Goal: Task Accomplishment & Management: Use online tool/utility

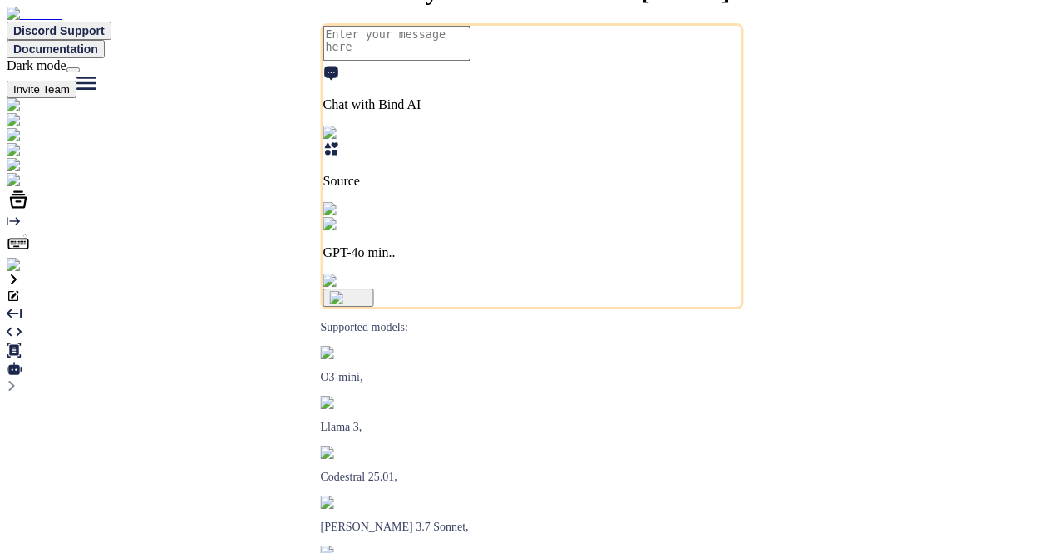
click at [19, 188] on img at bounding box center [62, 180] width 110 height 15
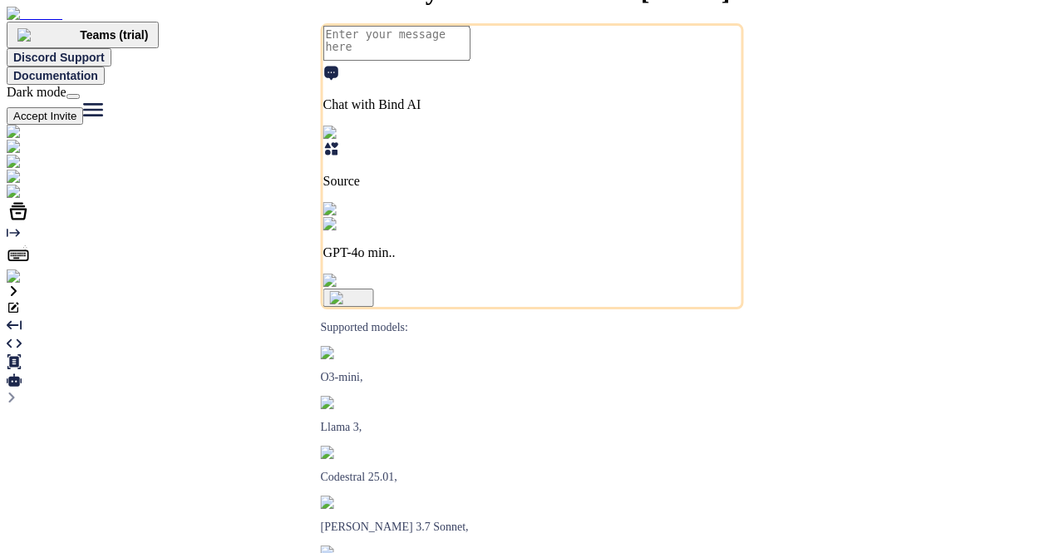
type textarea "x"
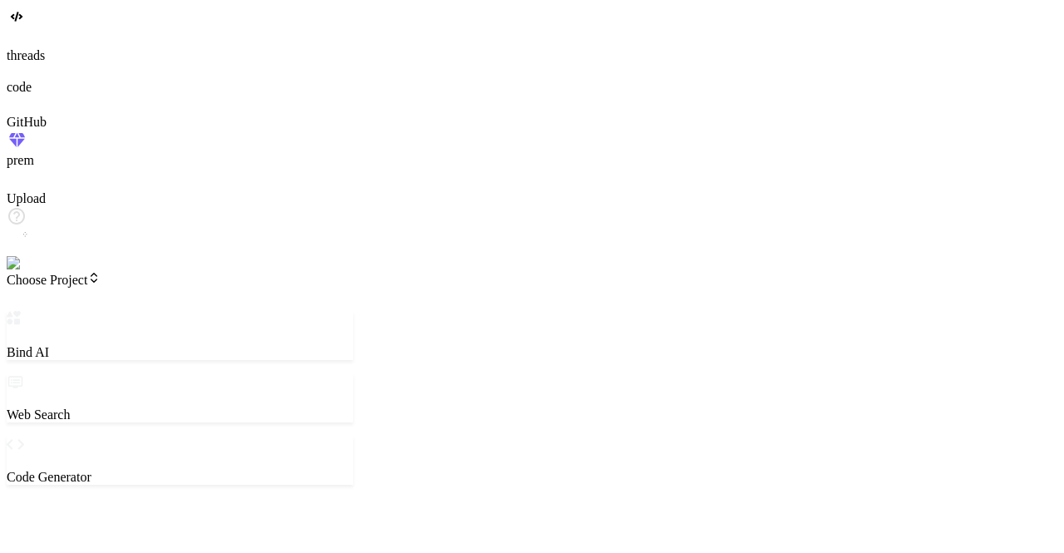
click at [19, 271] on img at bounding box center [34, 263] width 54 height 15
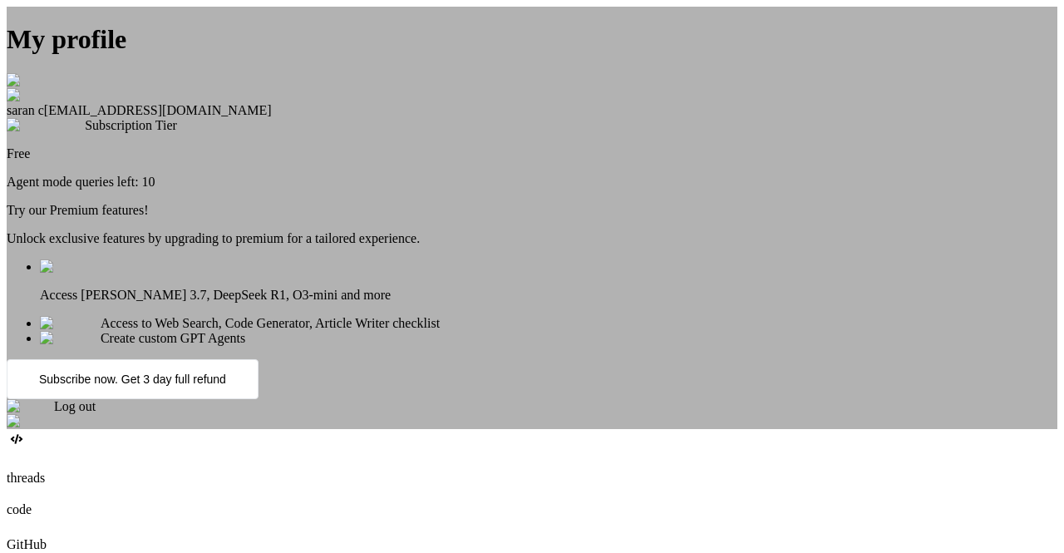
click at [498, 429] on div "Log out" at bounding box center [532, 414] width 1051 height 30
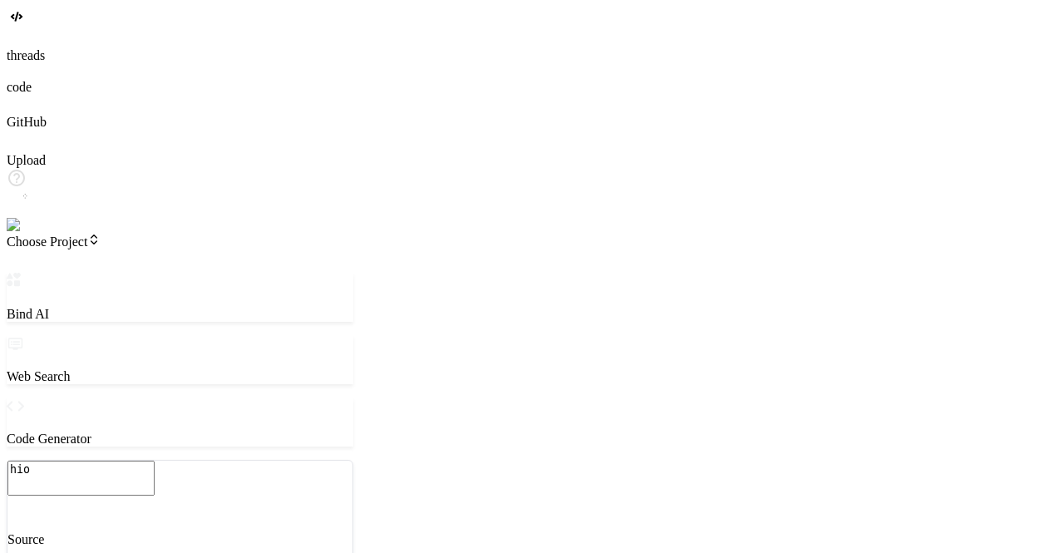
scroll to position [15, 0]
click at [101, 234] on span "Choose Project" at bounding box center [54, 241] width 94 height 14
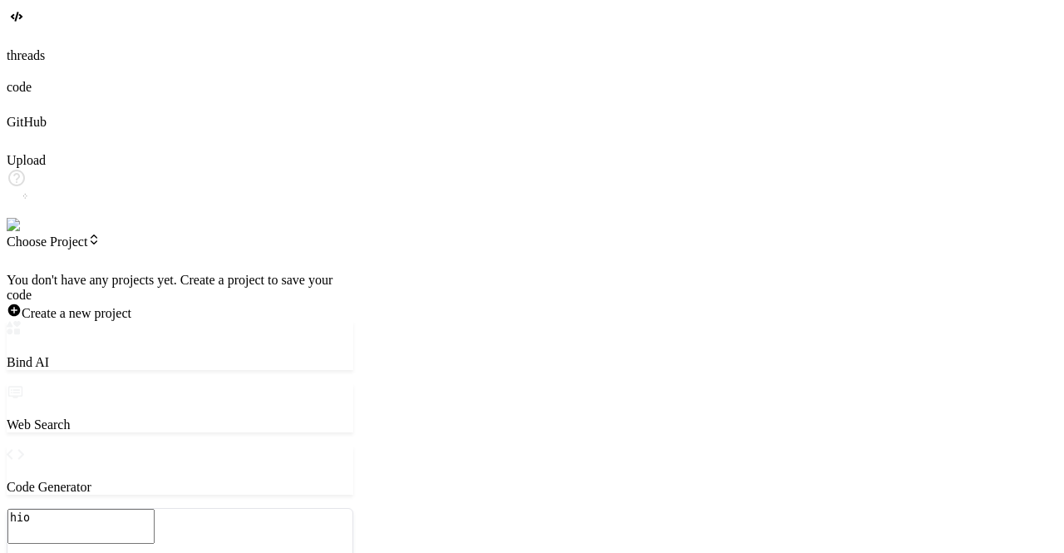
click at [98, 273] on div at bounding box center [180, 273] width 347 height 0
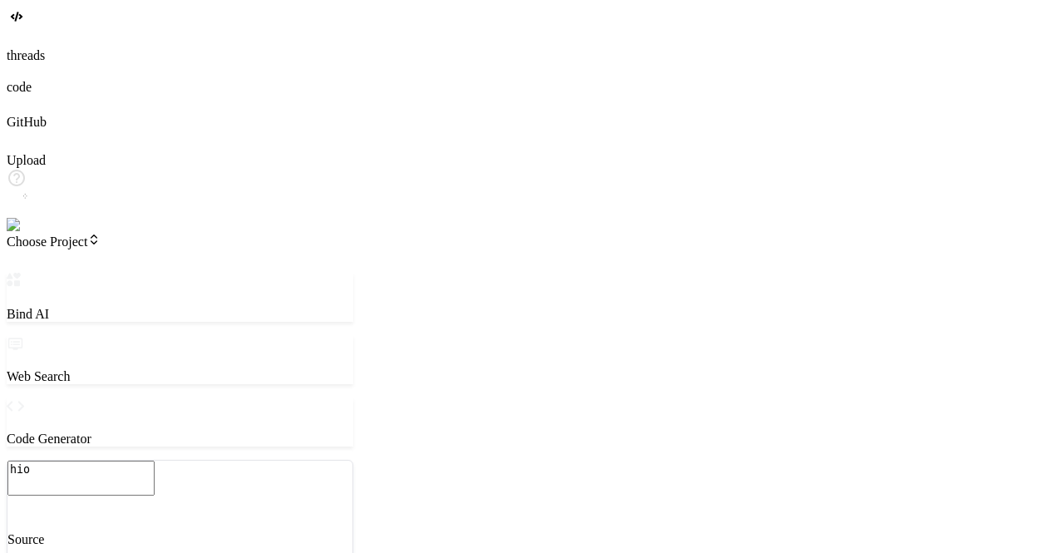
click at [26, 233] on img at bounding box center [30, 225] width 46 height 15
click at [30, 233] on img at bounding box center [34, 225] width 54 height 15
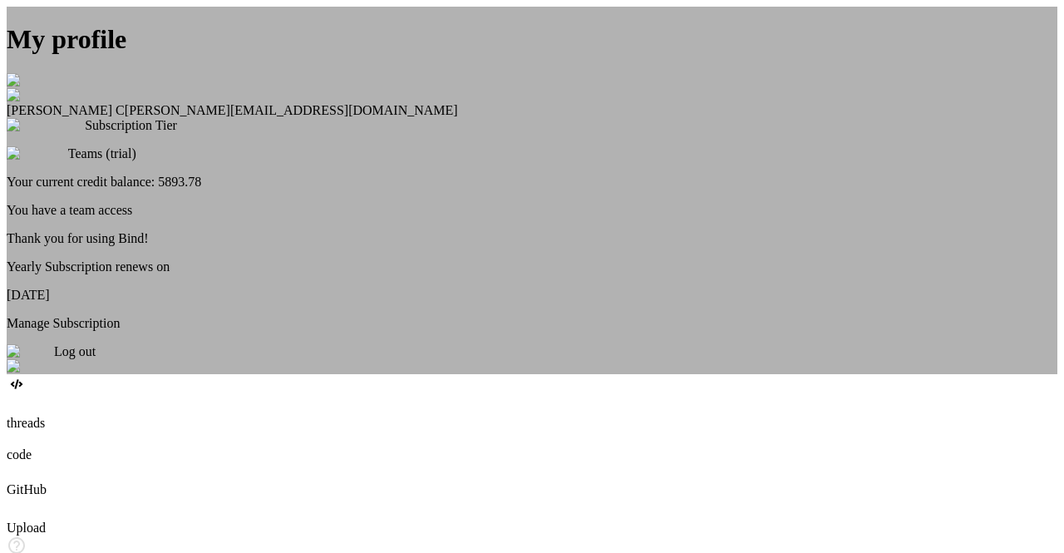
click at [180, 164] on div "My profile Saravanan C saravanan@witarist.com Subscription Tier Teams (trial) Y…" at bounding box center [532, 190] width 1051 height 367
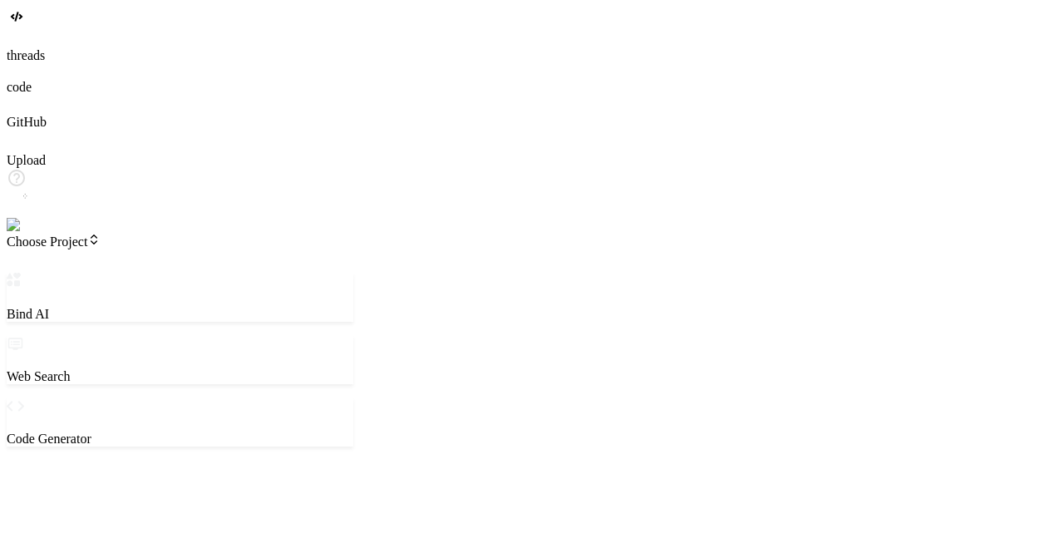
click at [101, 234] on span "Choose Project" at bounding box center [54, 241] width 94 height 14
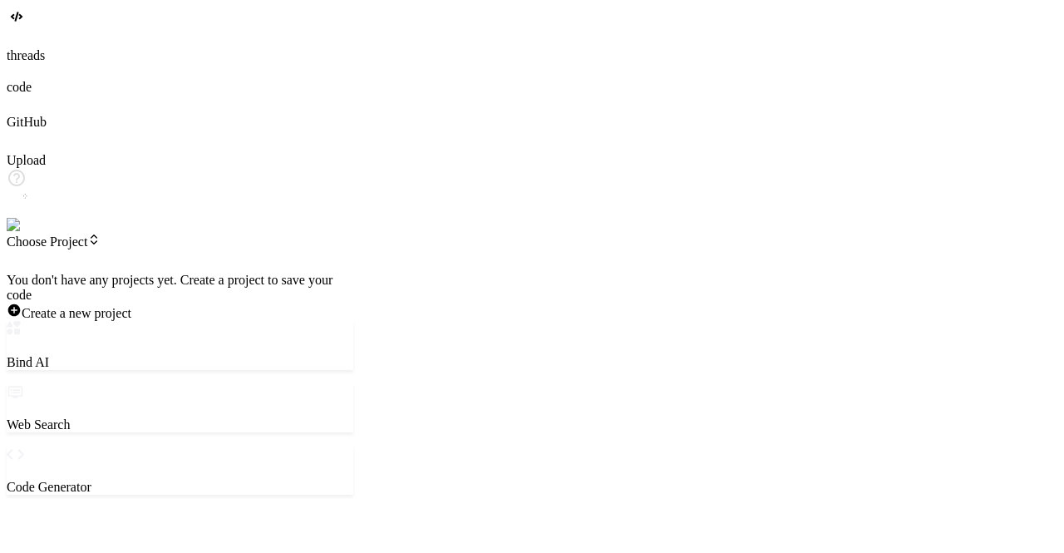
click at [180, 273] on div at bounding box center [180, 273] width 347 height 0
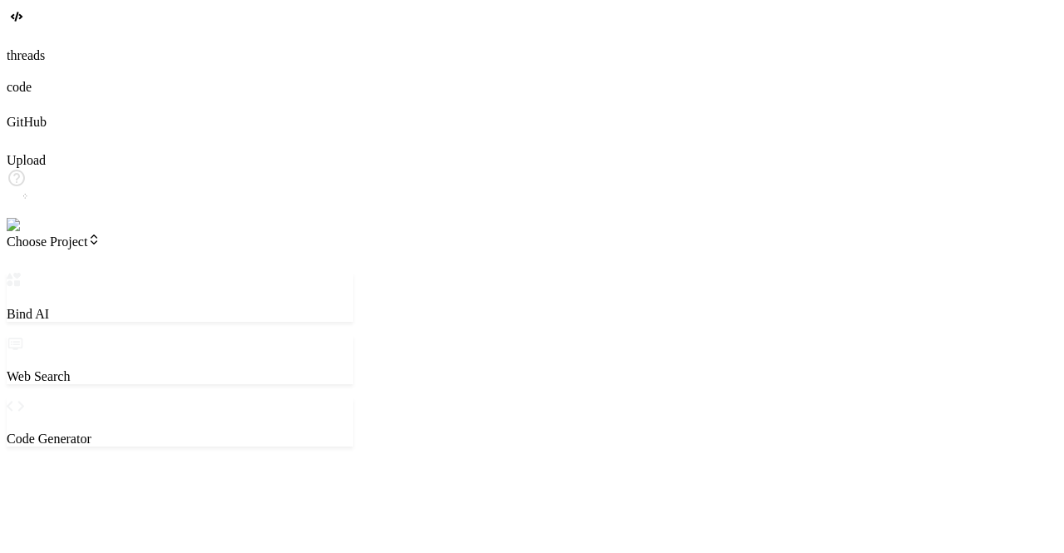
click at [101, 234] on span "Choose Project" at bounding box center [54, 241] width 94 height 14
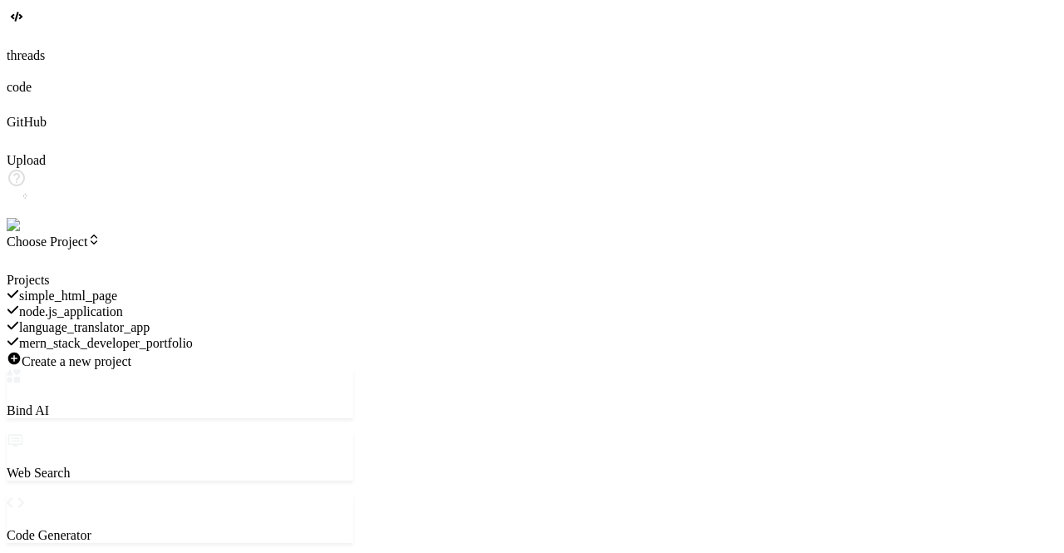
click at [165, 336] on span "mern_stack_developer_portfolio" at bounding box center [106, 343] width 174 height 14
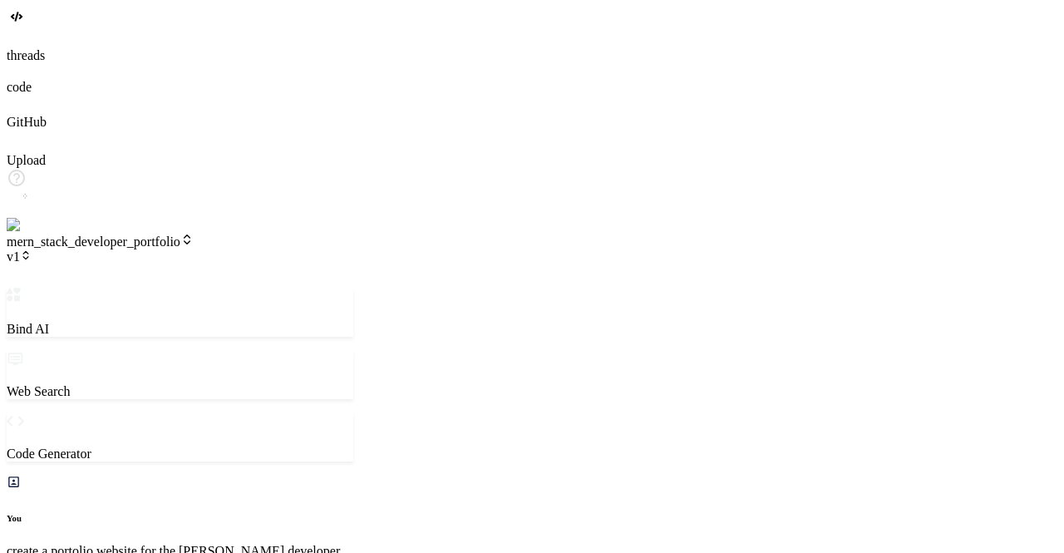
scroll to position [1071, 0]
click at [32, 249] on span "v1" at bounding box center [19, 256] width 25 height 14
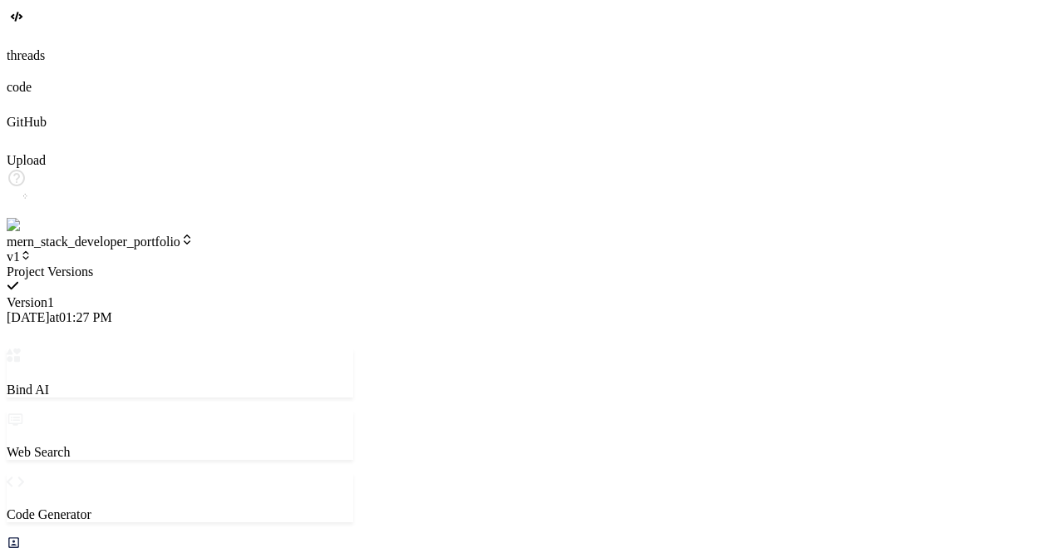
click at [346, 264] on div at bounding box center [180, 264] width 347 height 0
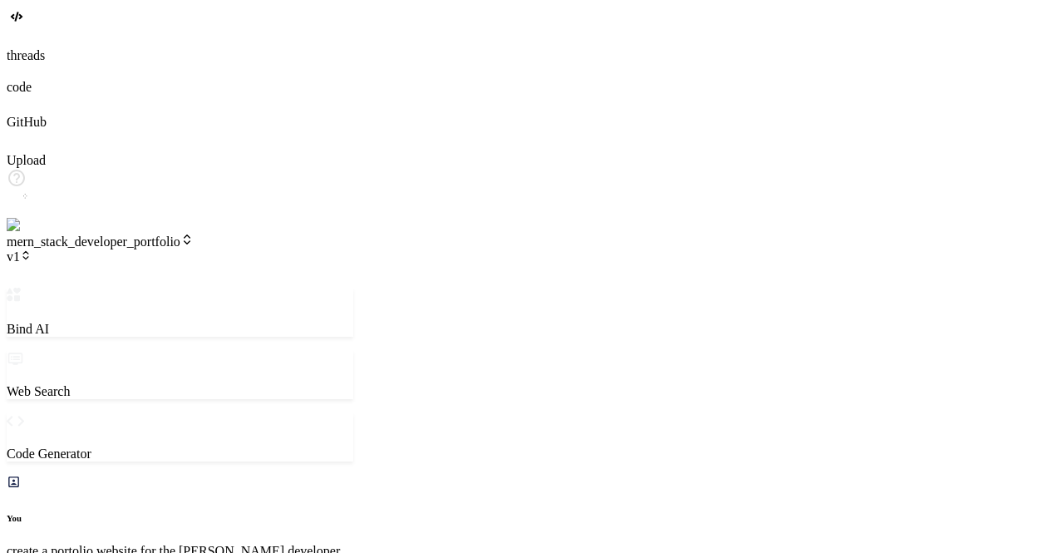
type textarea "x"
type textarea "hi"
type textarea "x"
type textarea "h"
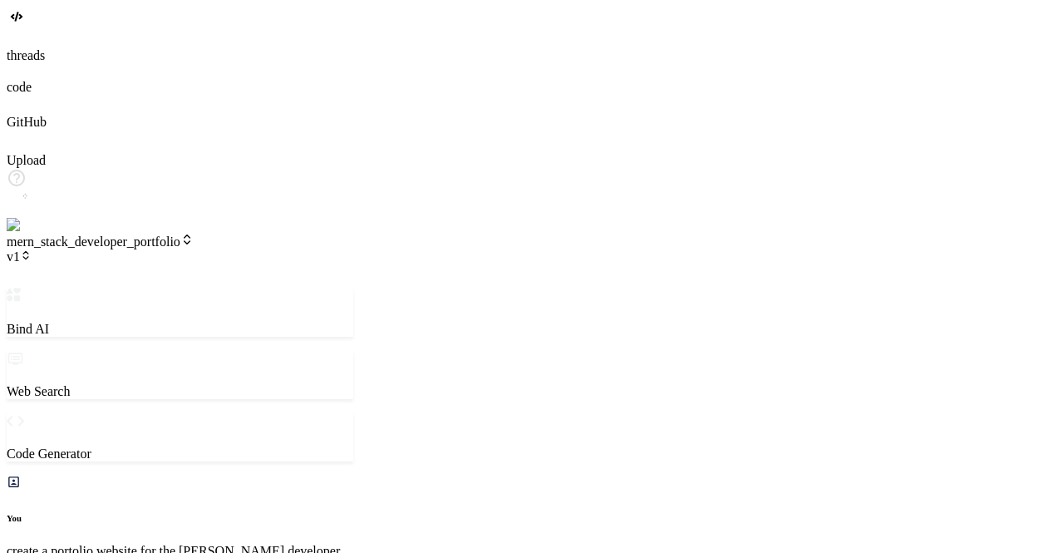
type textarea "x"
type textarea "c"
type textarea "x"
type textarea "co"
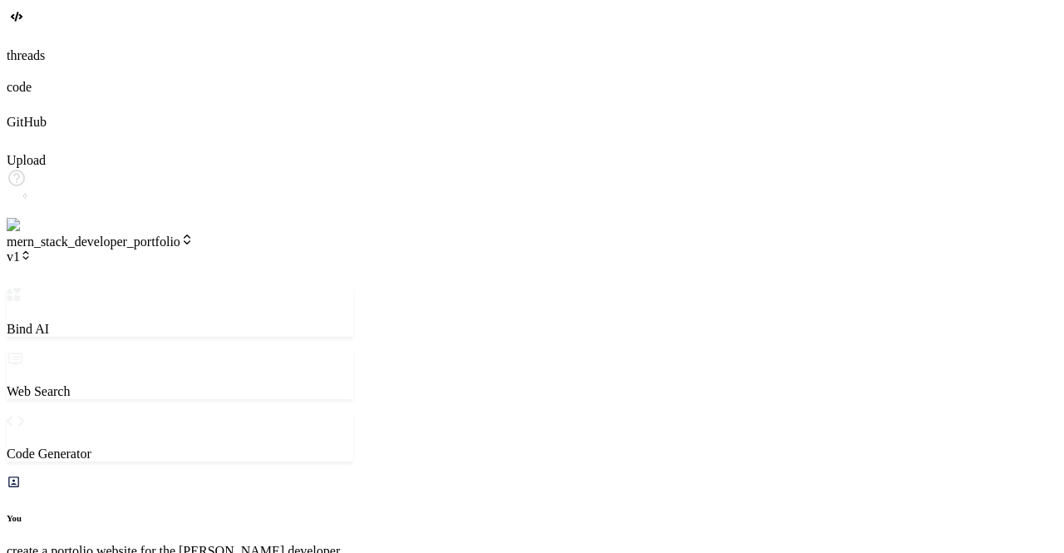
type textarea "x"
type textarea "con"
type textarea "x"
type textarea "cont"
type textarea "x"
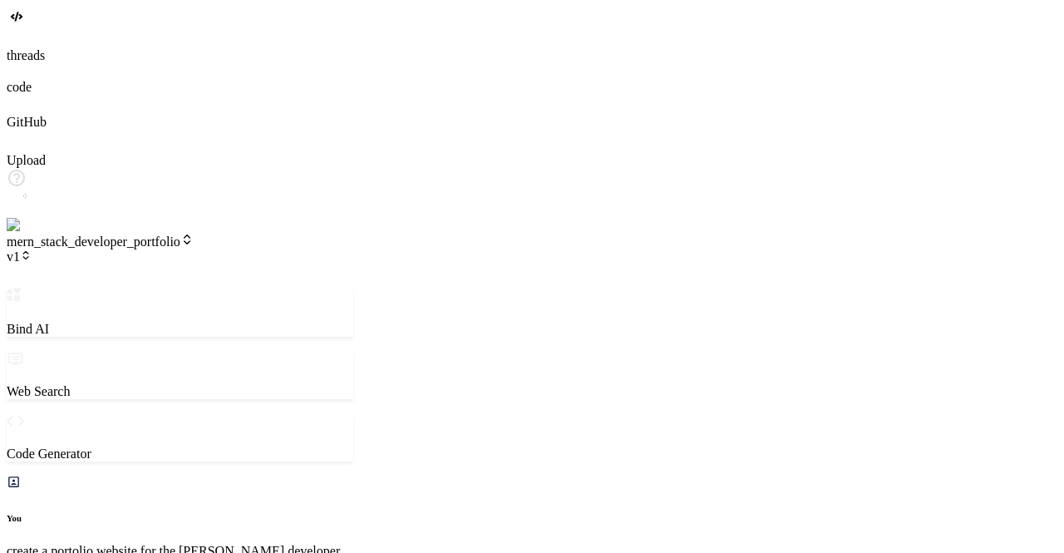
type textarea "conti"
type textarea "x"
type textarea "contin"
type textarea "x"
type textarea "continu"
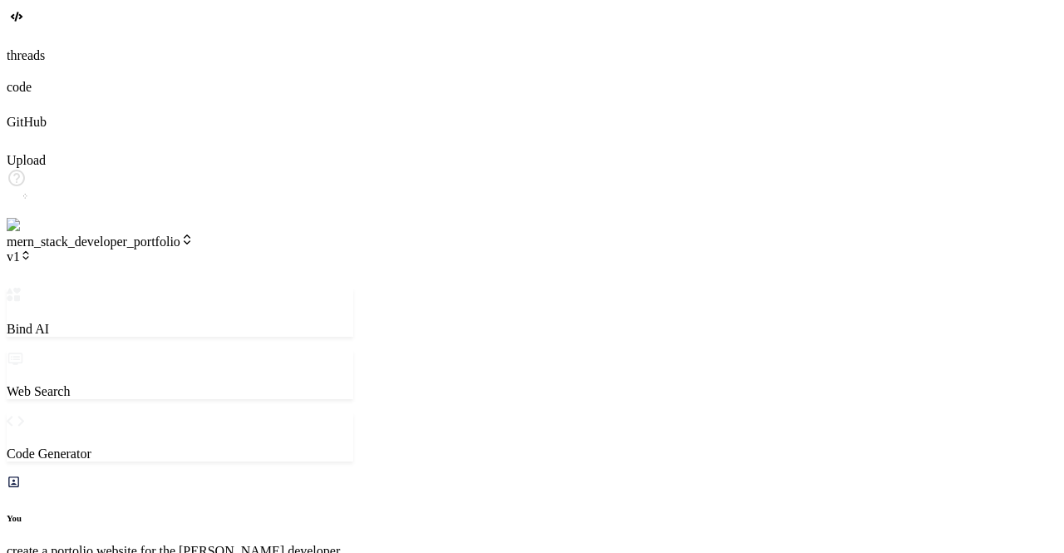
type textarea "x"
type textarea "continue"
type textarea "x"
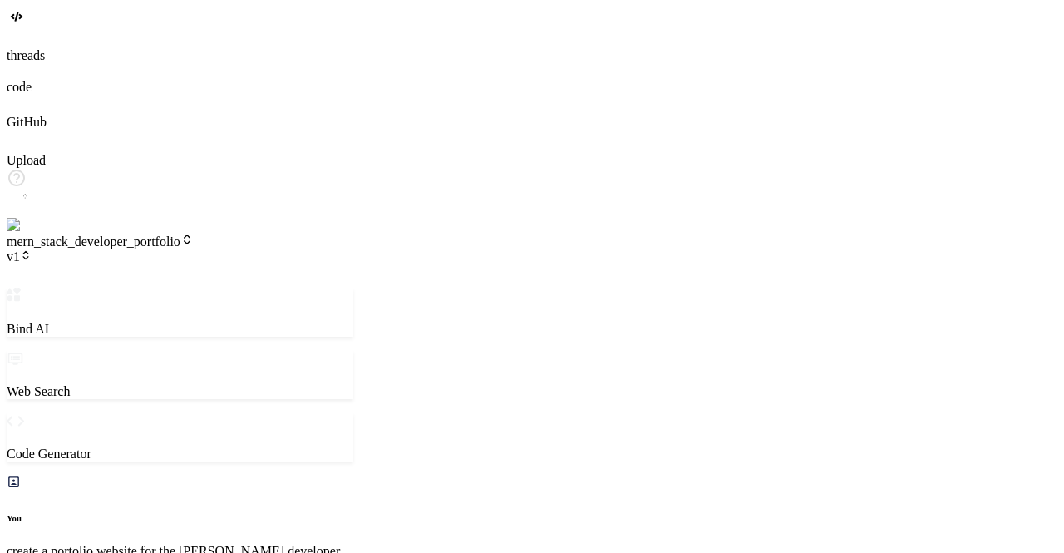
type textarea "x"
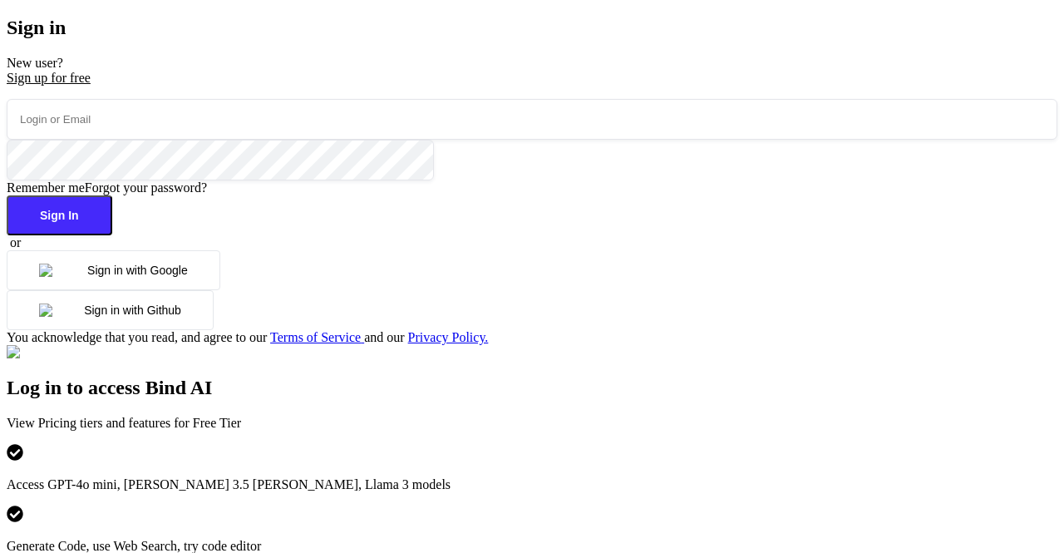
click at [195, 290] on button "Sign in with Google" at bounding box center [114, 270] width 214 height 40
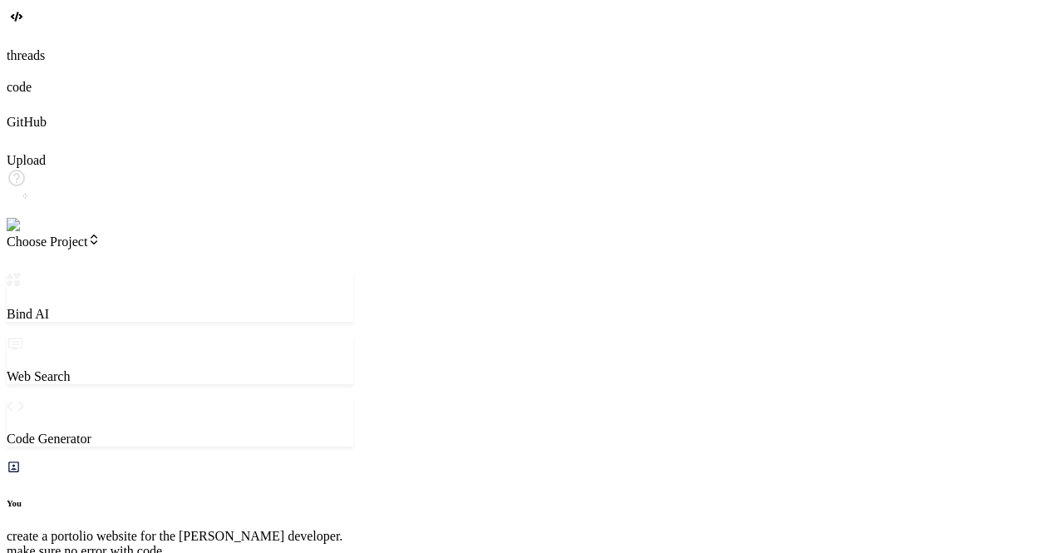
scroll to position [6238, 0]
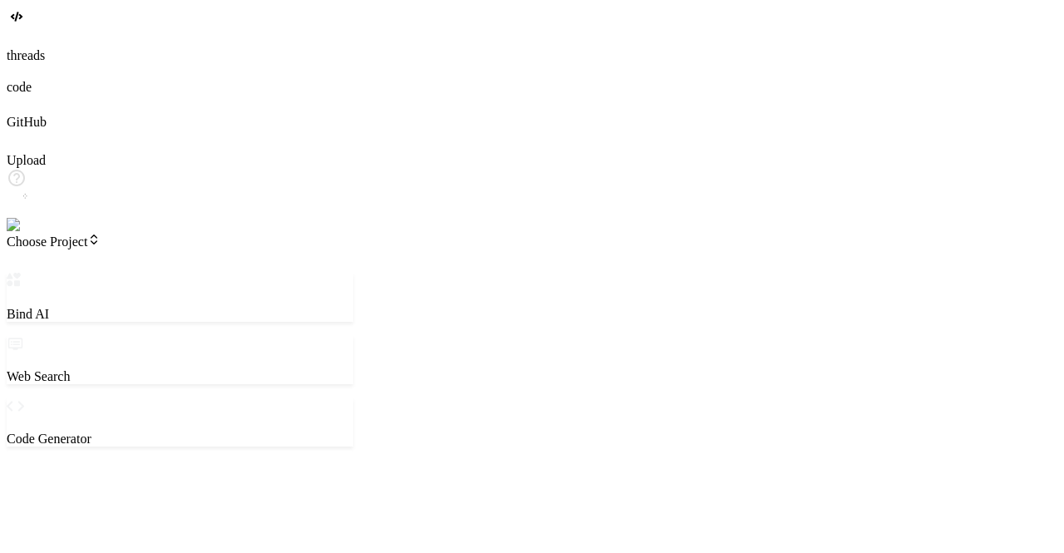
scroll to position [0, 0]
click at [101, 234] on span "Choose Project" at bounding box center [54, 241] width 94 height 14
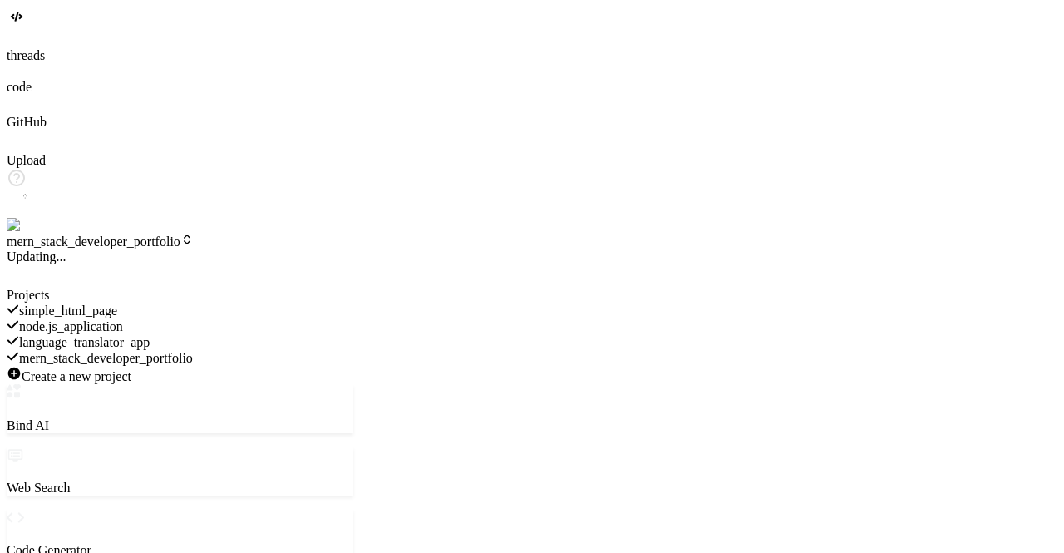
scroll to position [31, 0]
click at [156, 288] on div at bounding box center [180, 288] width 347 height 0
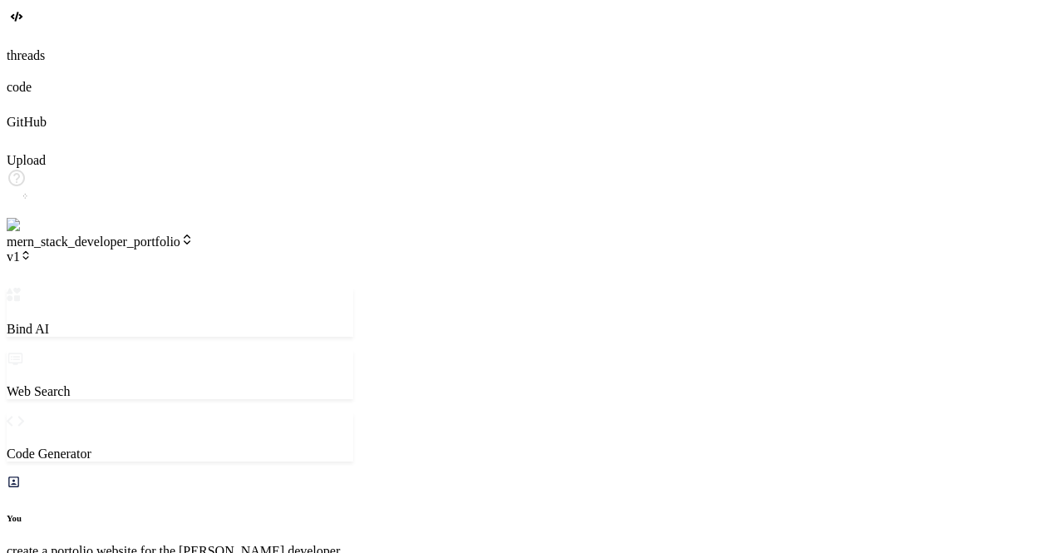
scroll to position [4448, 0]
type textarea "x"
type textarea "c"
type textarea "x"
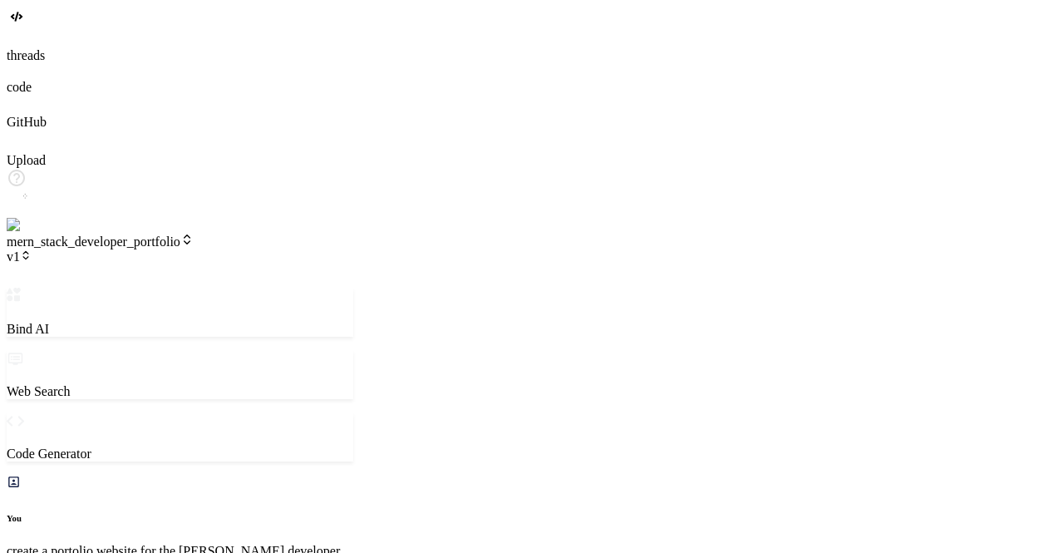
type textarea "ch"
type textarea "x"
type textarea "che"
type textarea "x"
type textarea "chec"
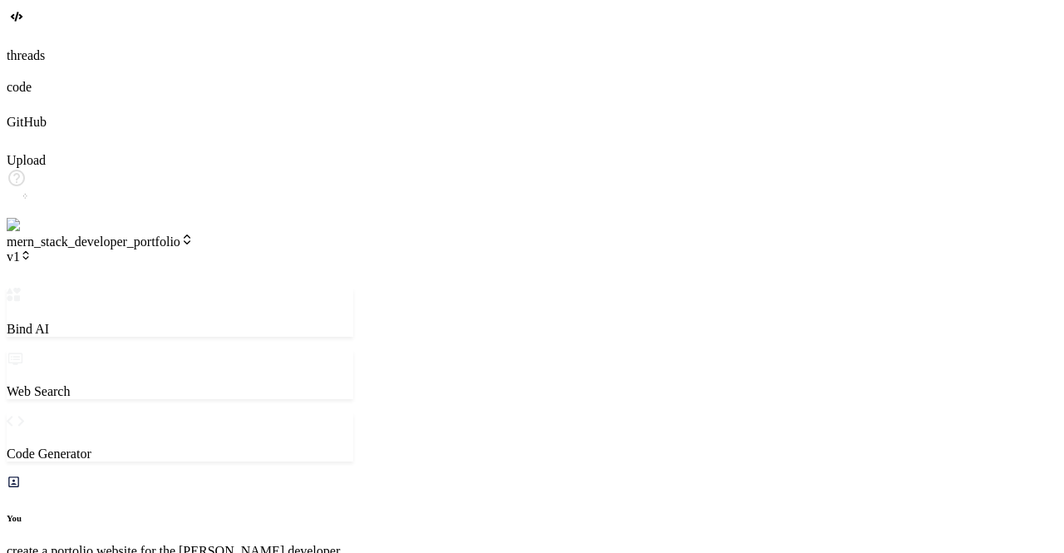
type textarea "x"
type textarea "check"
type textarea "x"
type textarea "check"
type textarea "x"
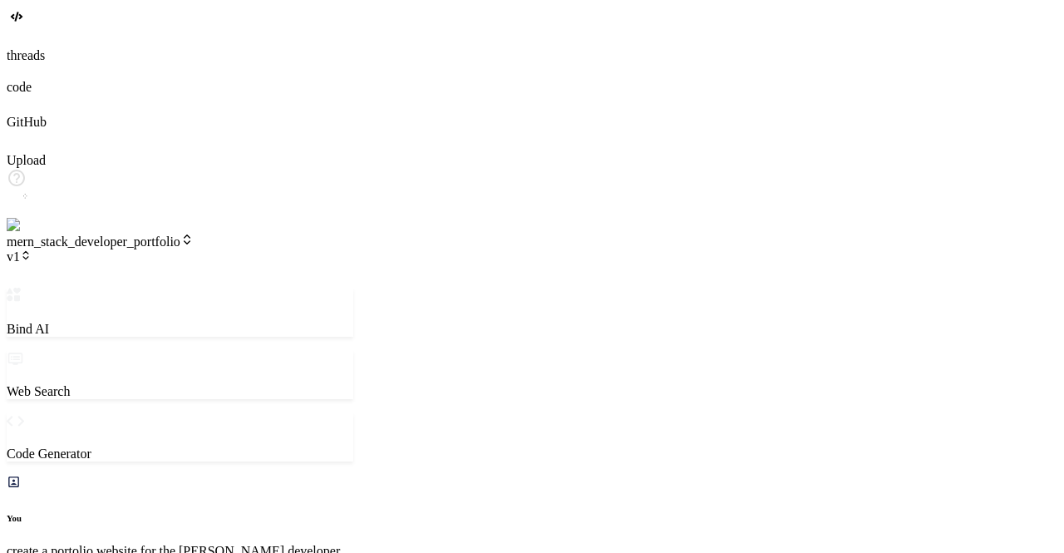
type textarea "check t"
type textarea "x"
type textarea "check th"
type textarea "x"
type textarea "check the"
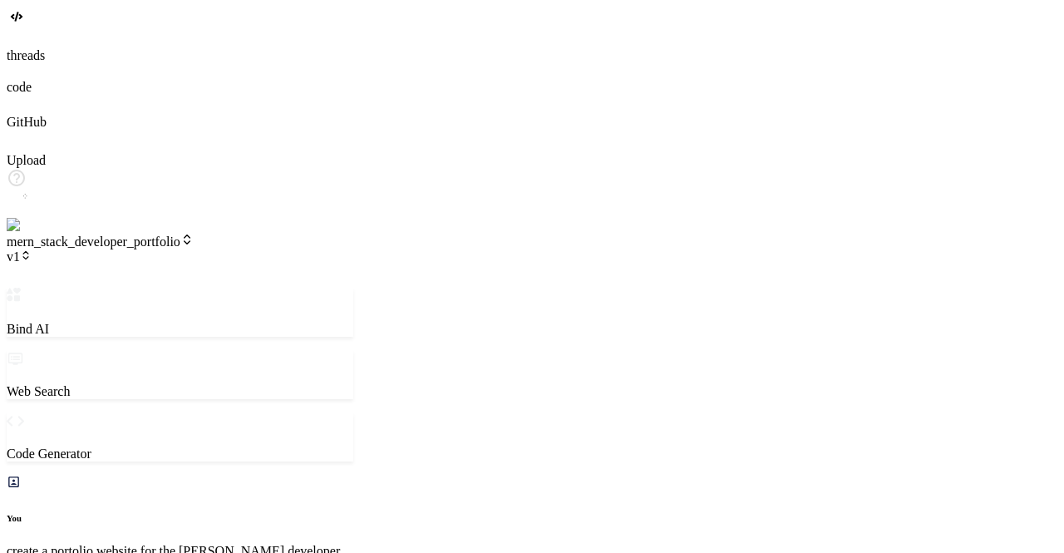
type textarea "x"
type textarea "check the"
type textarea "x"
type textarea "check the p"
type textarea "x"
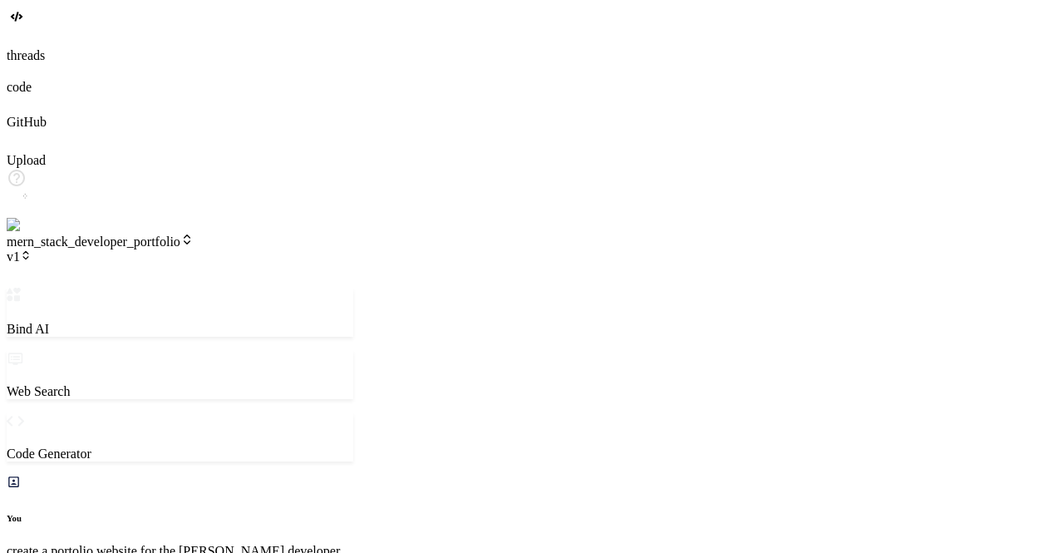
type textarea "check the pr"
type textarea "x"
type textarea "check the pro"
type textarea "x"
type textarea "check the proj"
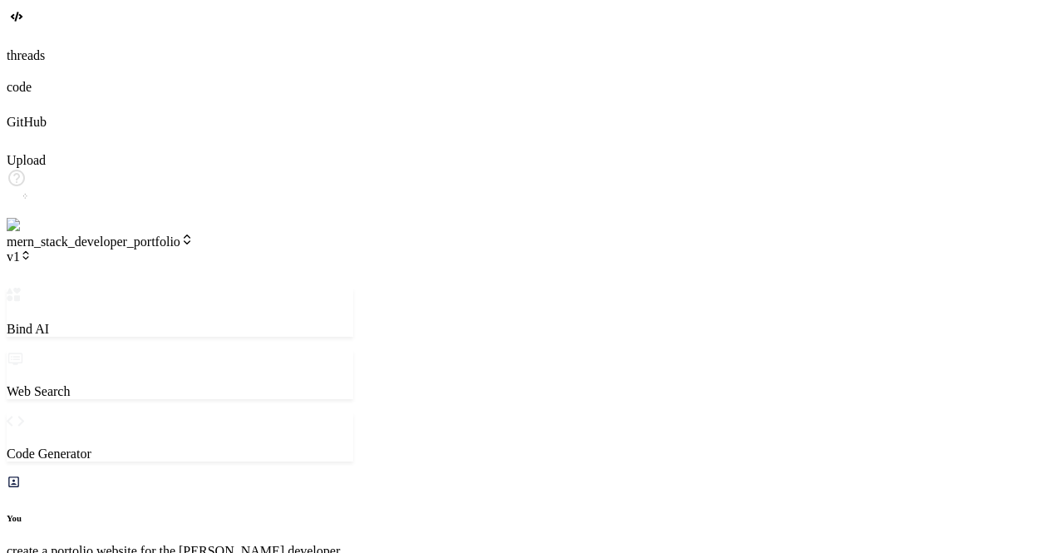
type textarea "x"
type textarea "check the proje"
type textarea "x"
type textarea "check the projec"
type textarea "x"
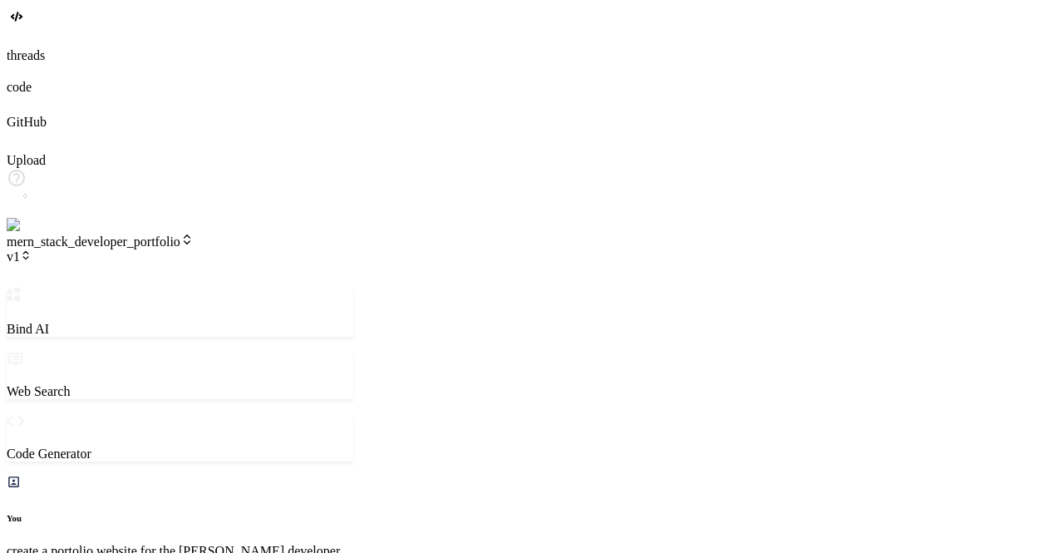
type textarea "check the project"
type textarea "x"
type textarea "check the project"
type textarea "x"
type textarea "check the project a"
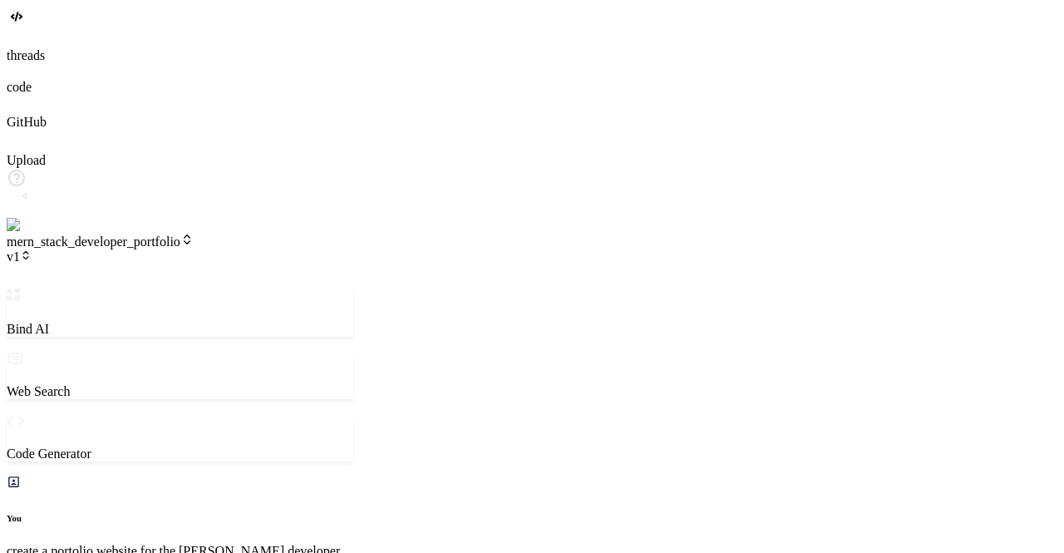
type textarea "x"
type textarea "check the project an"
type textarea "x"
type textarea "check the project and"
type textarea "x"
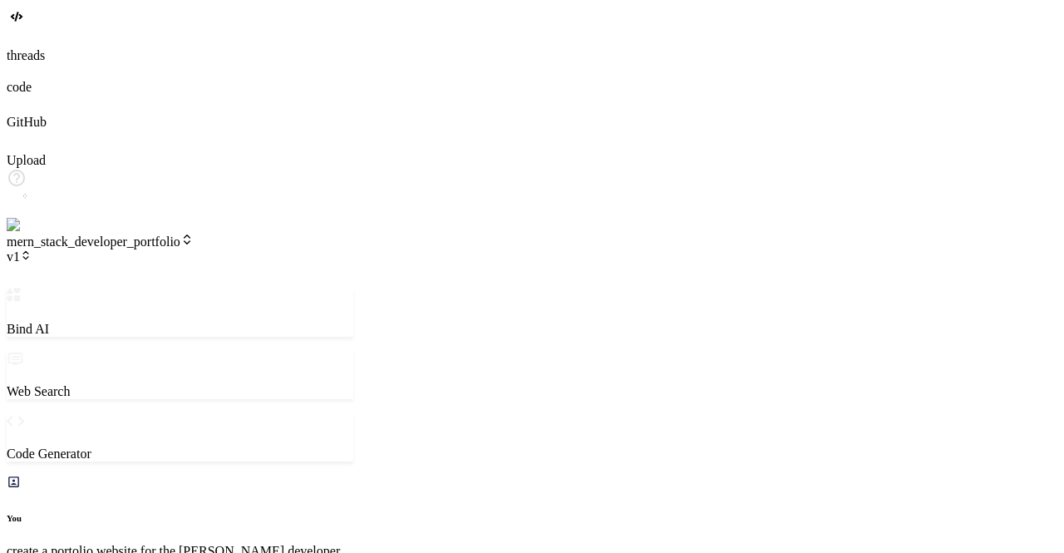
type textarea "check the project and"
type textarea "x"
type textarea "check the project and c"
type textarea "x"
type textarea "check the project and co"
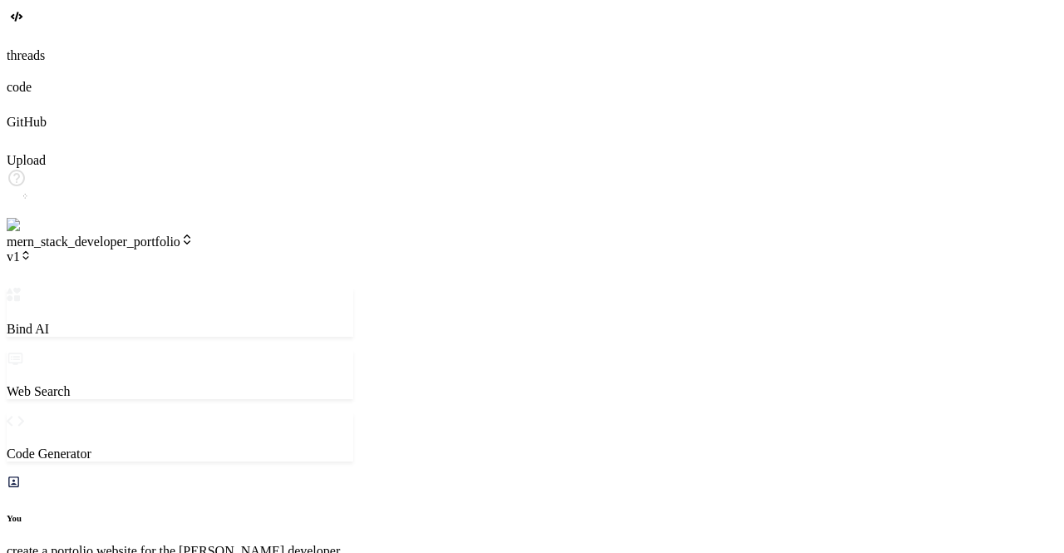
type textarea "x"
type textarea "check the project and com"
type textarea "x"
type textarea "check the project and comp"
type textarea "x"
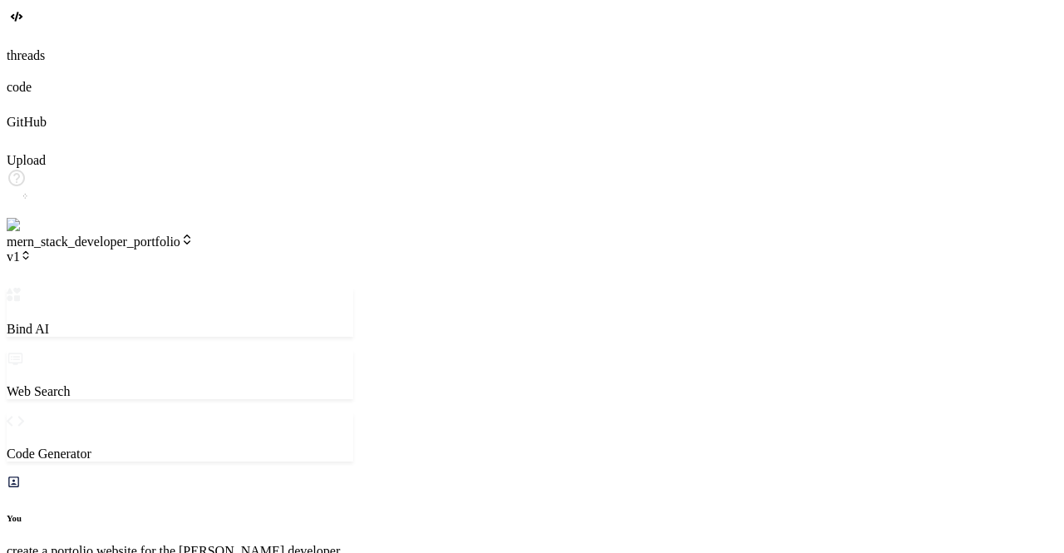
type textarea "check the project and compl"
type textarea "x"
type textarea "check the project and comple"
type textarea "x"
type textarea "check the project and complet"
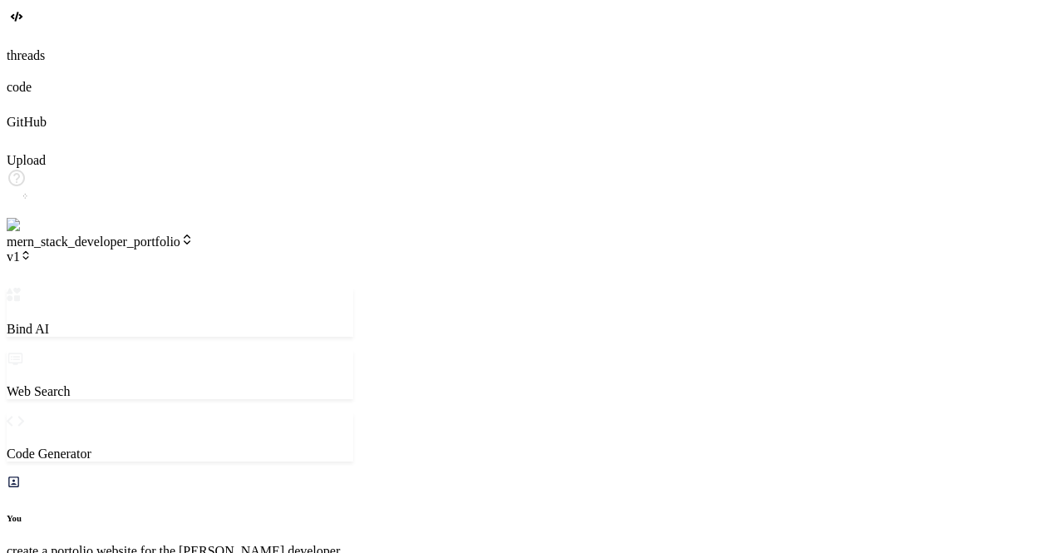
type textarea "x"
type textarea "check the project and complete"
type textarea "x"
type textarea "check the project and complete"
type textarea "x"
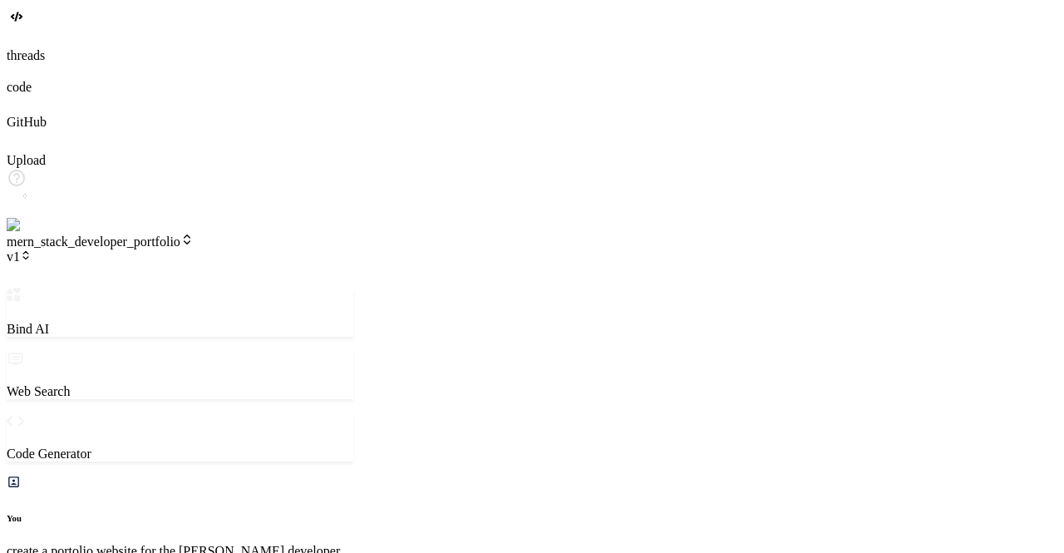
type textarea "check the project and complete t"
type textarea "x"
type textarea "check the project and complete the"
type textarea "x"
type textarea "check the project and complete the"
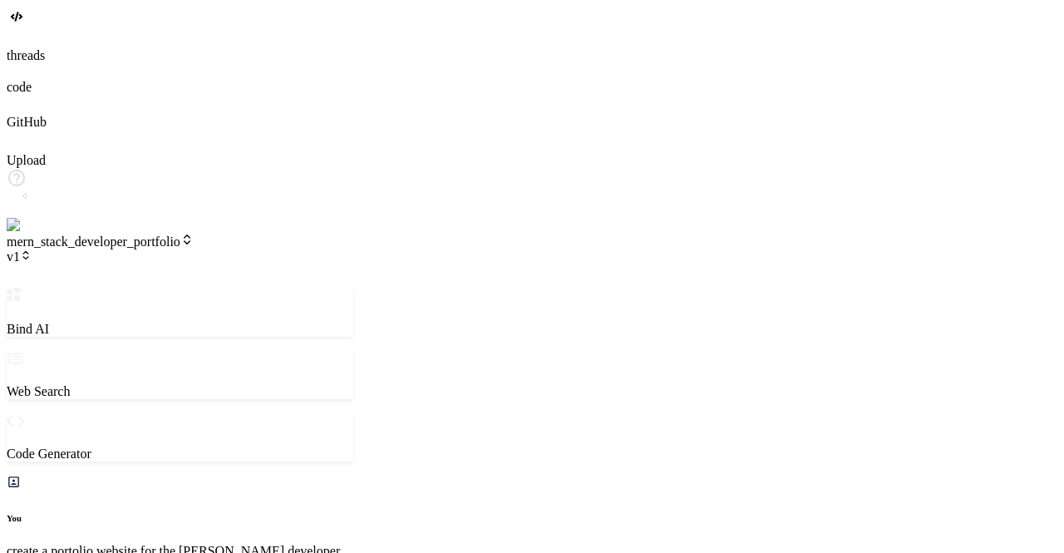
type textarea "x"
type textarea "check the project and complete the e"
type textarea "x"
type textarea "check the project and complete the en"
type textarea "x"
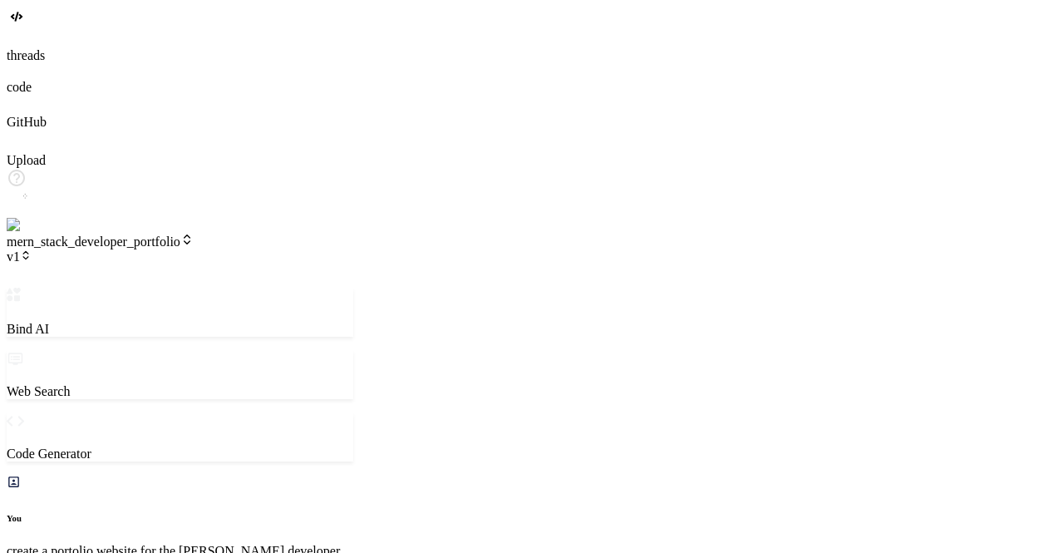
type textarea "check the project and complete the ene"
type textarea "x"
type textarea "check the project and complete the en"
type textarea "x"
type textarea "check the project and complete the e"
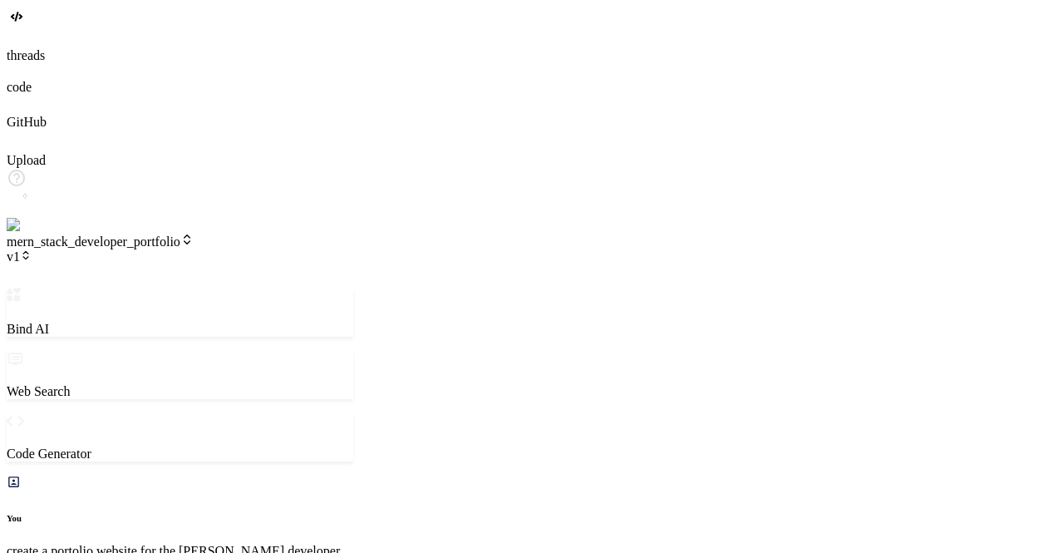
type textarea "x"
type textarea "check the project and complete the"
type textarea "x"
type textarea "check the project and complete the g"
type textarea "x"
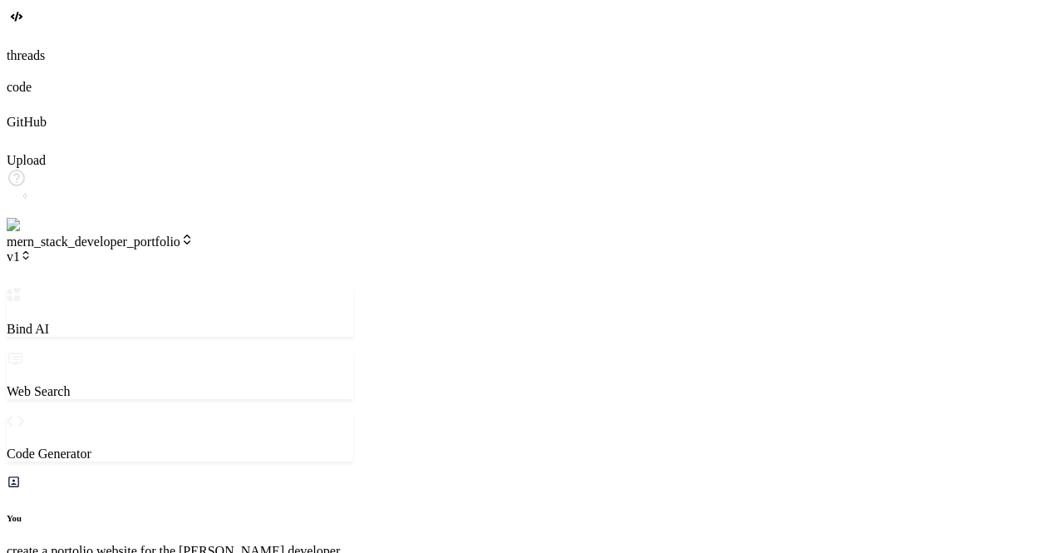
type textarea "check the project and complete the ge"
type textarea "x"
type textarea "check the project and complete the gen"
type textarea "x"
type textarea "check the project and complete the gene"
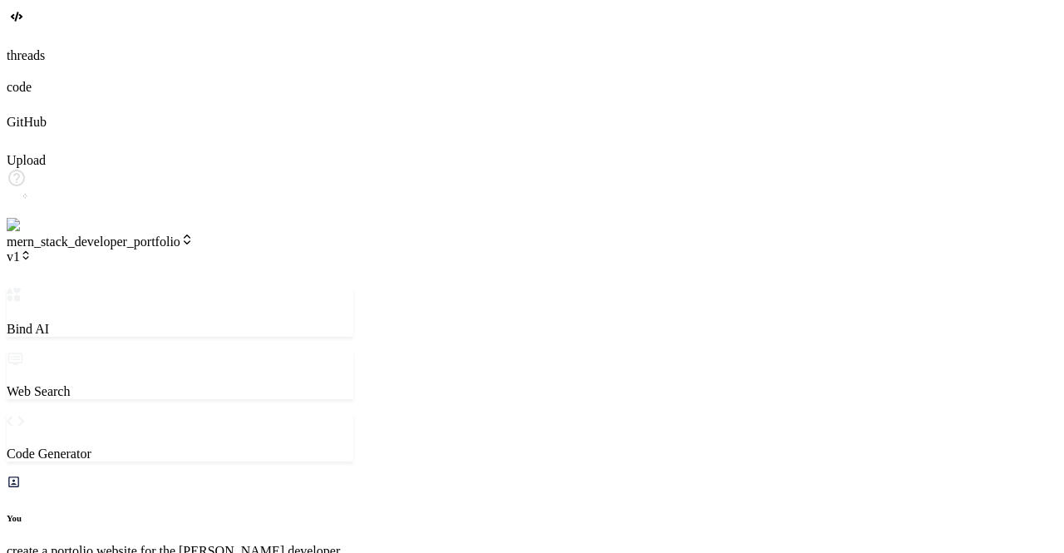
type textarea "x"
type textarea "check the project and complete the gener"
type textarea "x"
type textarea "check the project and complete the genera"
type textarea "x"
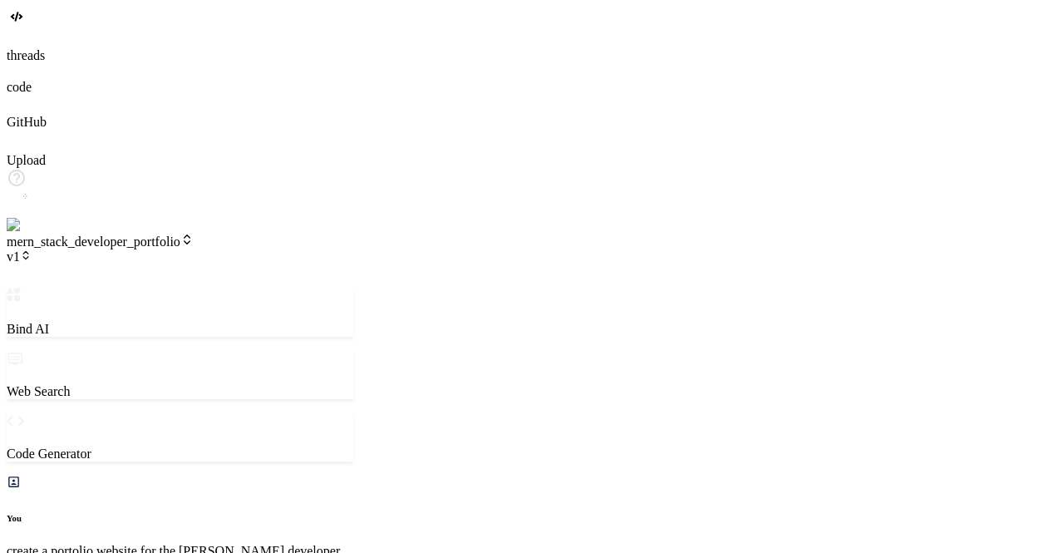
type textarea "check the project and complete the generat"
type textarea "x"
type textarea "check the project and complete the generati"
type textarea "x"
type textarea "check the project and complete the generatio"
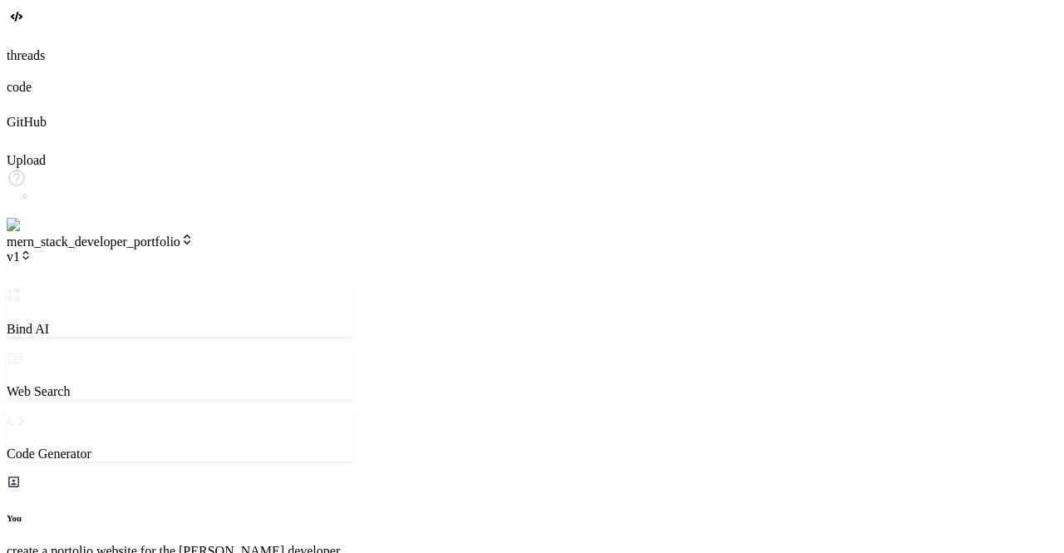
type textarea "x"
type textarea "check the project and complete the generation"
type textarea "x"
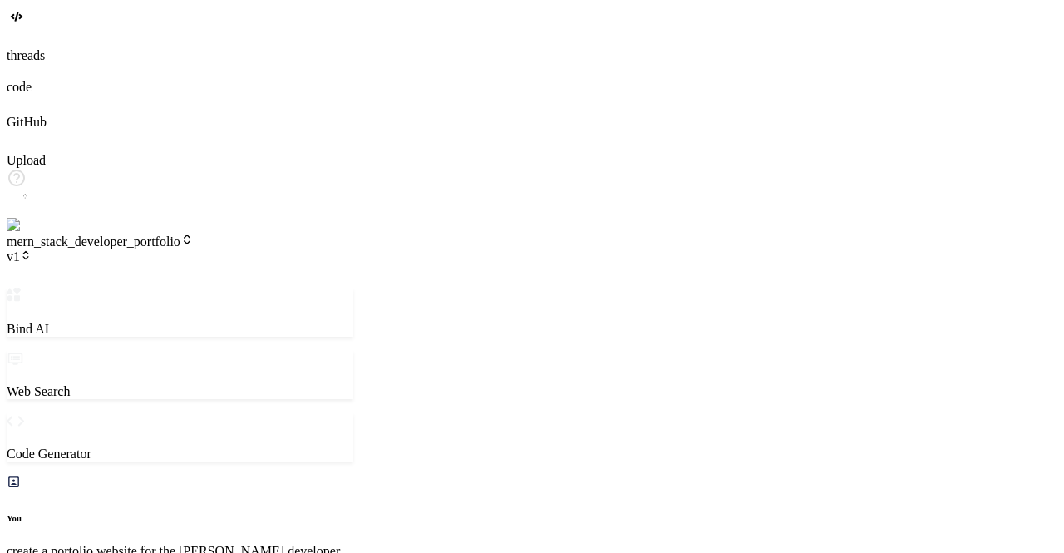
scroll to position [1508, 0]
click at [25, 233] on img at bounding box center [34, 225] width 54 height 15
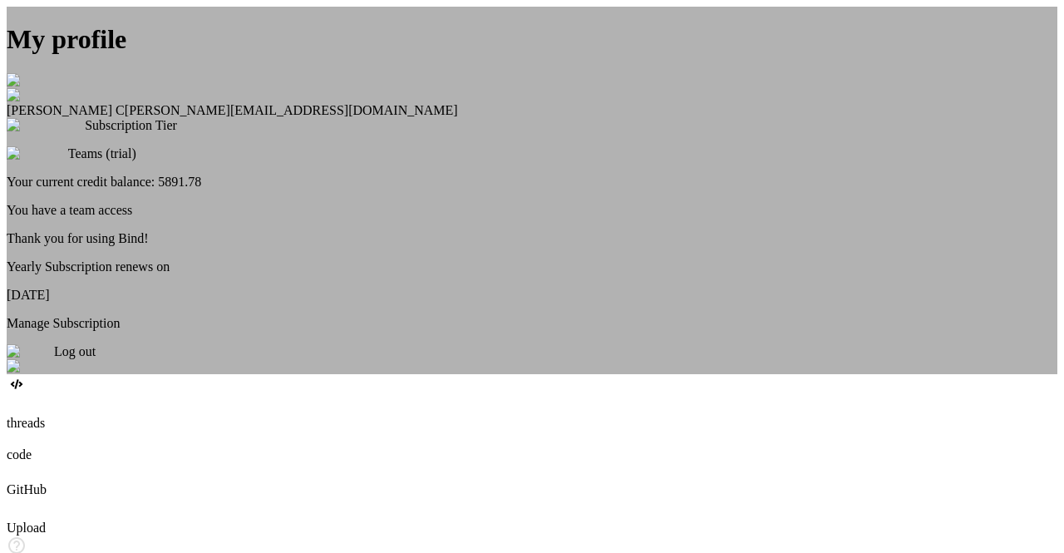
click at [539, 374] on div "Log out" at bounding box center [532, 359] width 1051 height 30
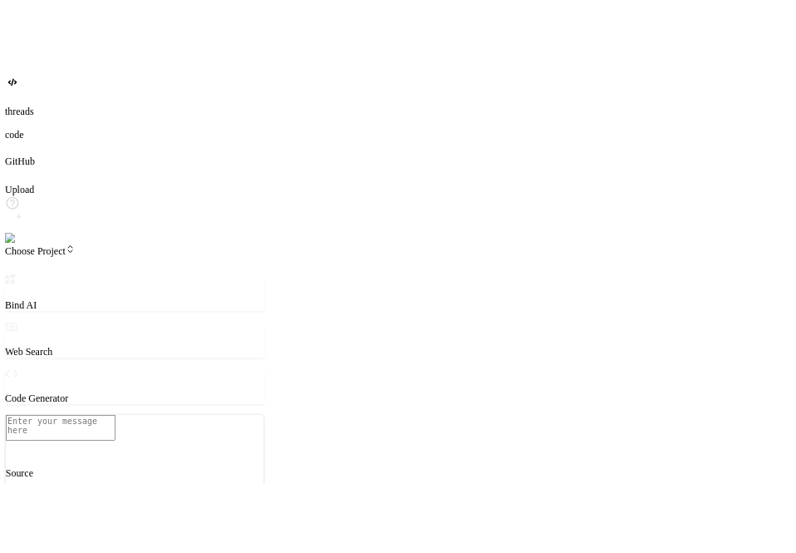
scroll to position [140, 0]
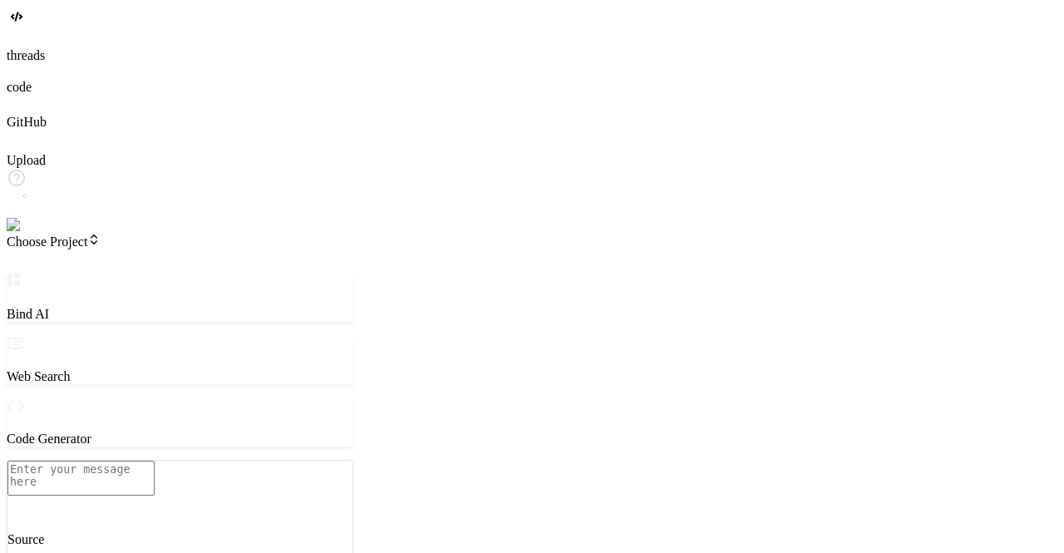
click at [14, 233] on img at bounding box center [30, 225] width 46 height 15
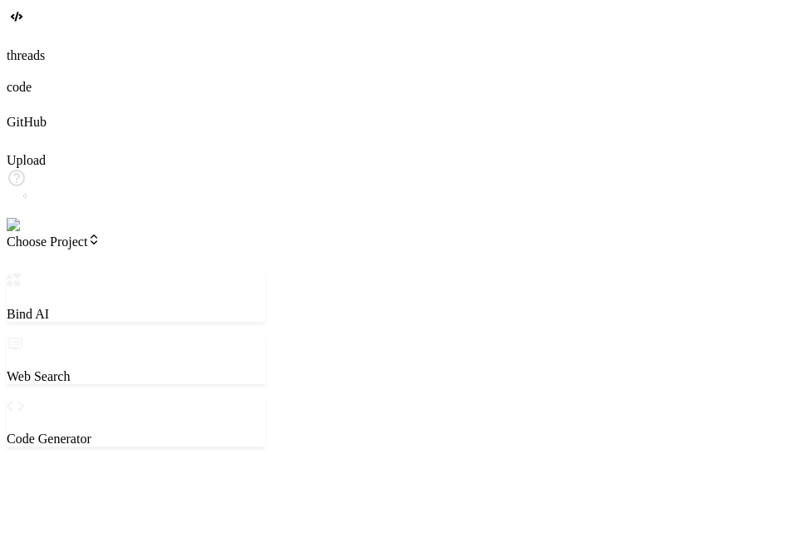
click at [101, 234] on span "Choose Project" at bounding box center [54, 241] width 94 height 14
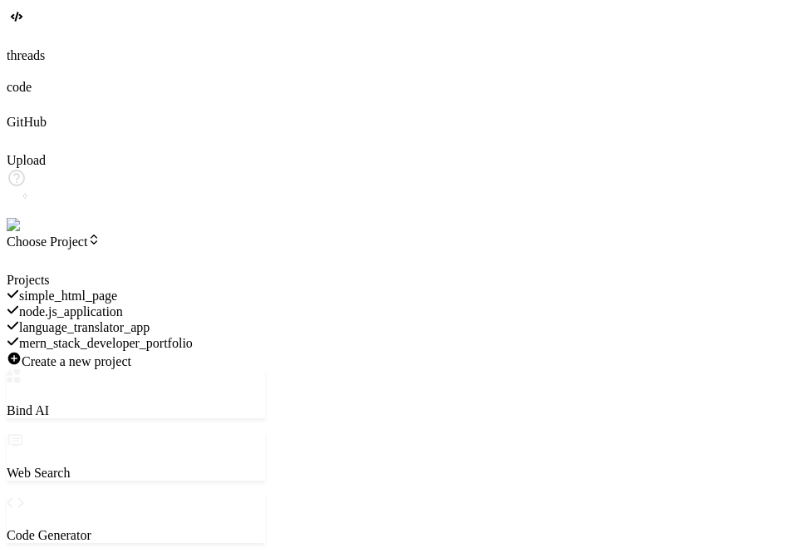
click at [98, 273] on div at bounding box center [136, 273] width 259 height 0
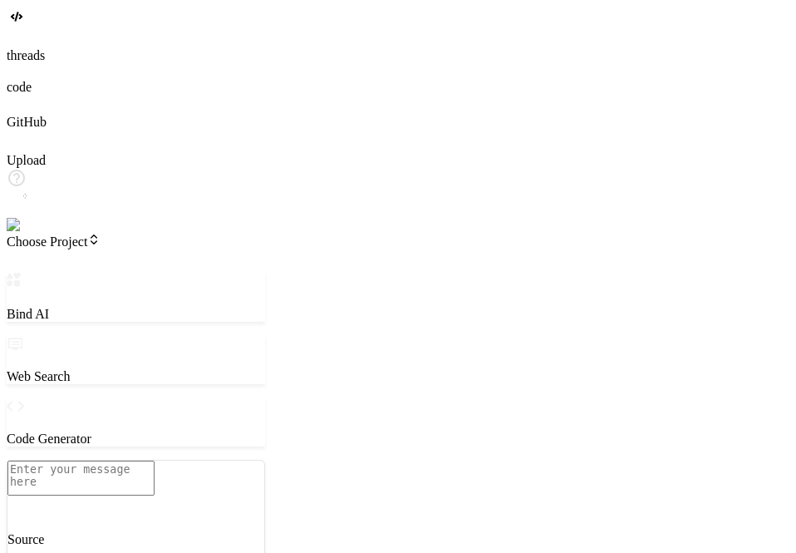
click at [22, 45] on icon at bounding box center [14, 37] width 15 height 15
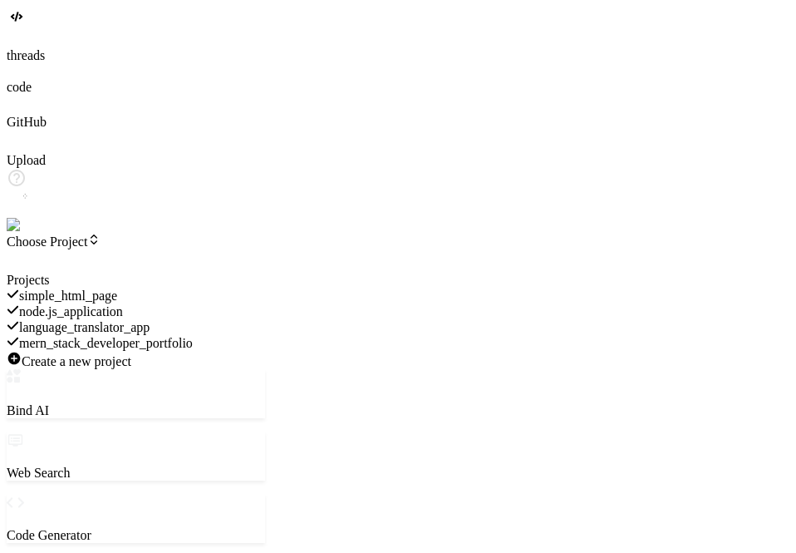
click at [117, 288] on span "simple_html_page" at bounding box center [68, 295] width 98 height 14
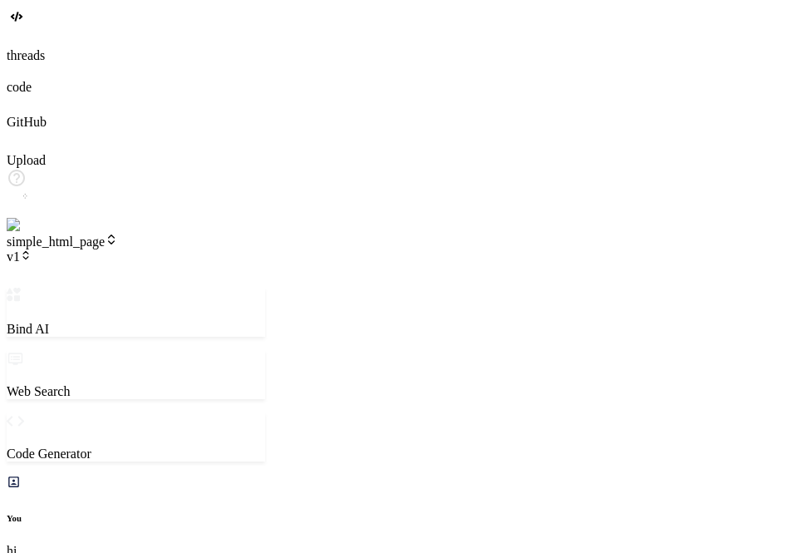
scroll to position [1095, 0]
type textarea "x"
type textarea "a"
type textarea "x"
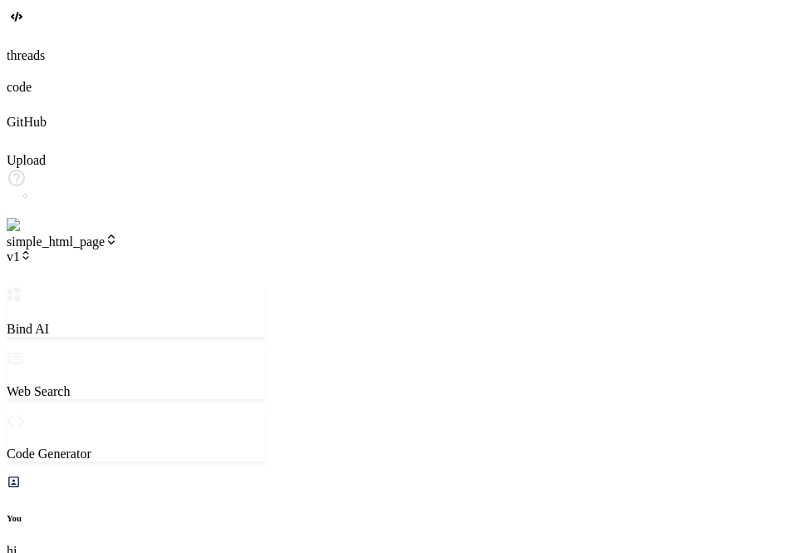
type textarea "ad"
type textarea "x"
type textarea "add"
type textarea "x"
type textarea "add"
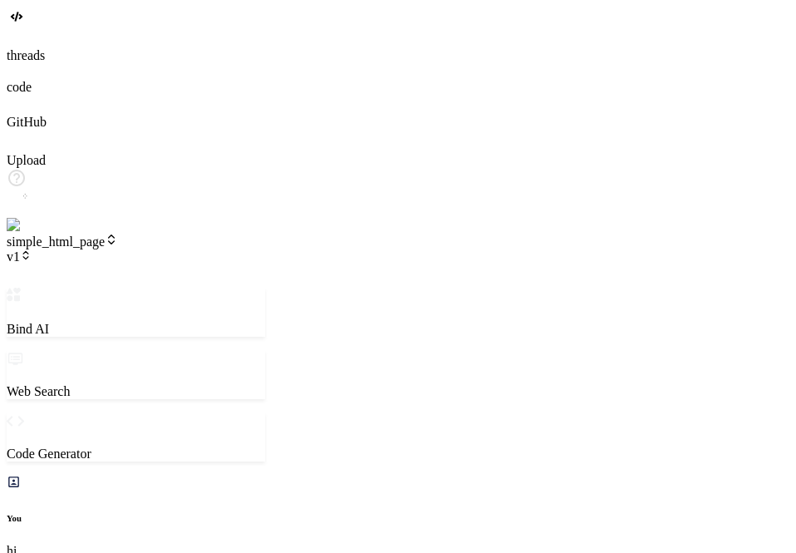
type textarea "x"
type textarea "add s"
type textarea "x"
type textarea "add so"
type textarea "x"
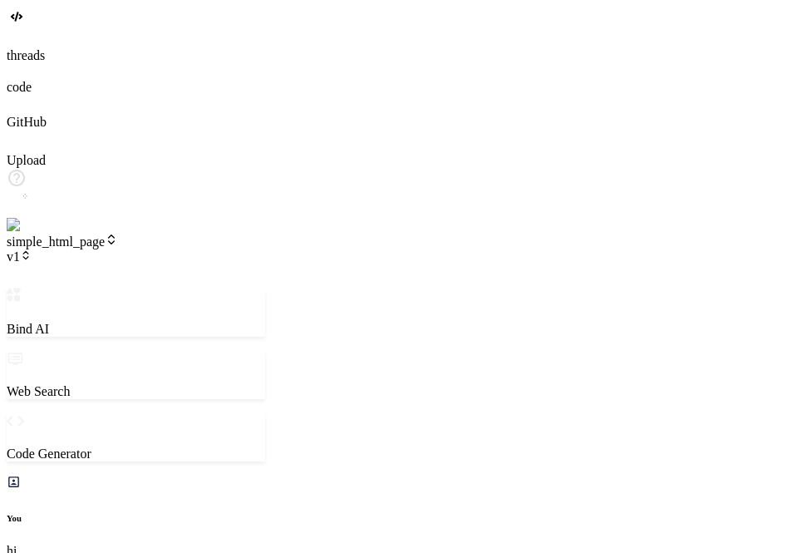
type textarea "add son"
type textarea "x"
type textarea "add so"
type textarea "x"
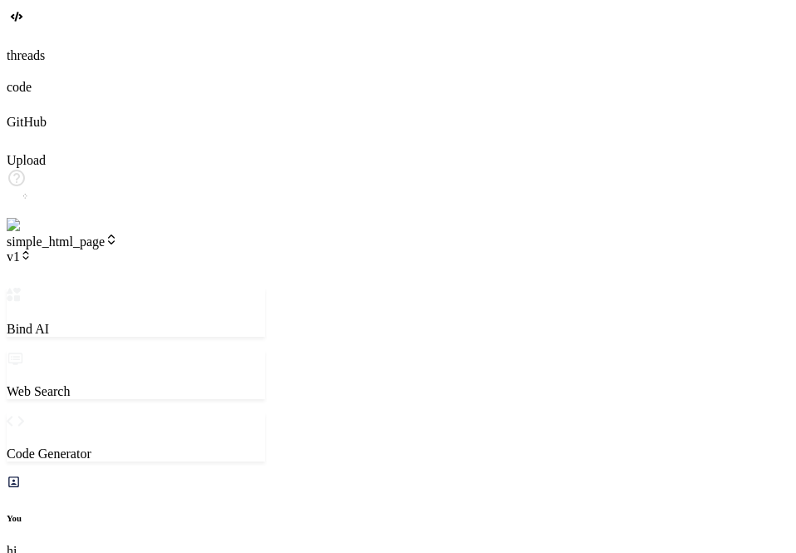
type textarea "add som"
type textarea "x"
type textarea "add some"
type textarea "x"
type textarea "add some"
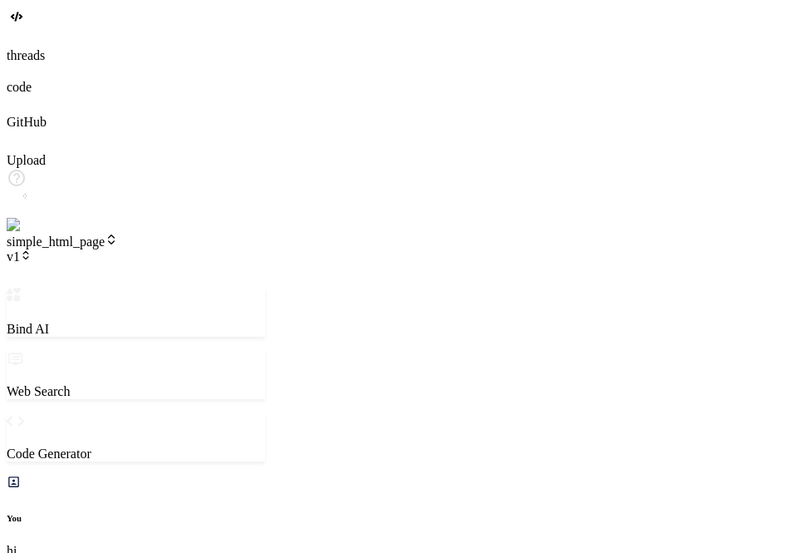
type textarea "x"
type textarea "add some b"
type textarea "x"
type textarea "add some be"
type textarea "x"
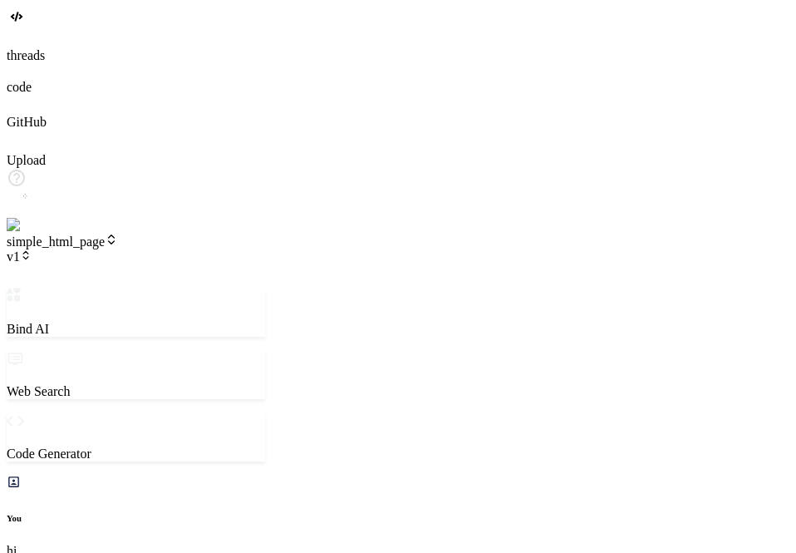
type textarea "add some bet"
type textarea "x"
type textarea "add some bett"
type textarea "x"
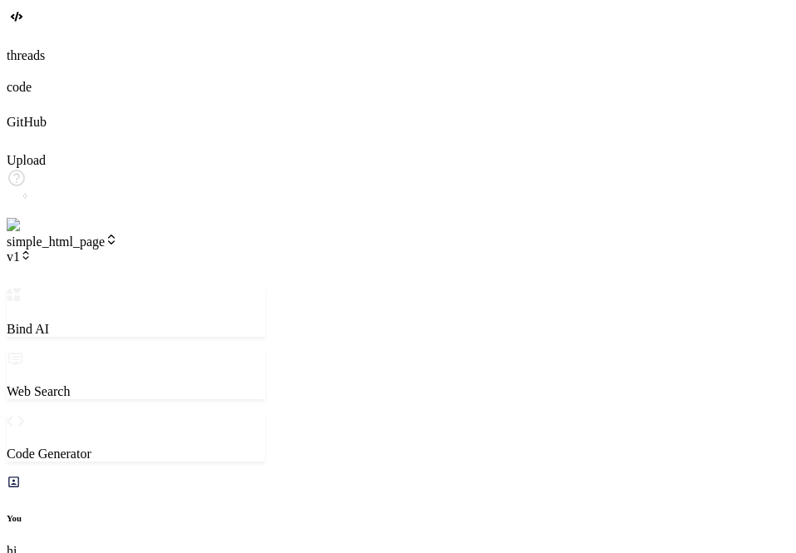
type textarea "add some bette"
type textarea "x"
type textarea "add some better"
type textarea "x"
type textarea "add some better"
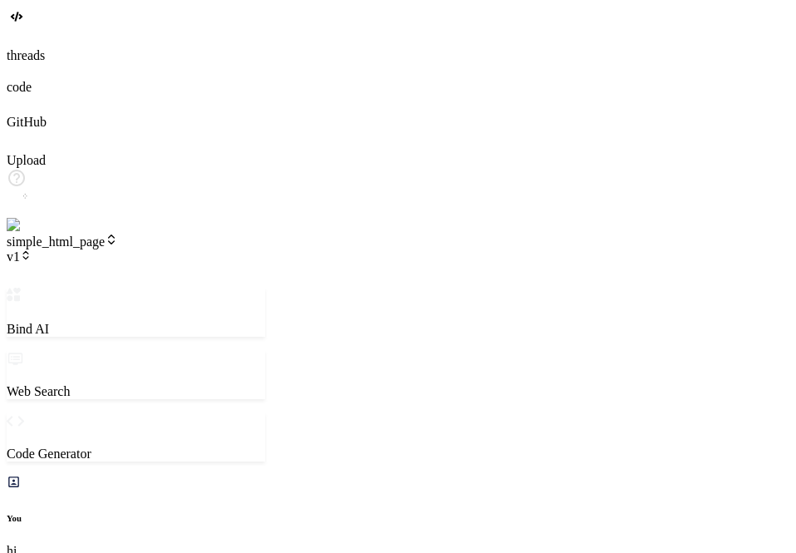
type textarea "x"
type textarea "add some better U"
type textarea "x"
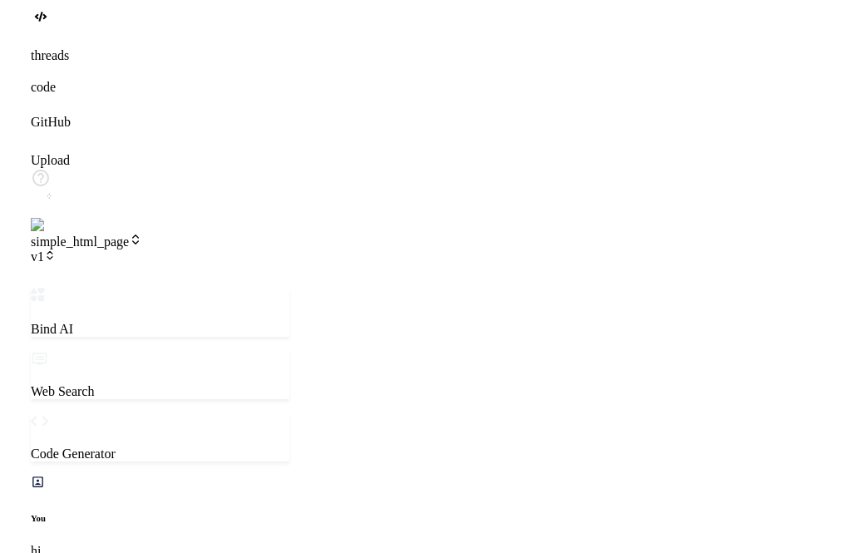
scroll to position [962, 0]
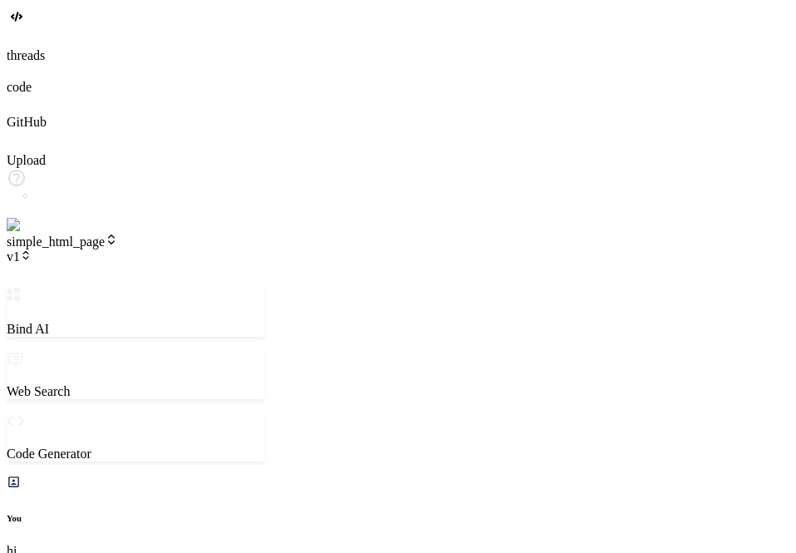
type textarea "add some better UI"
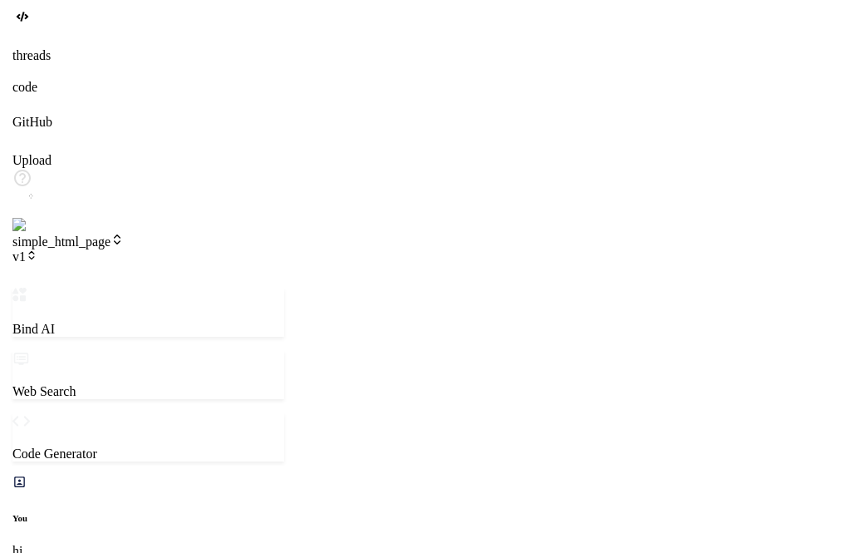
scroll to position [1076, 0]
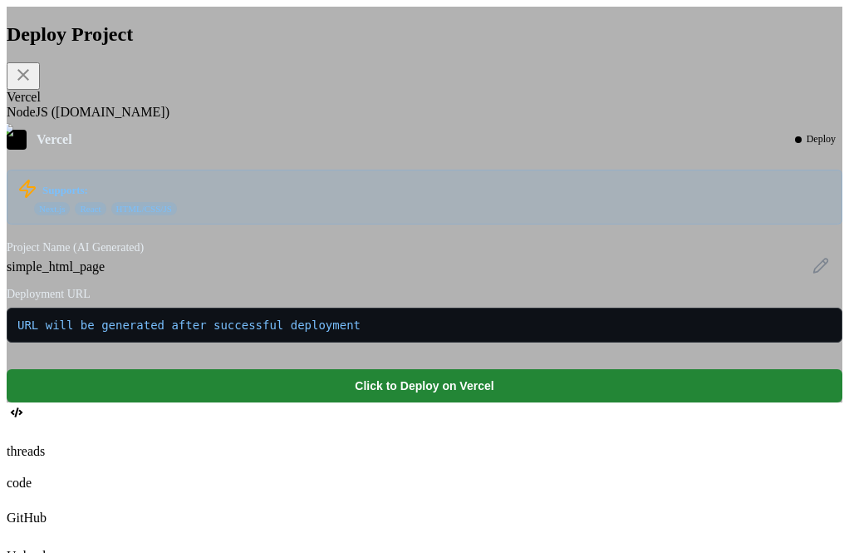
click at [29, 81] on icon at bounding box center [23, 75] width 12 height 12
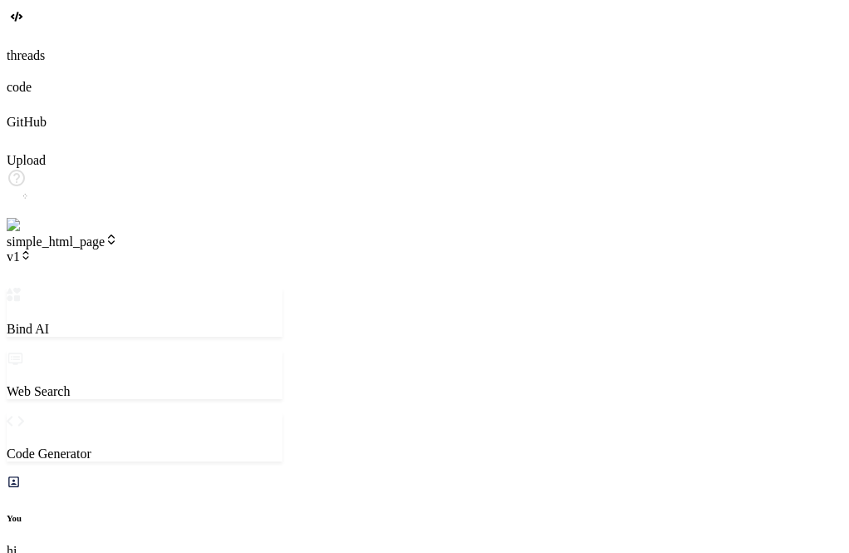
scroll to position [1267, 0]
type textarea "x"
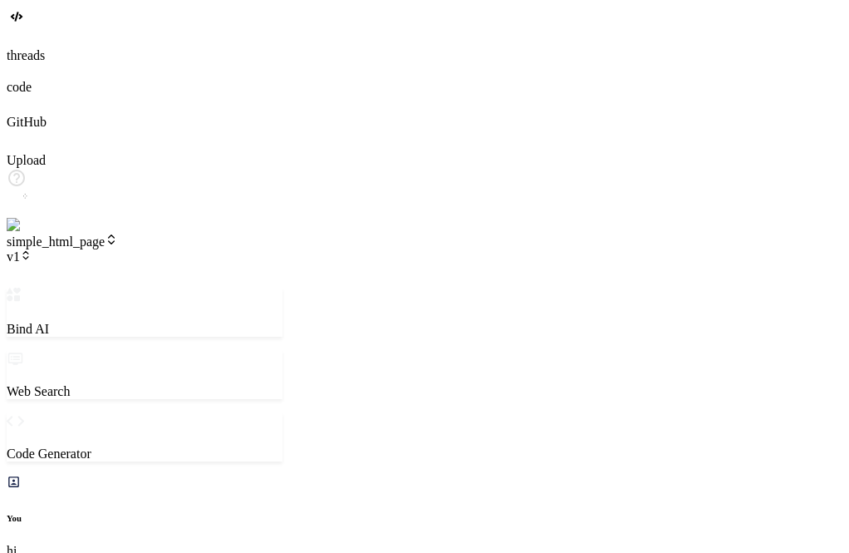
type textarea "x"
type textarea "o"
type textarea "x"
type textarea "ok"
type textarea "x"
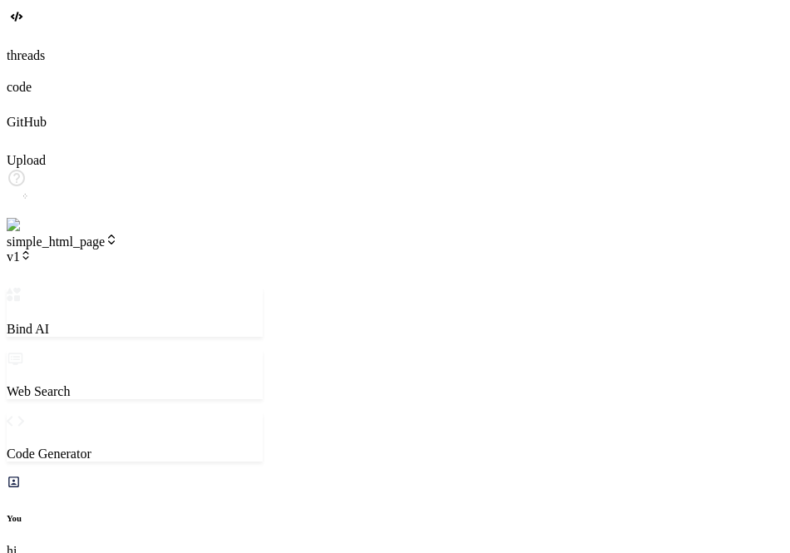
scroll to position [2060, 0]
click at [21, 233] on img at bounding box center [34, 225] width 54 height 15
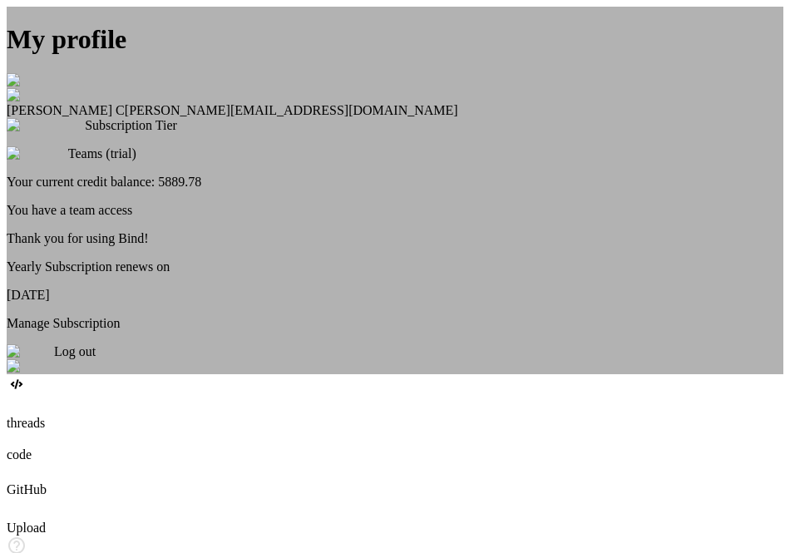
type textarea "x"
type textarea "</footer> <script src="script.js"></script> </body> </html>"
click at [231, 133] on div "My profile Saravanan C saravanan@witarist.com Subscription Tier Teams (trial) Y…" at bounding box center [395, 190] width 776 height 367
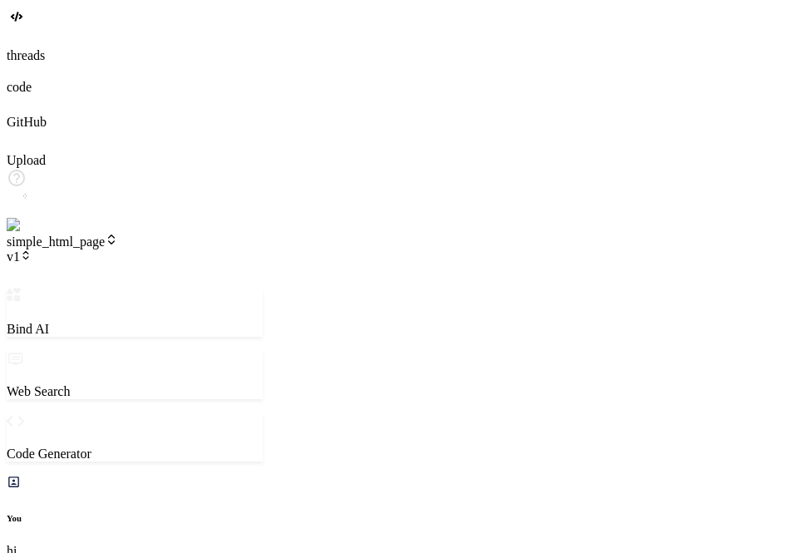
scroll to position [2085, 0]
type textarea "x"
type textarea "document.body.style.opacity = '1'; }, 100); });"
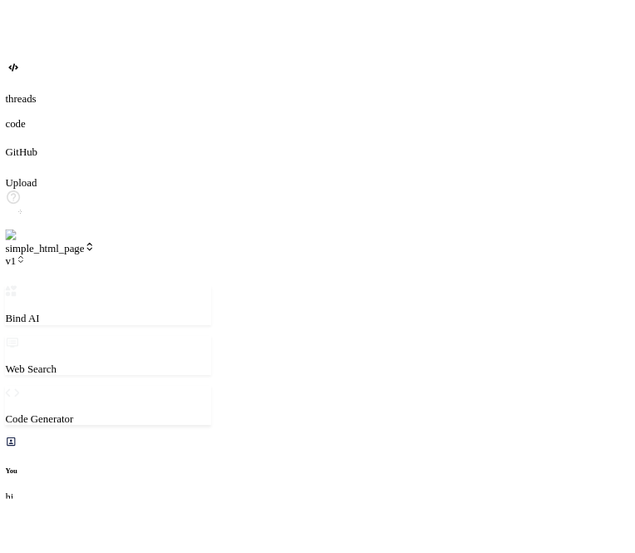
scroll to position [2026, 0]
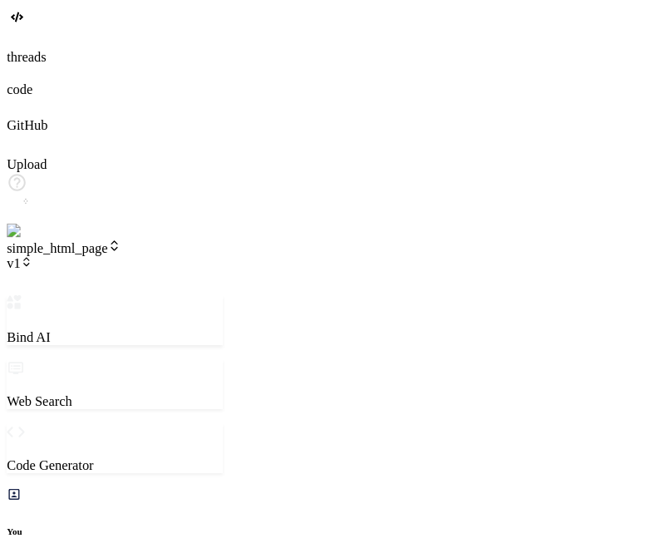
type textarea "x"
type textarea "});"
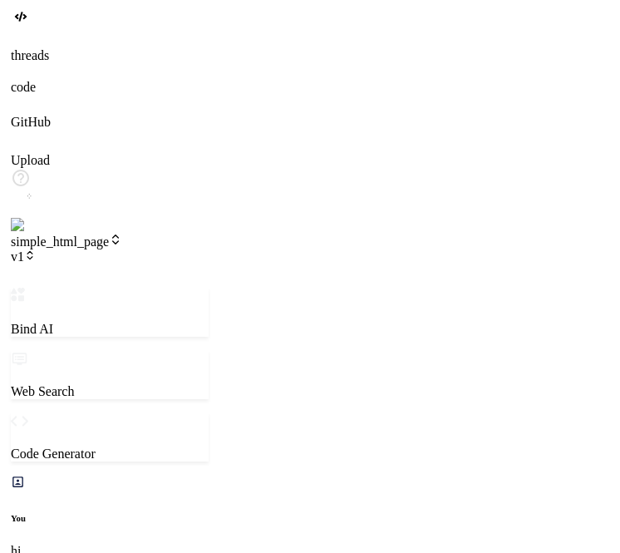
scroll to position [2573, 0]
type textarea "x"
type textarea "document.body.style.opacity = '1'; }, 100); });"
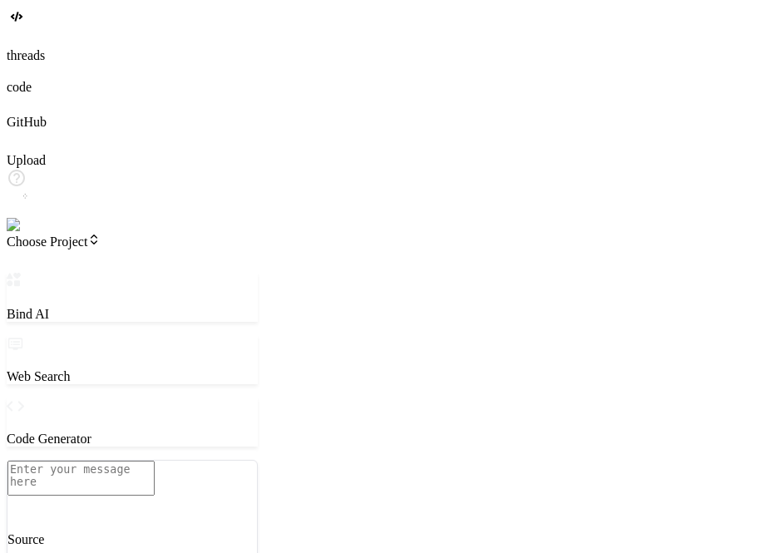
scroll to position [1039, 0]
click at [26, 233] on img at bounding box center [30, 225] width 46 height 15
click at [101, 234] on span "Choose Project" at bounding box center [54, 241] width 94 height 14
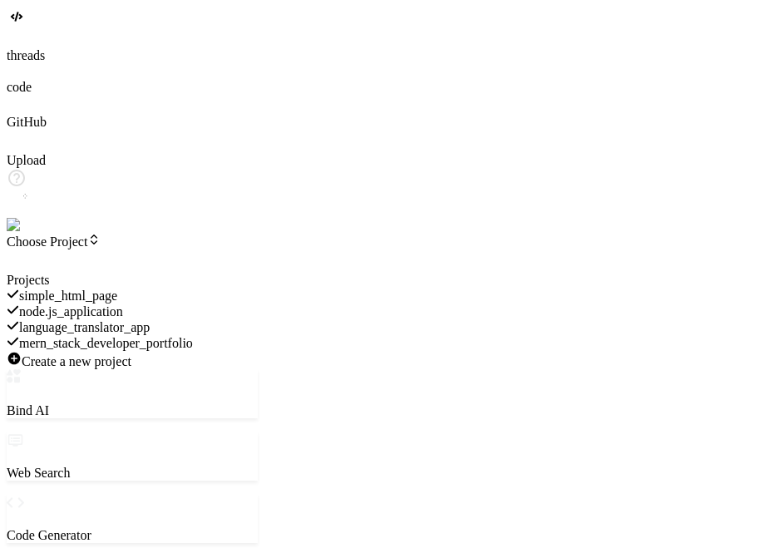
click at [168, 336] on span "mern_stack_developer_portfolio" at bounding box center [106, 343] width 174 height 14
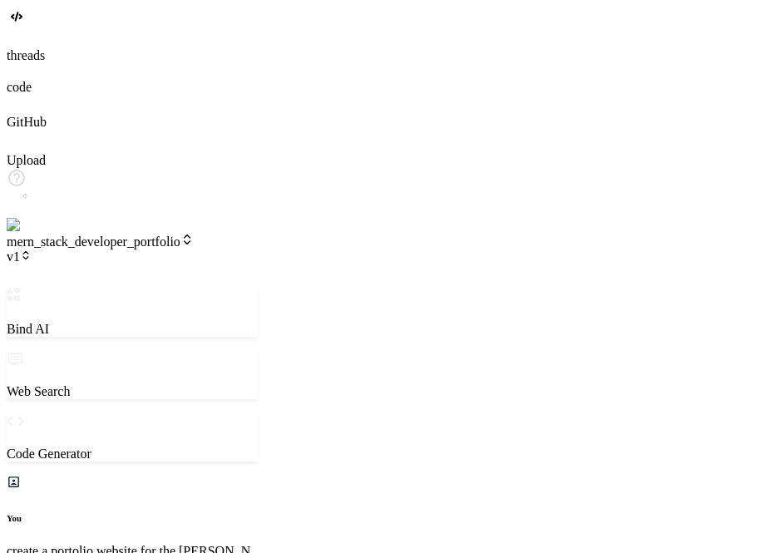
scroll to position [9316, 0]
click at [194, 234] on span "mern_stack_developer_portfolio" at bounding box center [100, 241] width 187 height 14
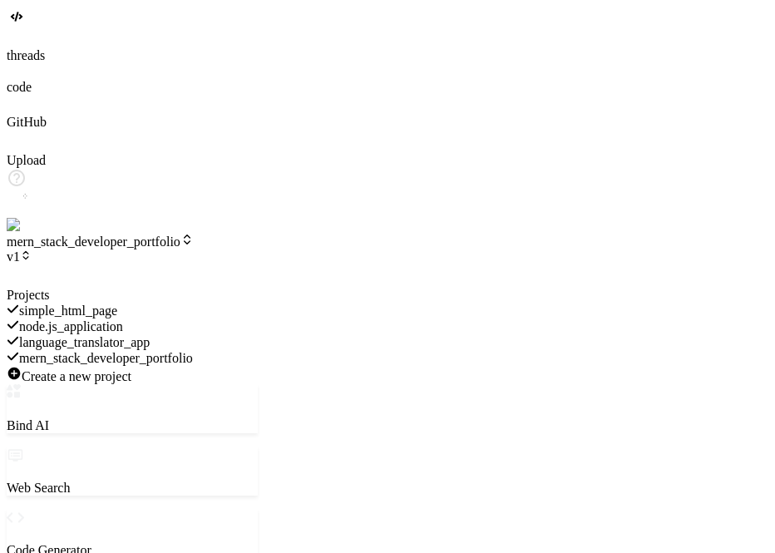
click at [117, 303] on span "simple_html_page" at bounding box center [68, 310] width 98 height 14
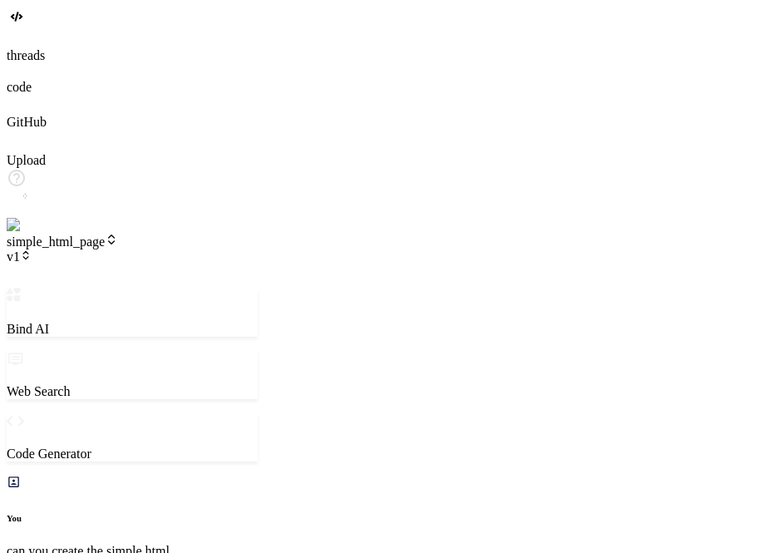
scroll to position [1573, 0]
type textarea "x"
type textarea "b"
type textarea "x"
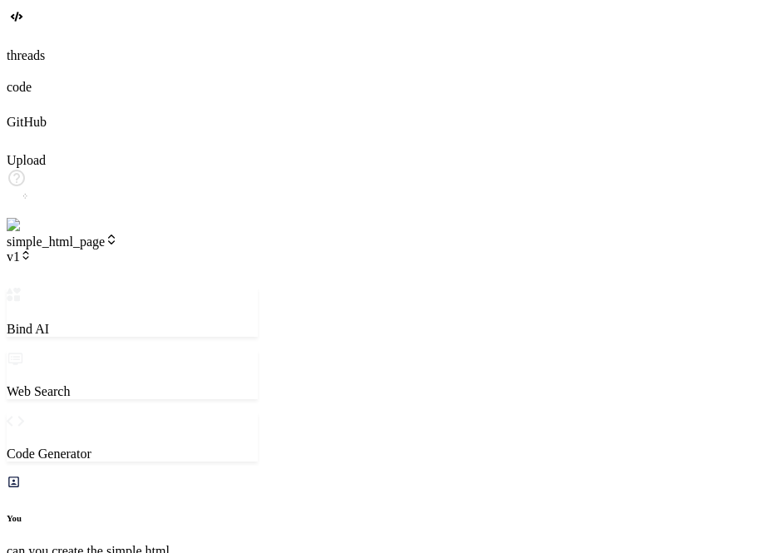
type textarea "be"
type textarea "x"
type textarea "bet"
type textarea "x"
type textarea "bete"
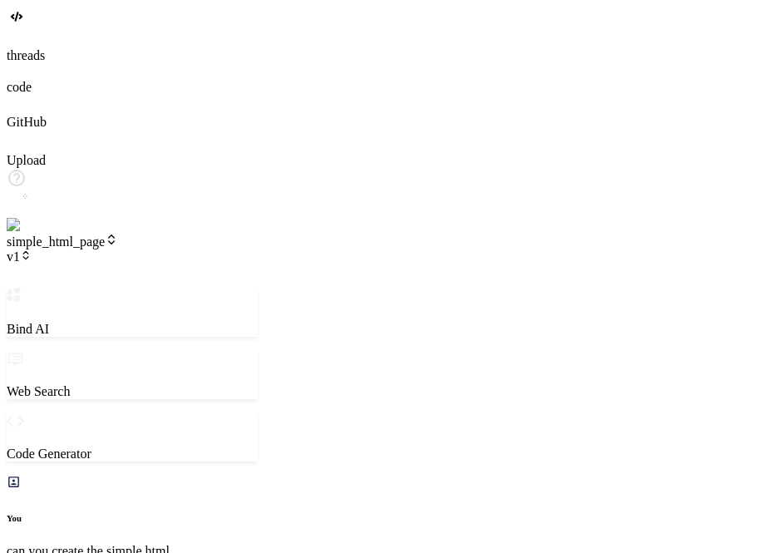
type textarea "x"
type textarea "betee"
type textarea "x"
type textarea "beteer"
type textarea "x"
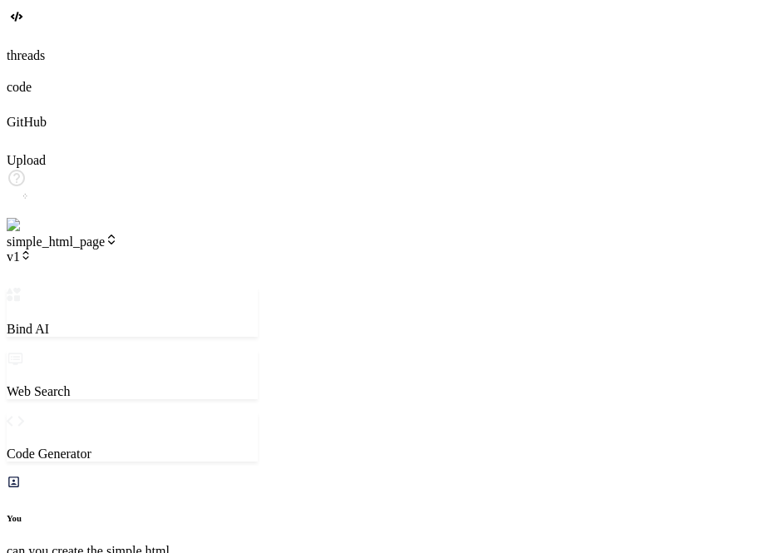
type textarea "betee"
type textarea "x"
type textarea "bete"
type textarea "x"
type textarea "bet"
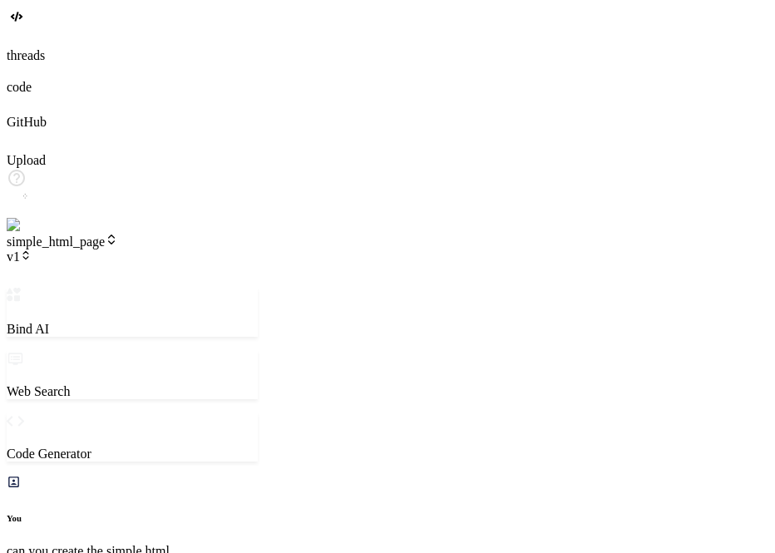
type textarea "x"
type textarea "bett"
type textarea "x"
type textarea "bette"
type textarea "x"
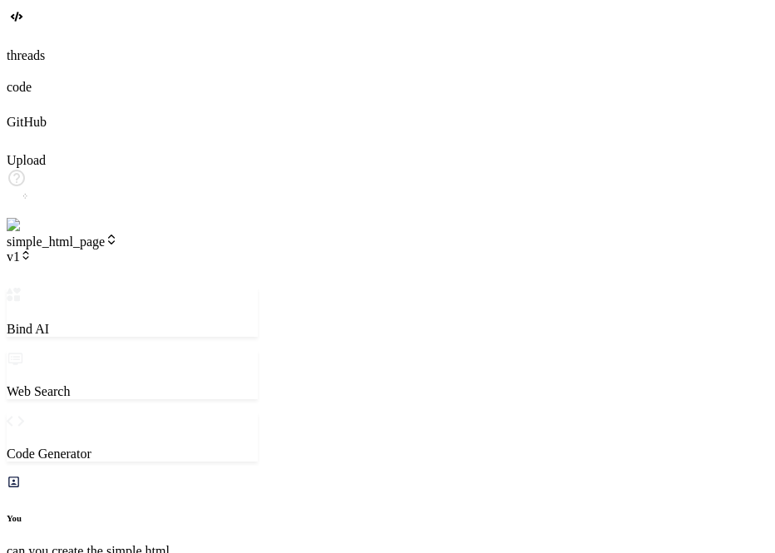
type textarea "better"
type textarea "x"
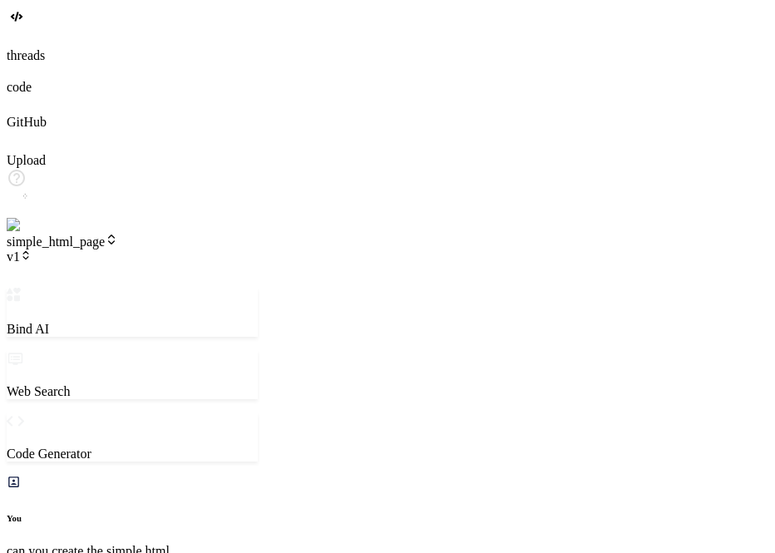
type textarea "x"
type textarea "o"
type textarea "x"
type textarea "ok"
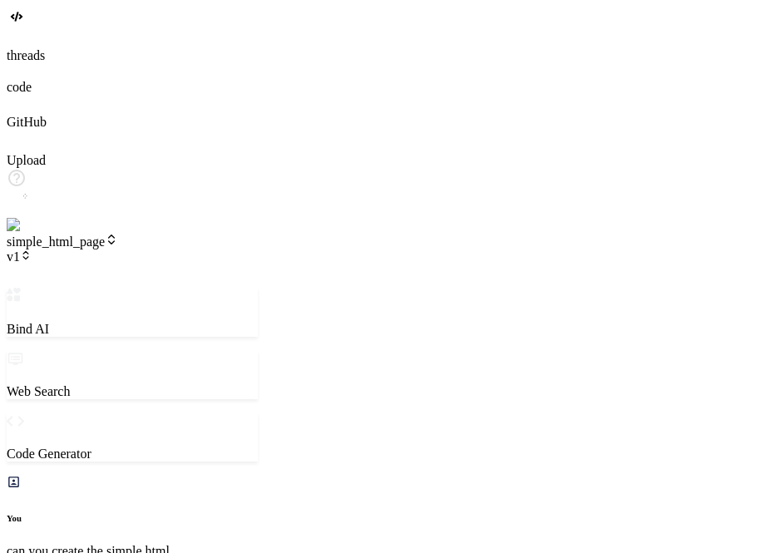
type textarea "x"
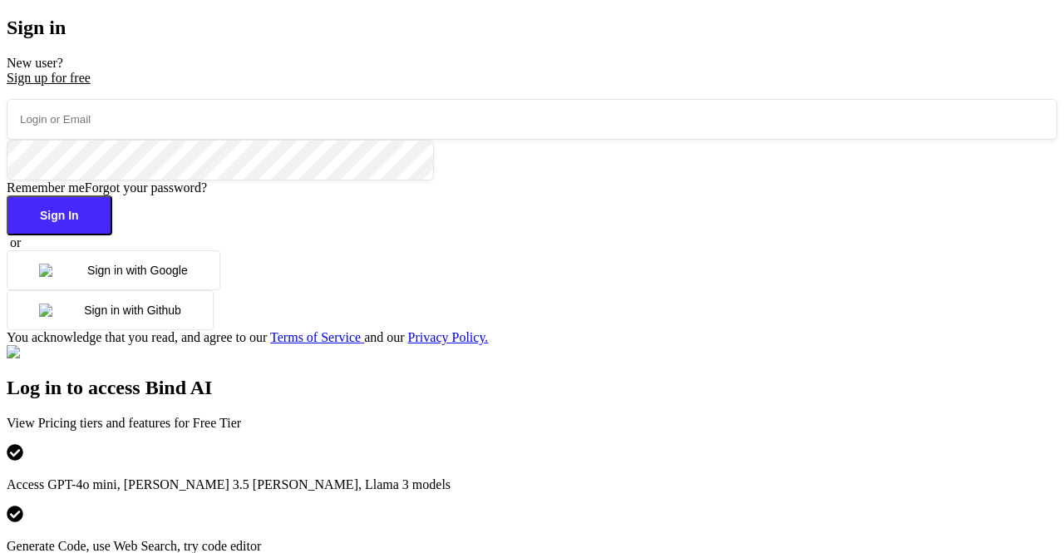
click at [163, 290] on button "Sign in with Google" at bounding box center [114, 270] width 214 height 40
click at [220, 290] on button "Sign in with Google" at bounding box center [114, 270] width 214 height 40
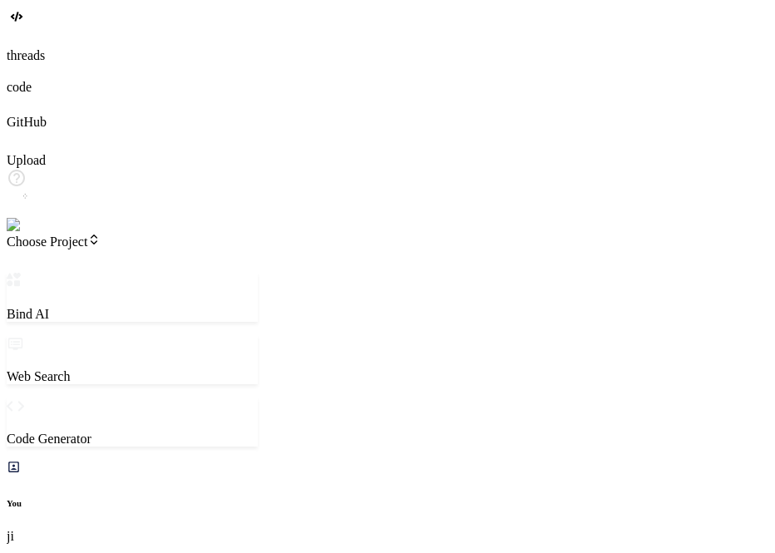
type textarea "x"
type textarea "v"
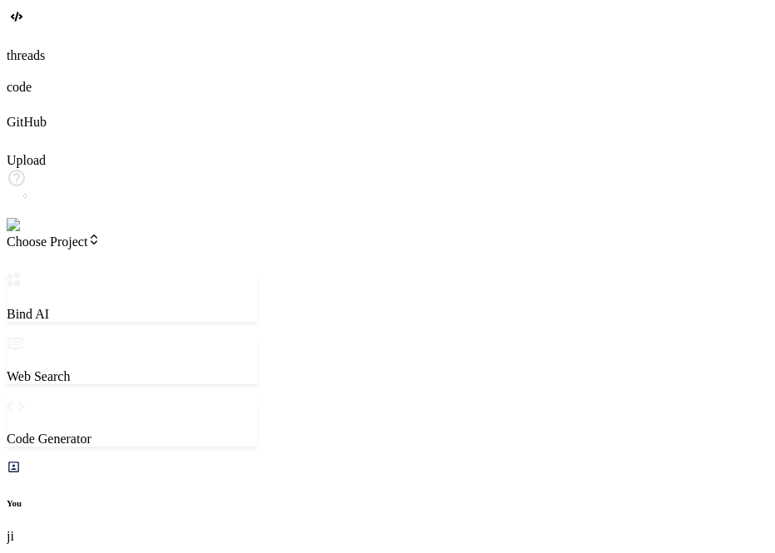
type textarea "x"
type textarea "c"
type textarea "x"
type textarea "co"
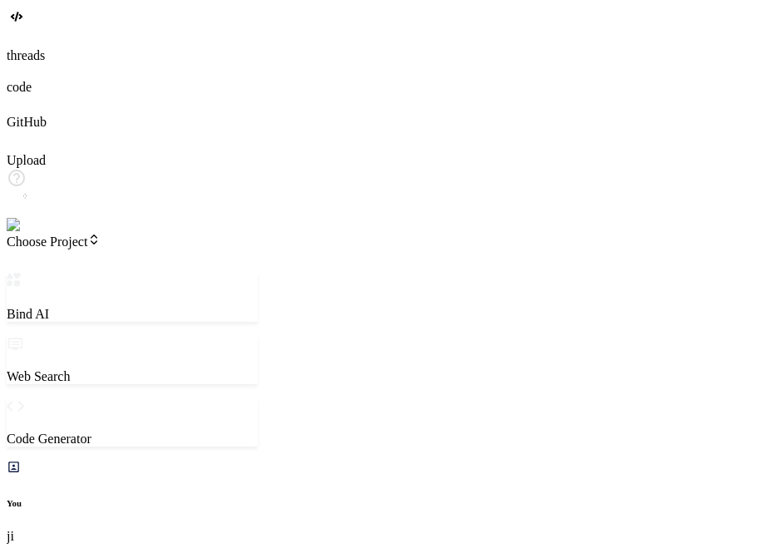
type textarea "x"
type textarea "con"
type textarea "x"
type textarea "cont"
type textarea "x"
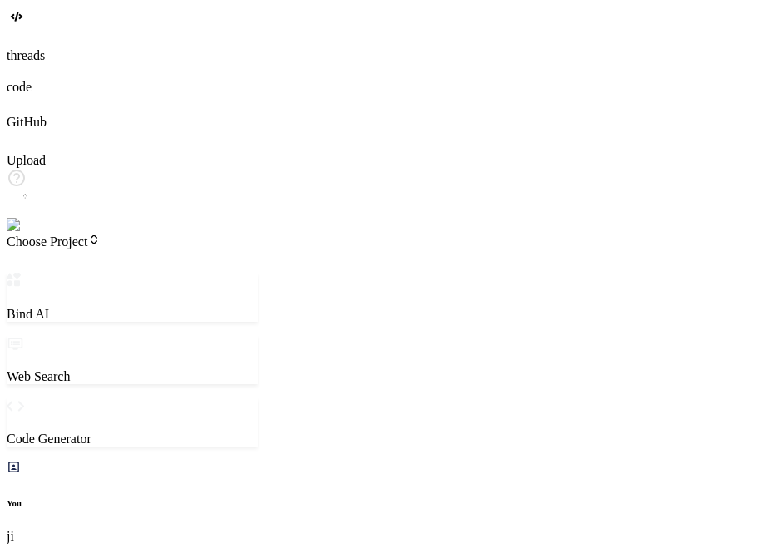
type textarea "conti"
type textarea "x"
type textarea "contin"
type textarea "x"
type textarea "continu"
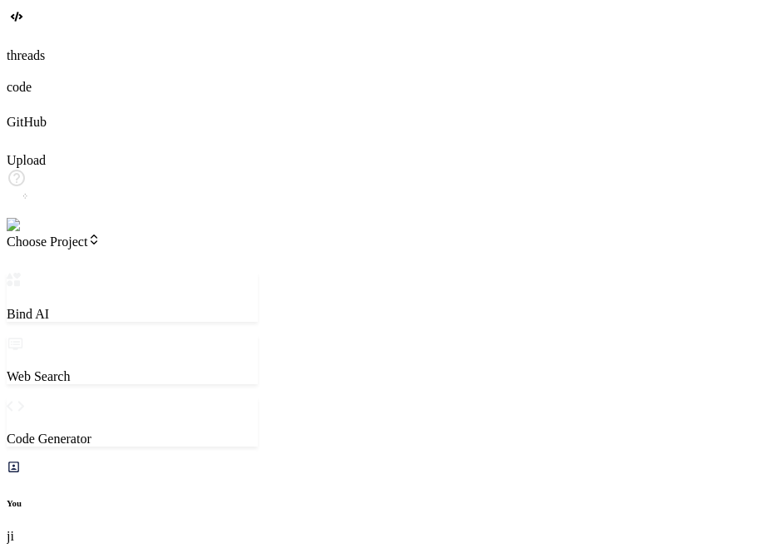
type textarea "x"
type textarea "continue"
type textarea "x"
type textarea "continue"
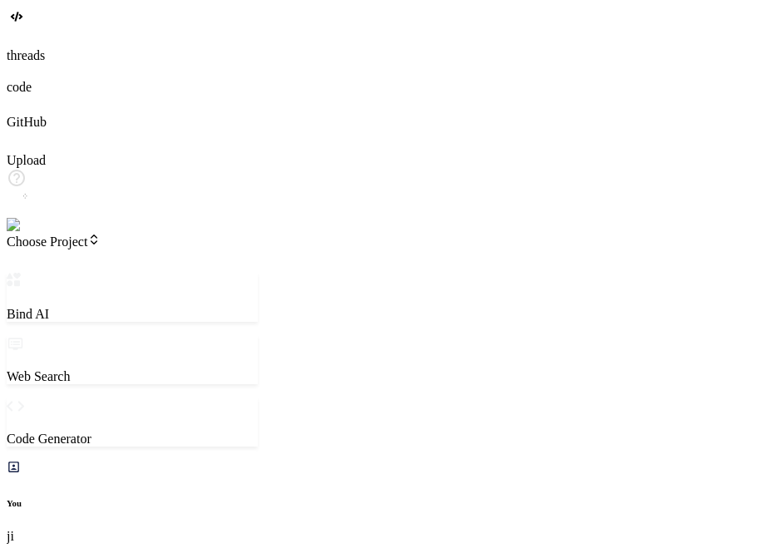
type textarea "x"
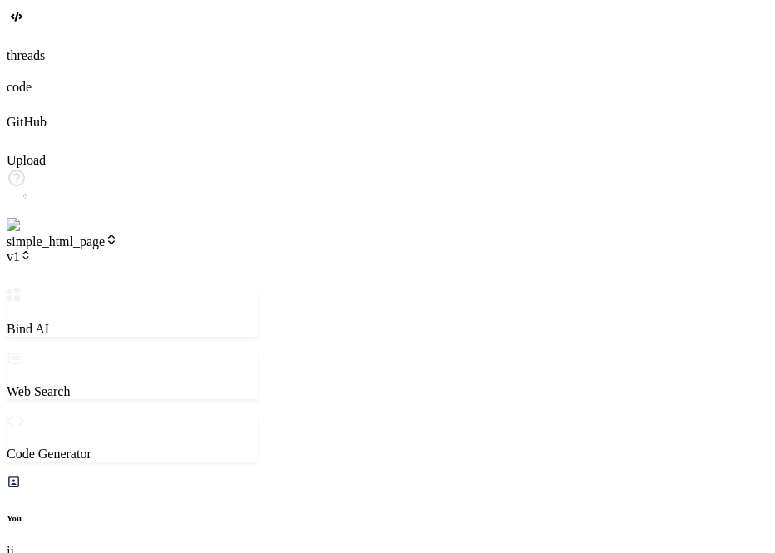
type textarea "continue"
type textarea "x"
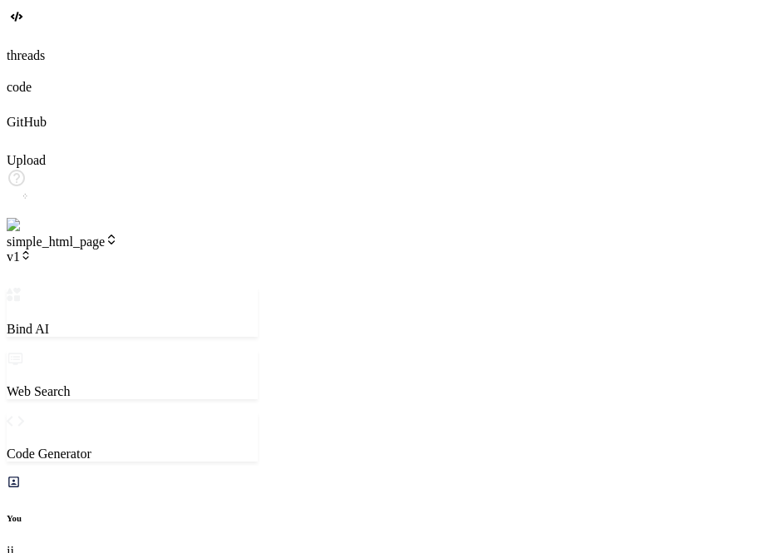
type textarea "x"
type textarea "// Remove event listeners and clean up observer.disconnect(); performanceObserv…"
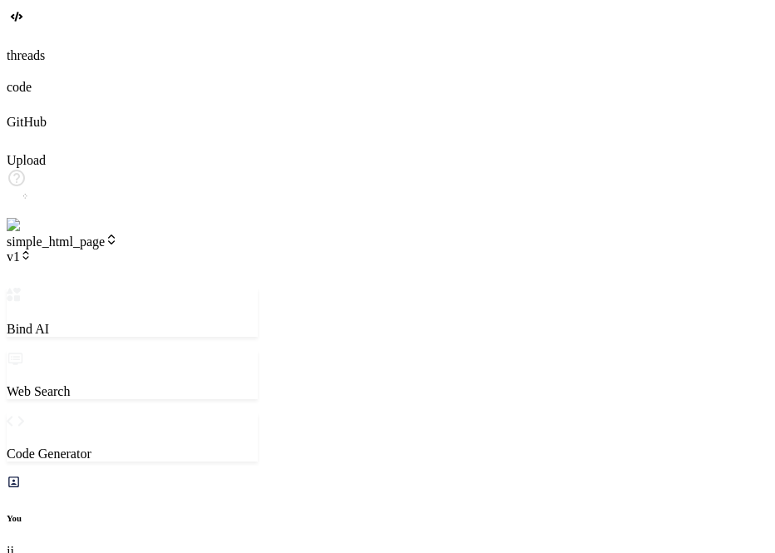
type textarea "x"
type textarea "observer.disconnect(); performanceObserver.disconnect(); }); console.log('🚀 Pre…"
type textarea "x"
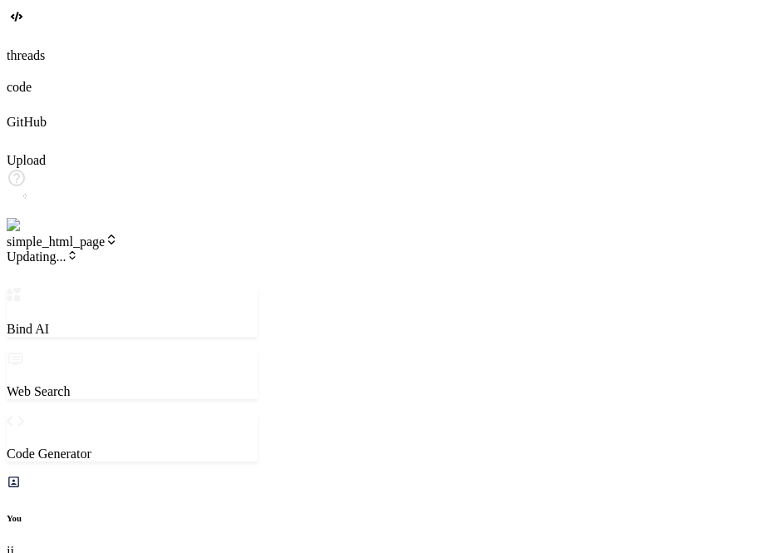
type textarea "// Advanced header effects let lastScrollTop = 0; let scrollDirection = 'up'; w…"
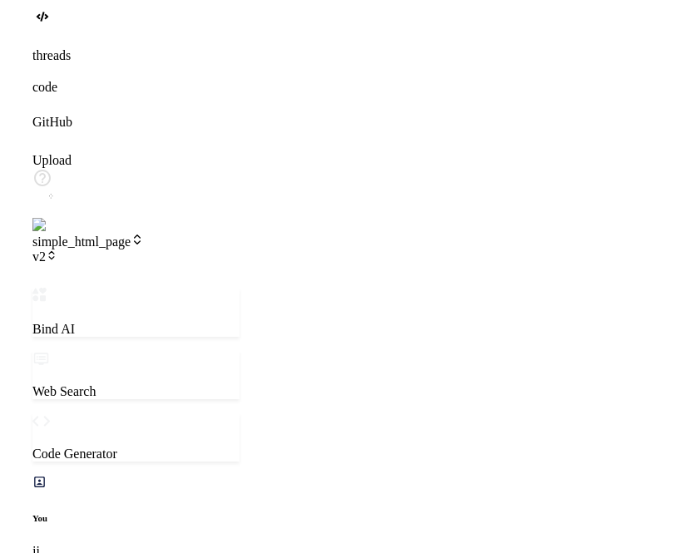
scroll to position [2116, 0]
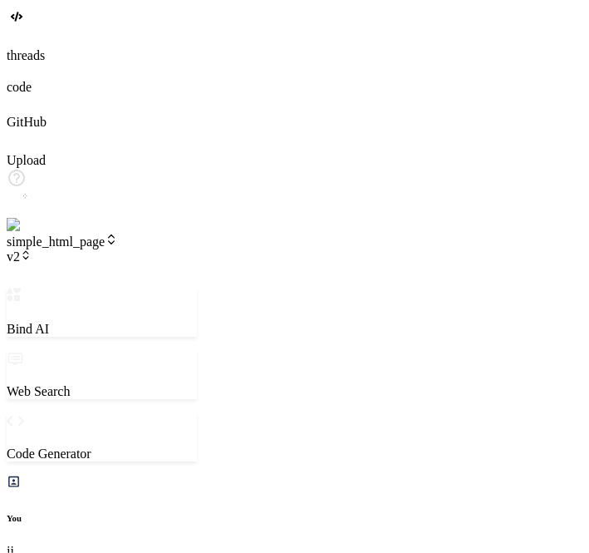
type textarea "x"
type textarea "// Advanced header effects let lastScrollTop = 0; let scrollDirection = 'up'; w…"
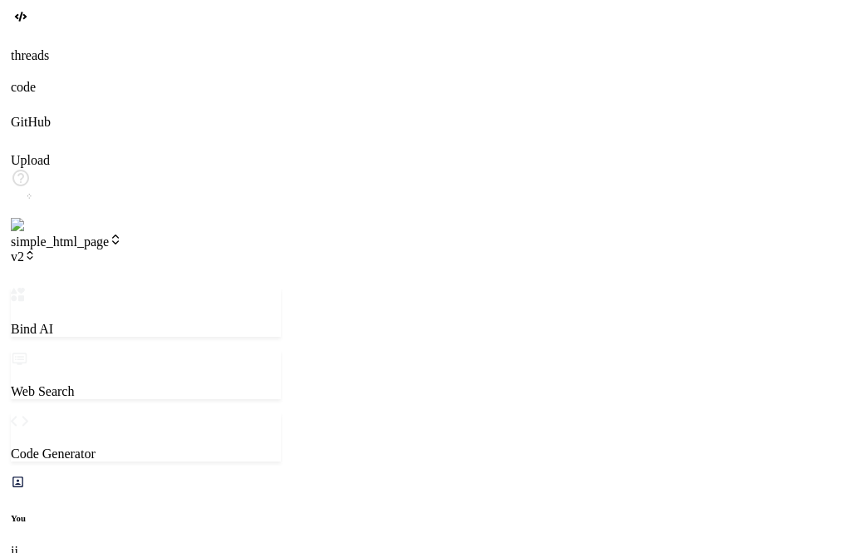
scroll to position [1632, 0]
click at [32, 249] on span "v2" at bounding box center [19, 256] width 25 height 14
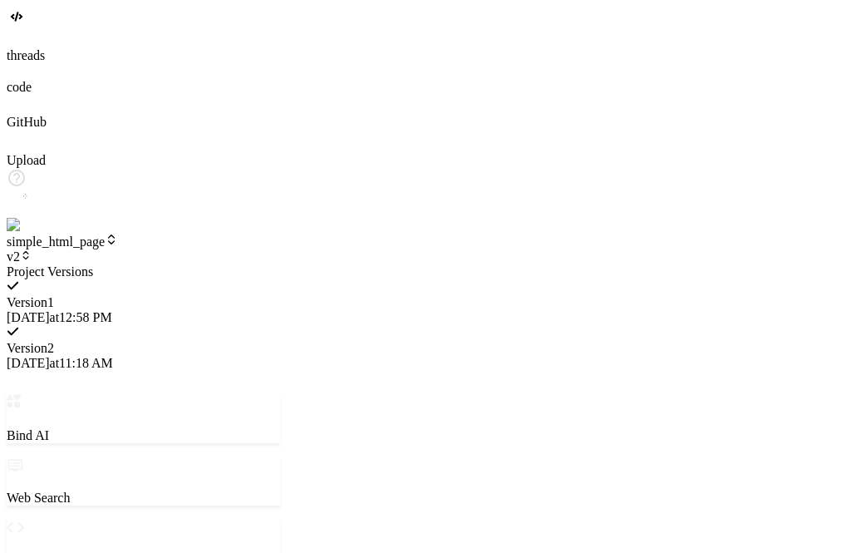
click at [185, 264] on div at bounding box center [143, 264] width 273 height 0
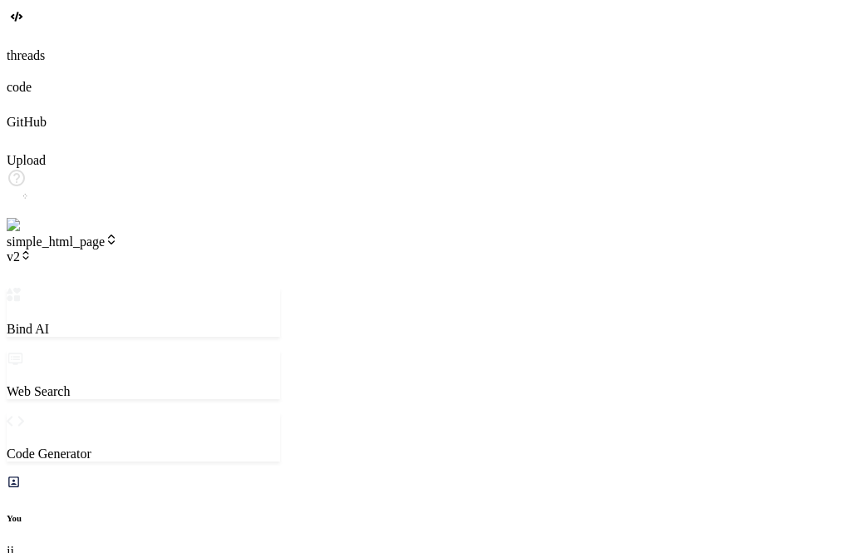
click at [32, 249] on span "v2" at bounding box center [19, 256] width 25 height 14
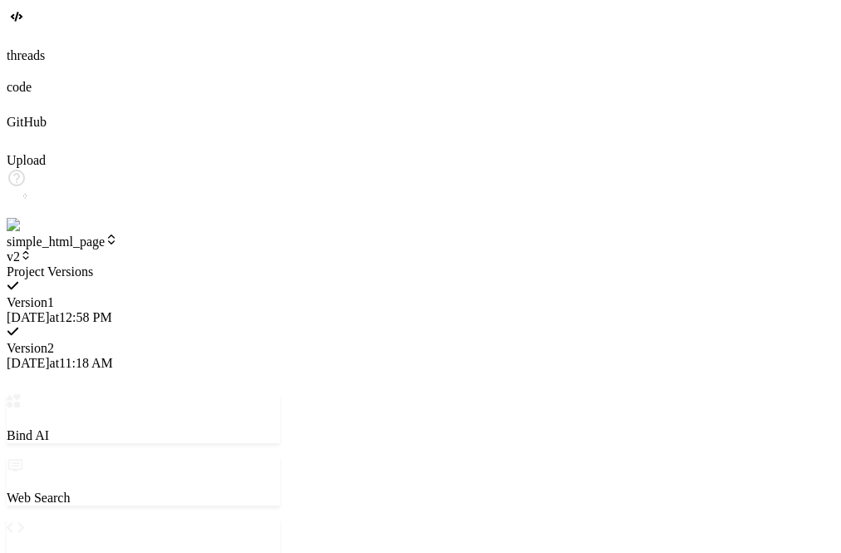
click at [169, 264] on div at bounding box center [143, 264] width 273 height 0
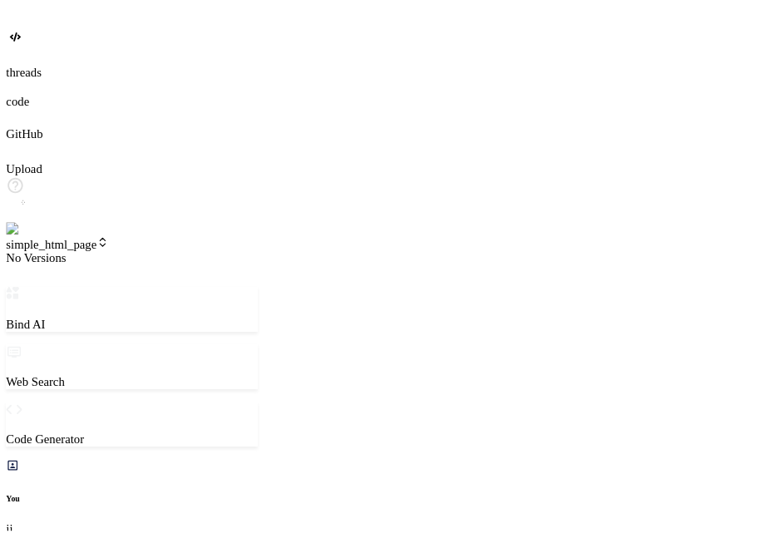
scroll to position [1613, 0]
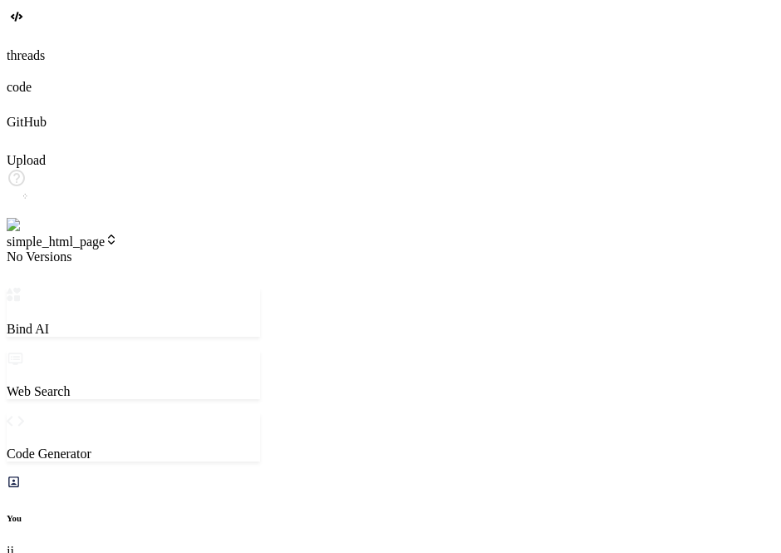
type textarea "x"
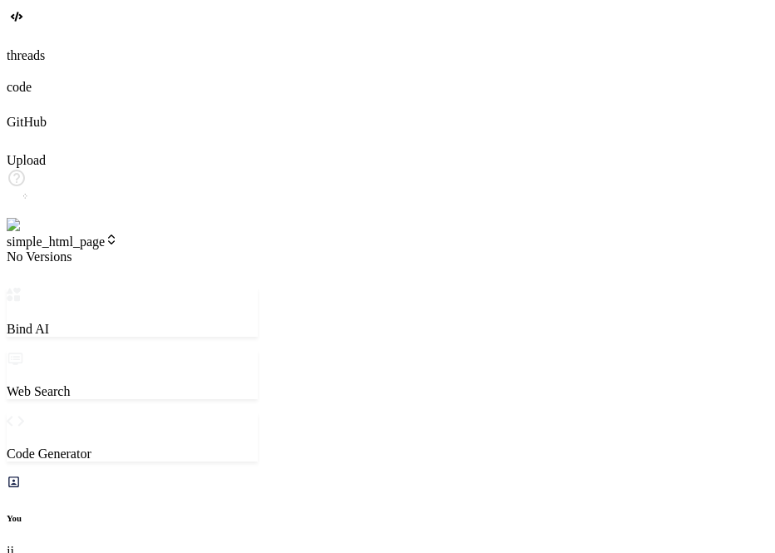
scroll to position [1614, 0]
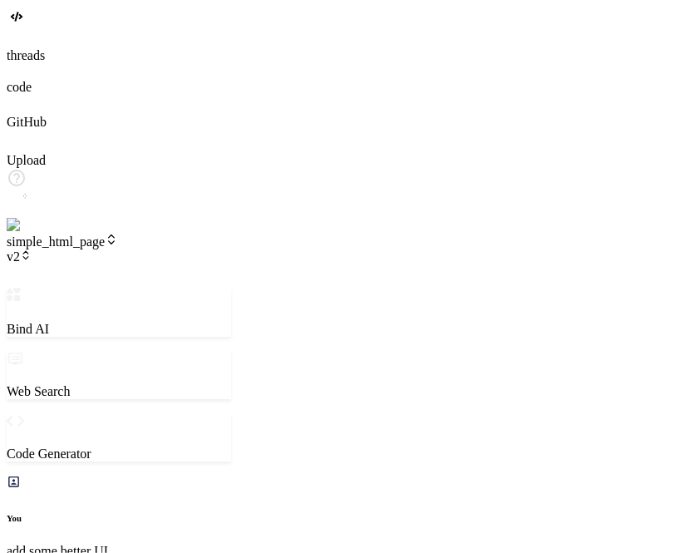
click at [32, 249] on span "v2" at bounding box center [19, 256] width 25 height 14
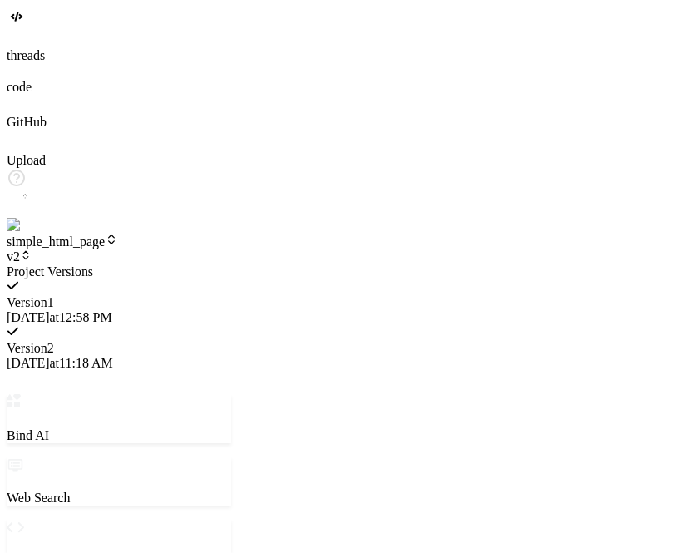
click at [54, 295] on span "Version 1" at bounding box center [30, 302] width 47 height 14
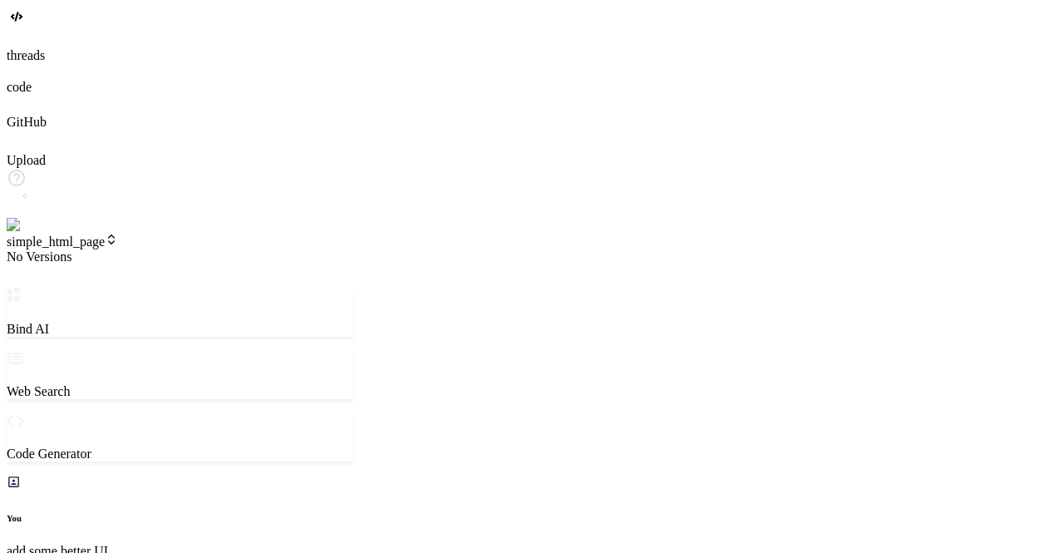
type textarea "x"
click at [71, 249] on span "No Versions" at bounding box center [39, 256] width 65 height 14
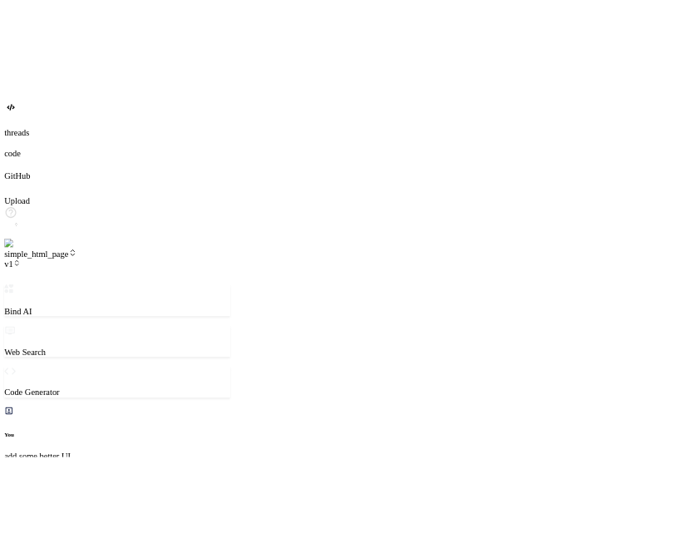
scroll to position [922, 0]
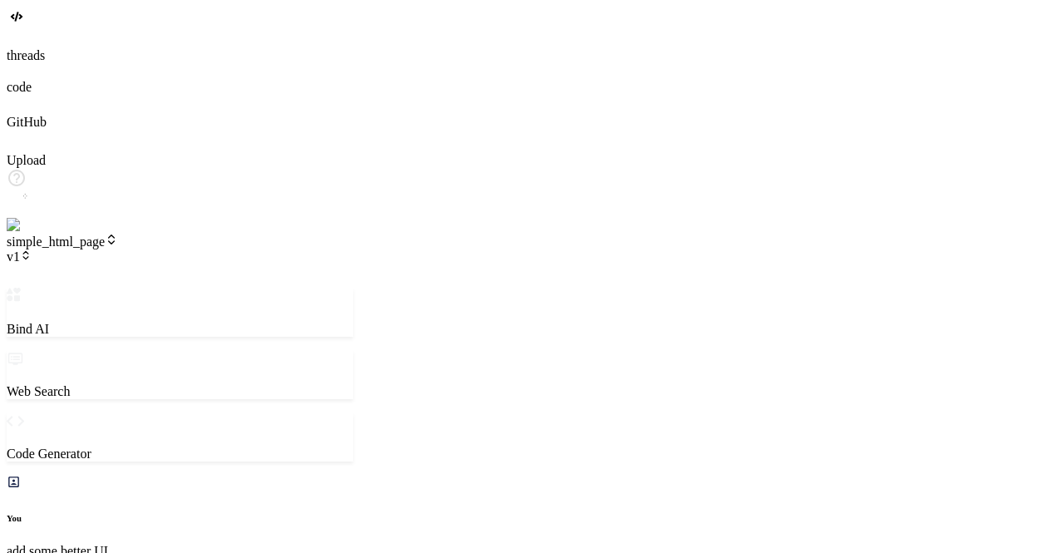
click at [32, 249] on span "v1" at bounding box center [19, 256] width 25 height 14
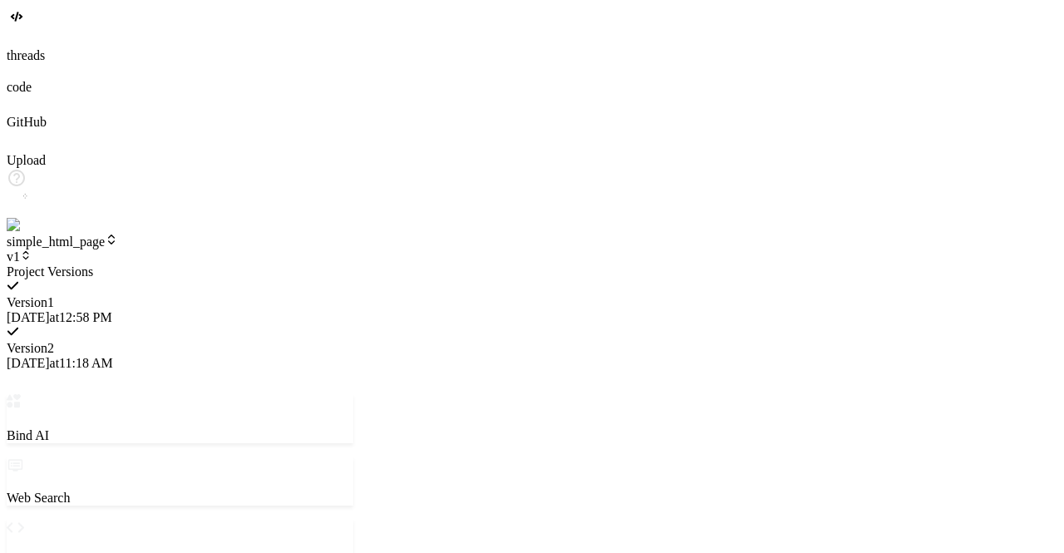
click at [54, 341] on span "Version 2" at bounding box center [30, 348] width 47 height 14
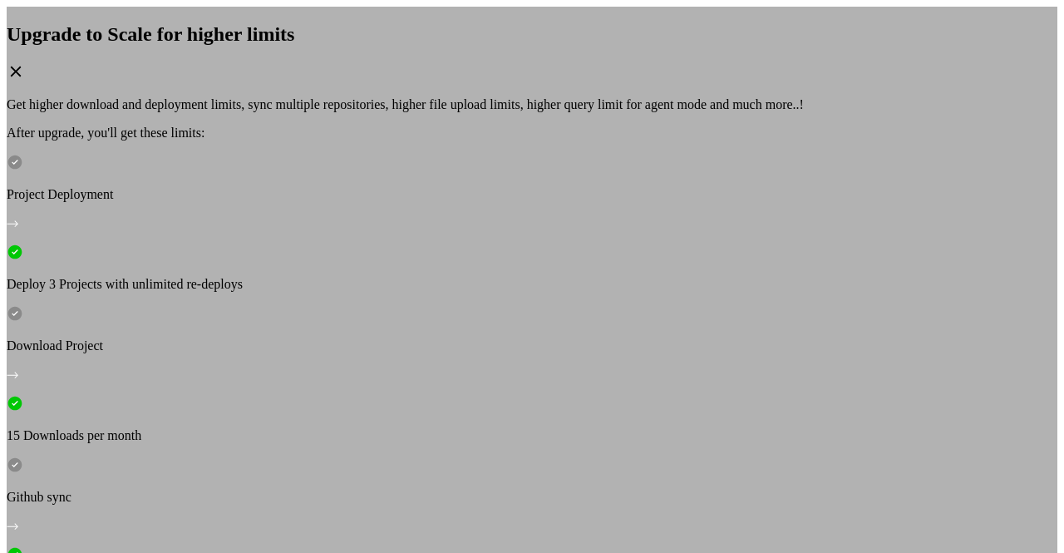
click at [25, 81] on icon at bounding box center [16, 71] width 18 height 18
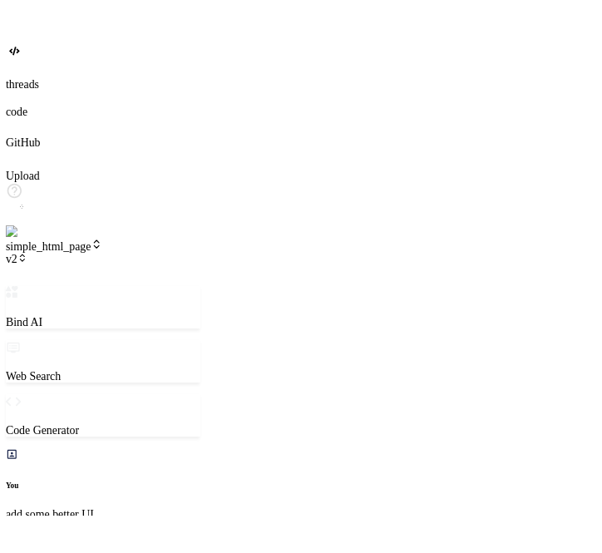
scroll to position [978, 0]
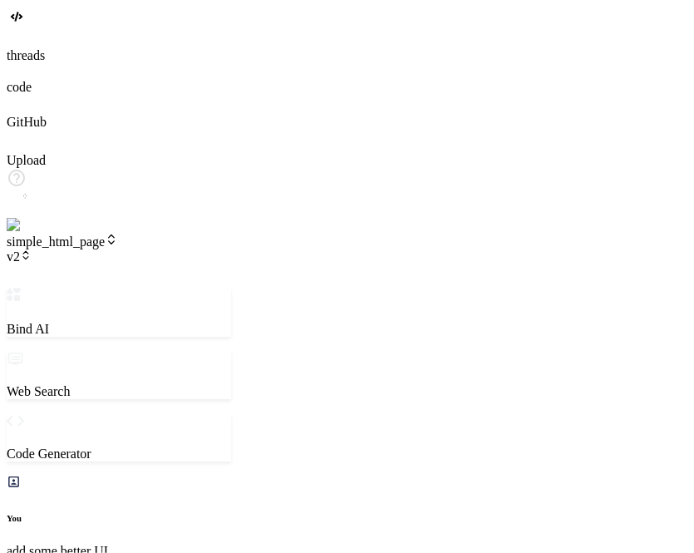
click at [32, 249] on span "v2" at bounding box center [19, 256] width 25 height 14
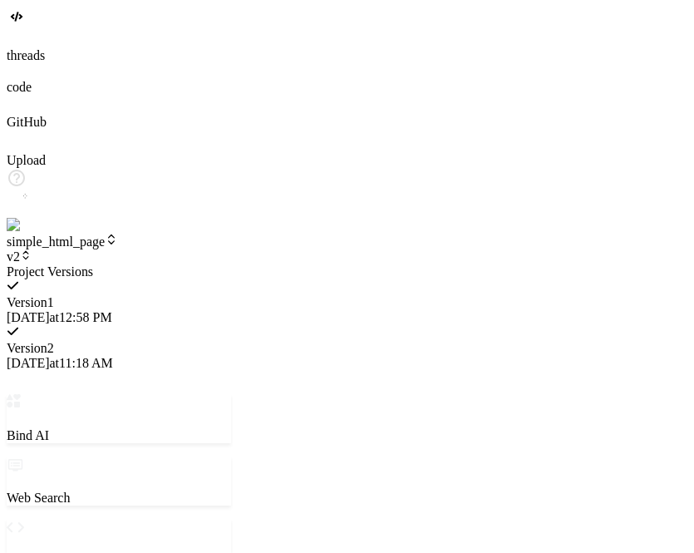
click at [54, 295] on span "Version 1" at bounding box center [30, 302] width 47 height 14
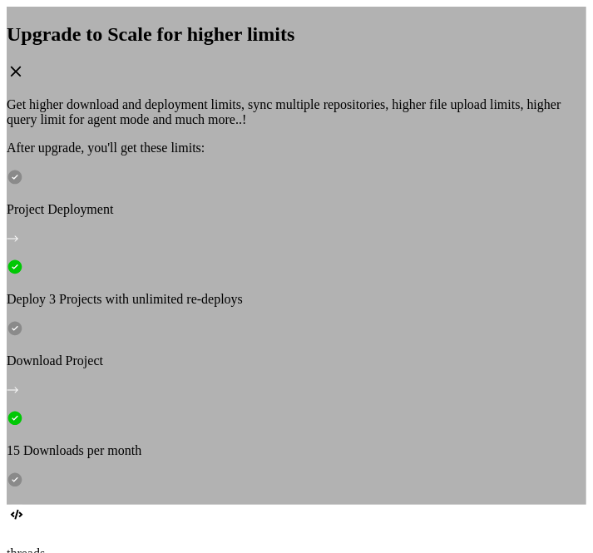
scroll to position [884, 0]
type textarea "x"
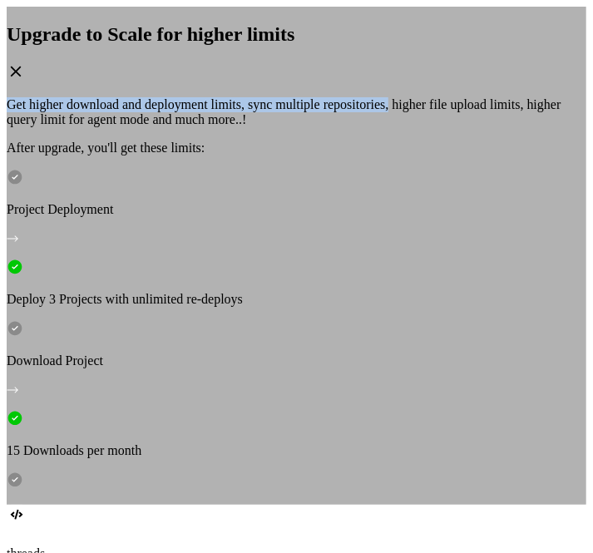
drag, startPoint x: 488, startPoint y: 144, endPoint x: 480, endPoint y: 130, distance: 15.7
click at [480, 130] on div "Upgrade to Scale for higher limits Get higher download and deployment limits, s…" at bounding box center [296, 421] width 579 height 796
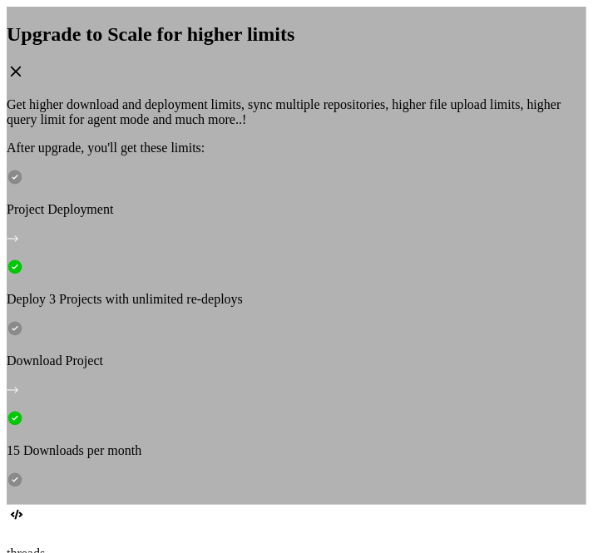
click at [25, 81] on icon at bounding box center [16, 71] width 18 height 18
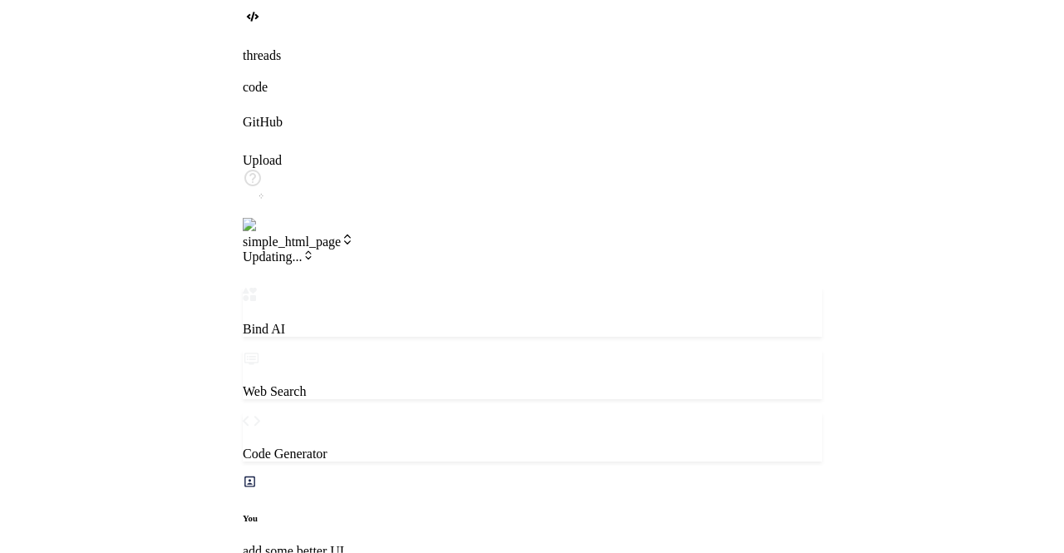
scroll to position [854, 0]
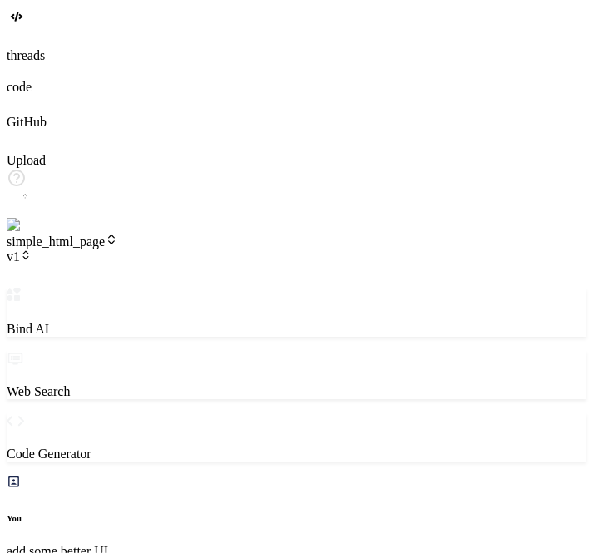
click at [32, 249] on span "v1" at bounding box center [19, 256] width 25 height 14
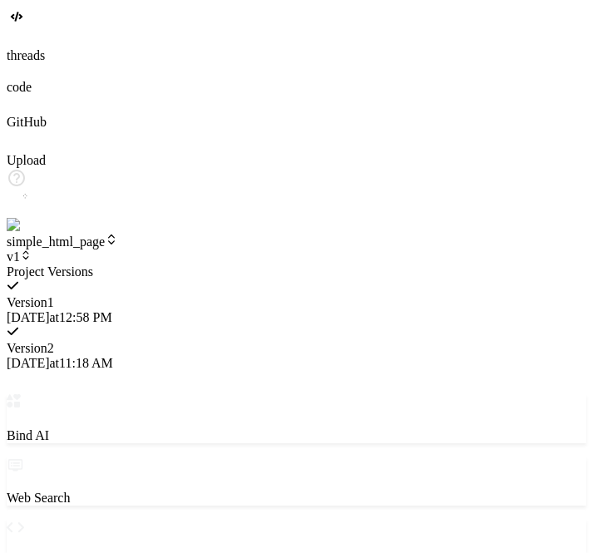
click at [113, 356] on span "[DATE] 11:18 AM" at bounding box center [60, 363] width 106 height 14
click at [54, 341] on span "Version 2" at bounding box center [30, 348] width 47 height 14
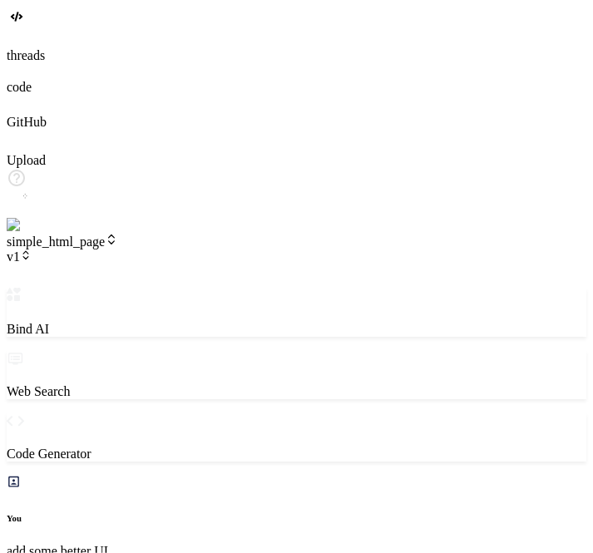
click at [32, 249] on icon at bounding box center [26, 255] width 12 height 12
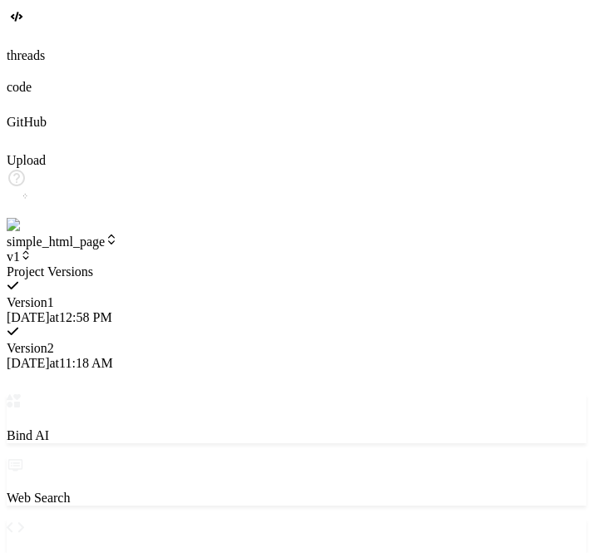
click at [113, 356] on span "[DATE] 11:18 AM" at bounding box center [60, 363] width 106 height 14
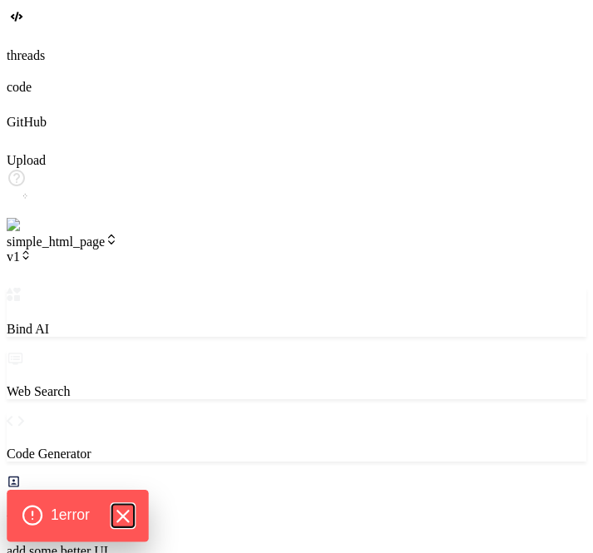
click at [125, 518] on icon "Hide Errors" at bounding box center [122, 515] width 11 height 11
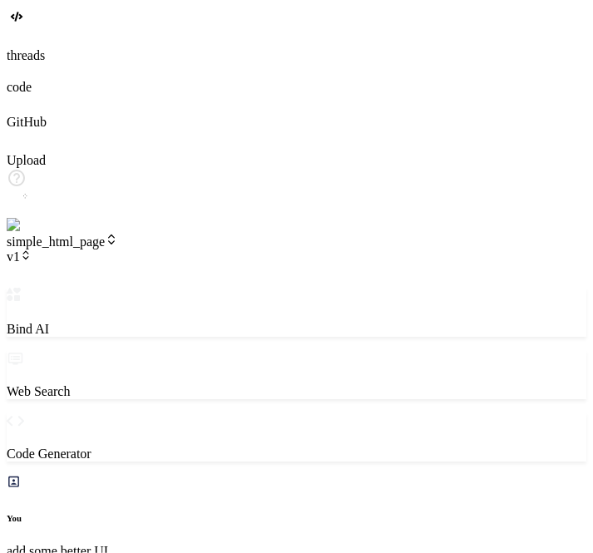
click at [32, 249] on span "v1" at bounding box center [19, 256] width 25 height 14
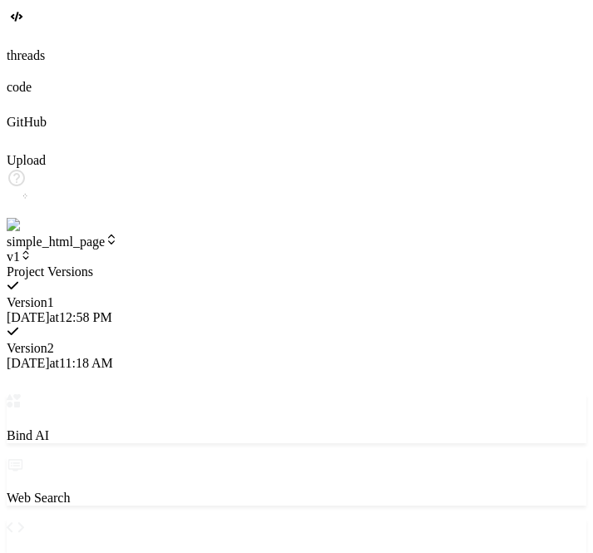
click at [231, 325] on div "Version 2 [DATE] 11:18 AM" at bounding box center [296, 348] width 579 height 46
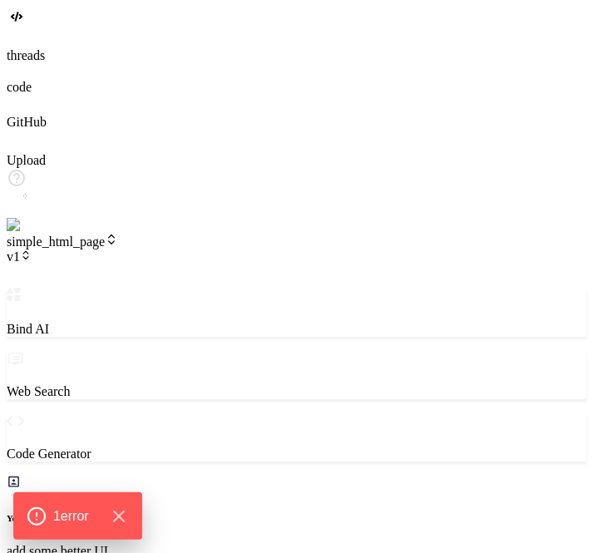
click at [32, 249] on span "v1" at bounding box center [19, 256] width 25 height 14
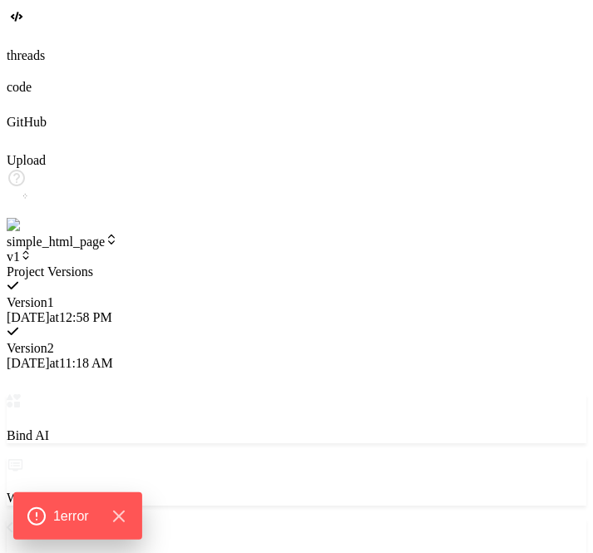
click at [113, 356] on span "[DATE] 11:18 AM" at bounding box center [60, 363] width 106 height 14
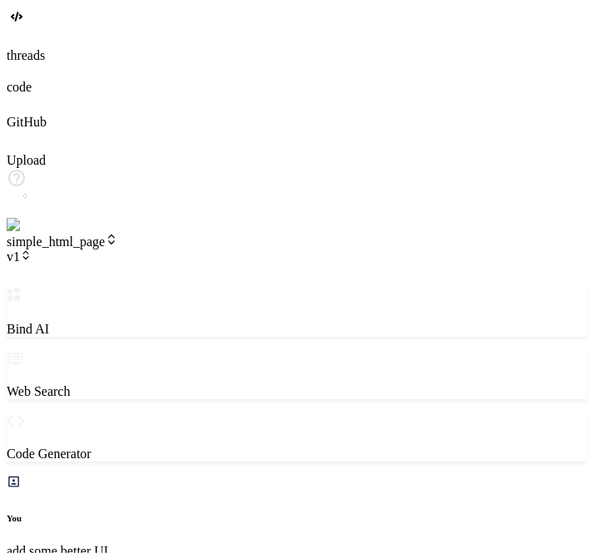
click at [32, 249] on icon at bounding box center [26, 255] width 12 height 12
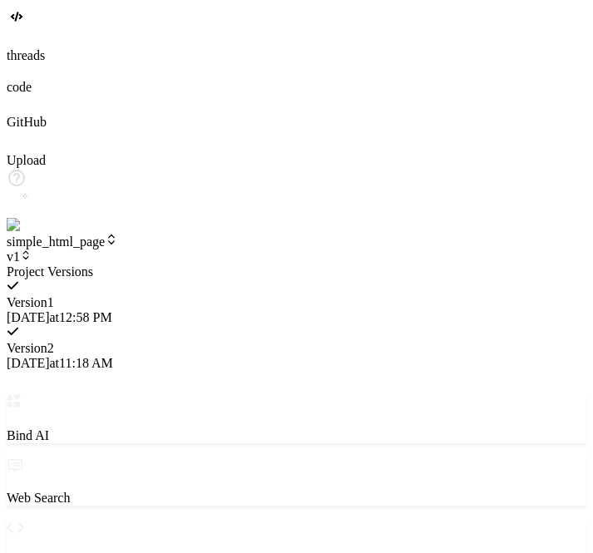
click at [54, 341] on span "Version 2" at bounding box center [30, 348] width 47 height 14
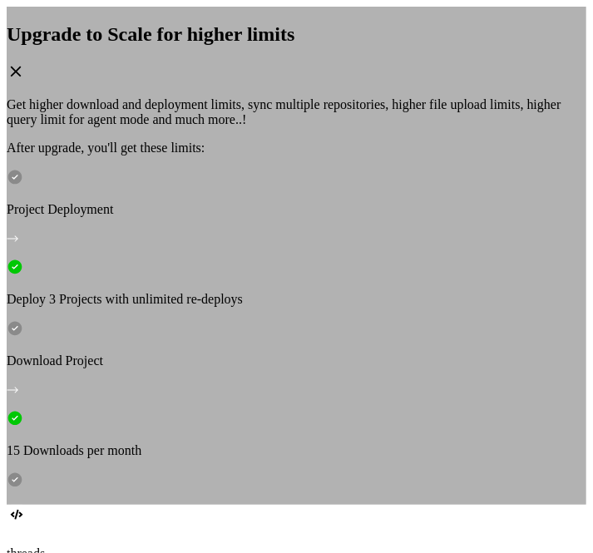
click at [447, 66] on div "Upgrade to Scale for higher limits Get higher download and deployment limits, s…" at bounding box center [296, 256] width 579 height 498
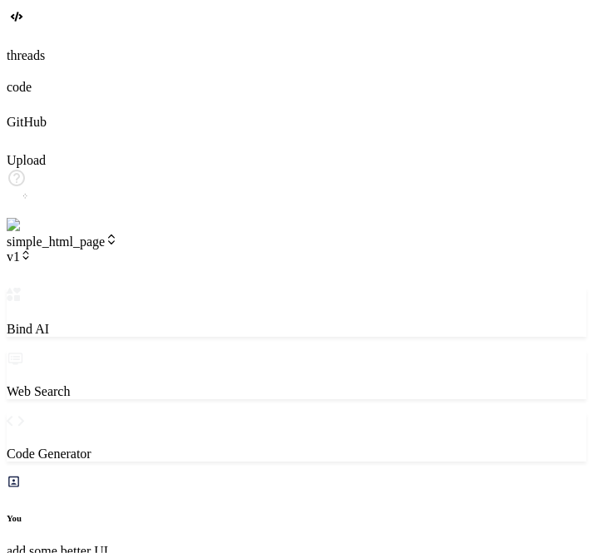
click at [32, 249] on span "v1" at bounding box center [19, 256] width 25 height 14
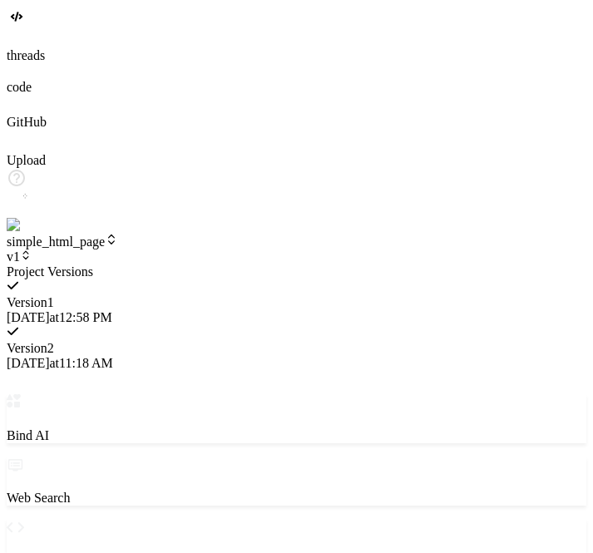
click at [113, 356] on span "[DATE] 11:18 AM" at bounding box center [60, 363] width 106 height 14
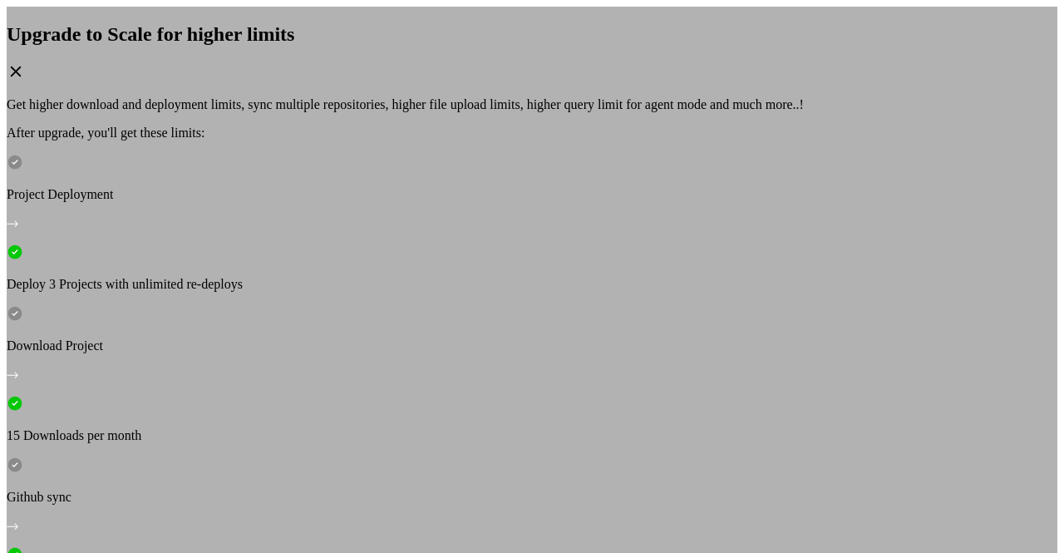
scroll to position [873, 0]
click at [226, 169] on div "Upgrade to Scale for higher limits Get higher download and deployment limits, s…" at bounding box center [532, 298] width 1051 height 582
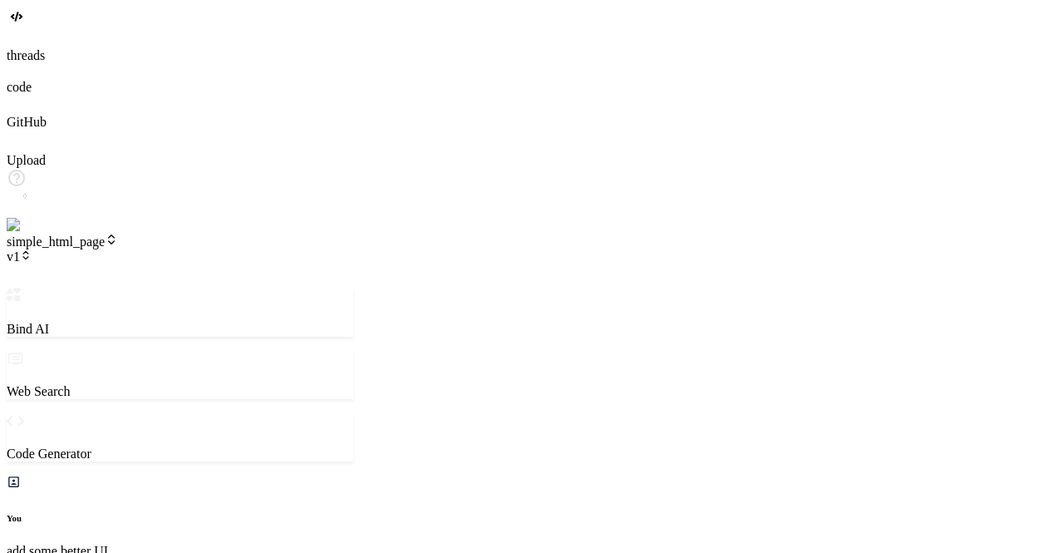
scroll to position [892, 0]
click at [32, 249] on span "v1" at bounding box center [19, 256] width 25 height 14
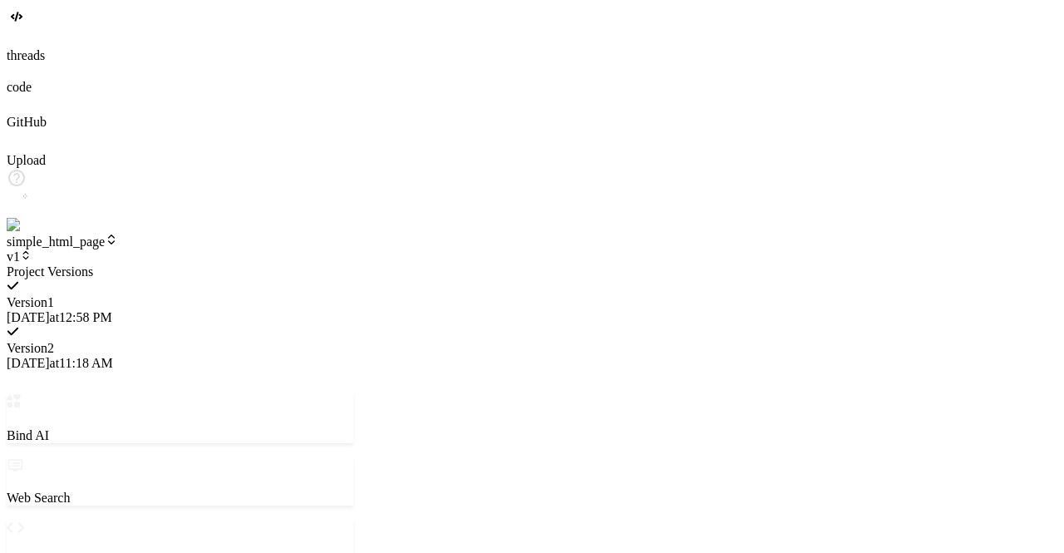
click at [54, 341] on span "Version 2" at bounding box center [30, 348] width 47 height 14
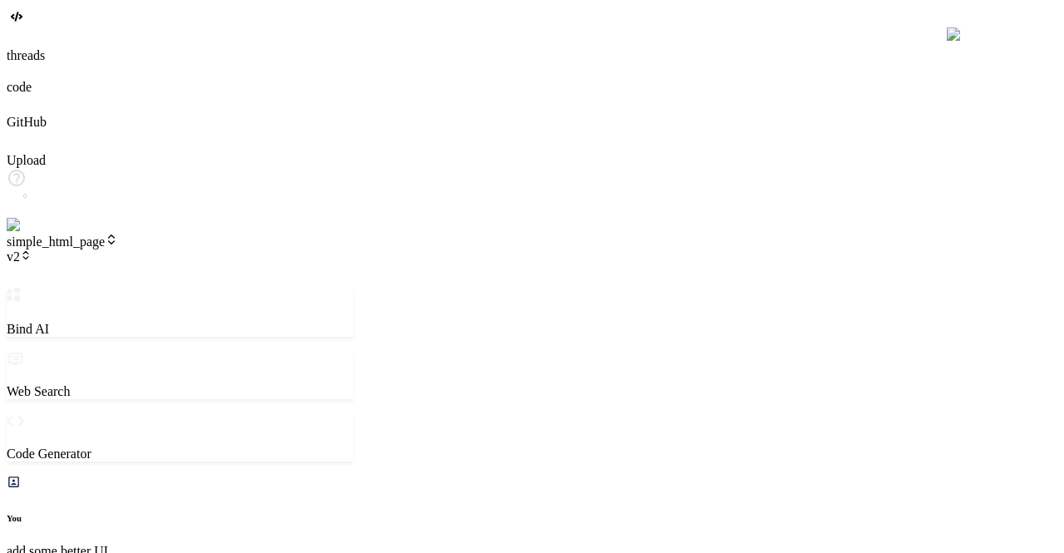
click at [32, 249] on span "v2" at bounding box center [19, 256] width 25 height 14
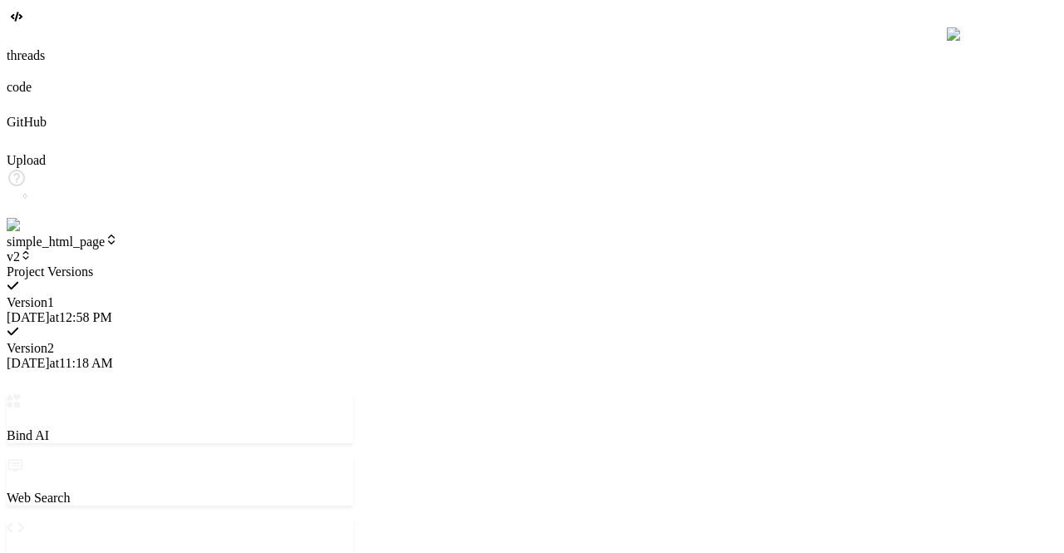
click at [54, 295] on span "Version 1" at bounding box center [30, 302] width 47 height 14
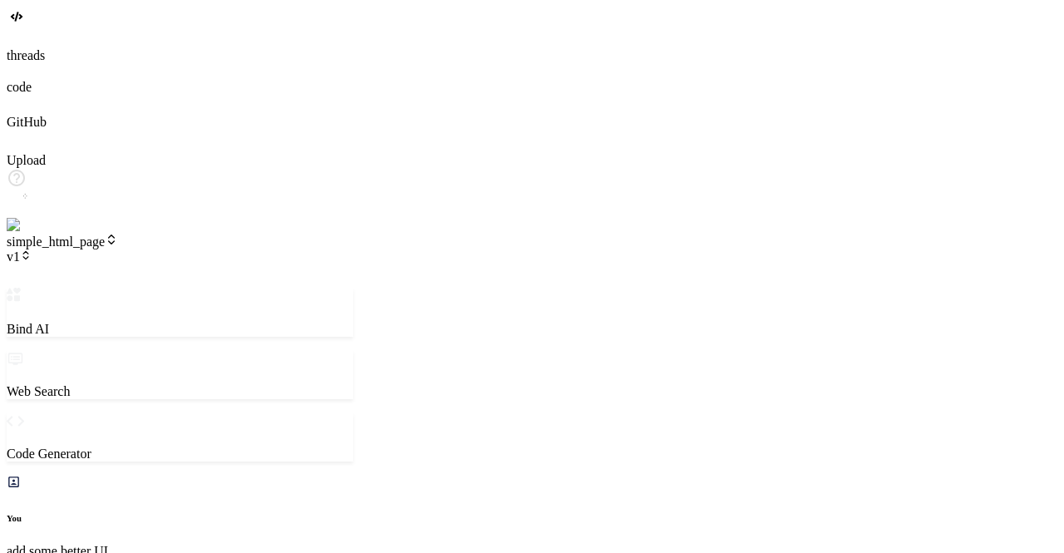
click at [32, 249] on span "v1" at bounding box center [19, 256] width 25 height 14
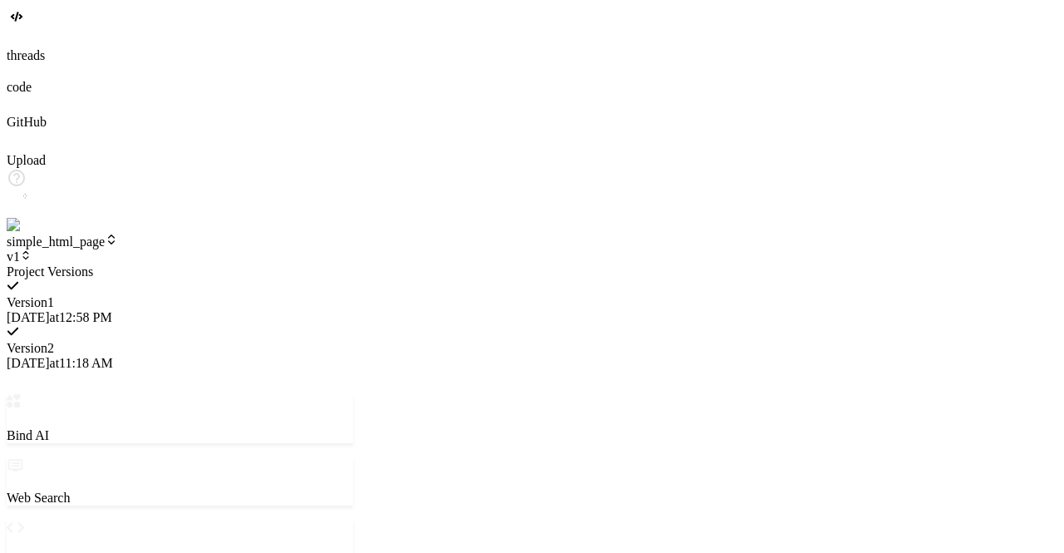
click at [54, 341] on span "Version 2" at bounding box center [30, 348] width 47 height 14
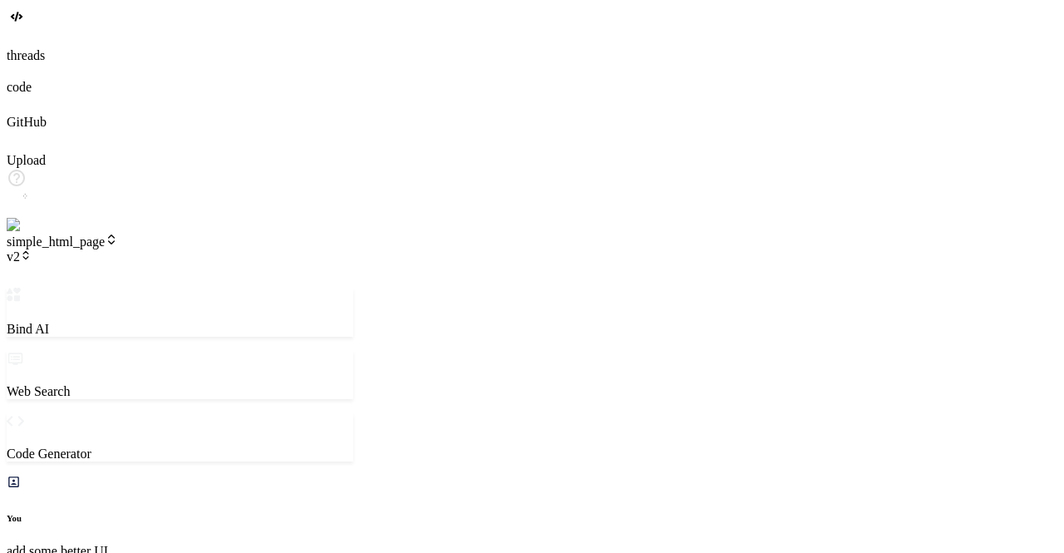
click at [32, 249] on icon at bounding box center [26, 255] width 12 height 12
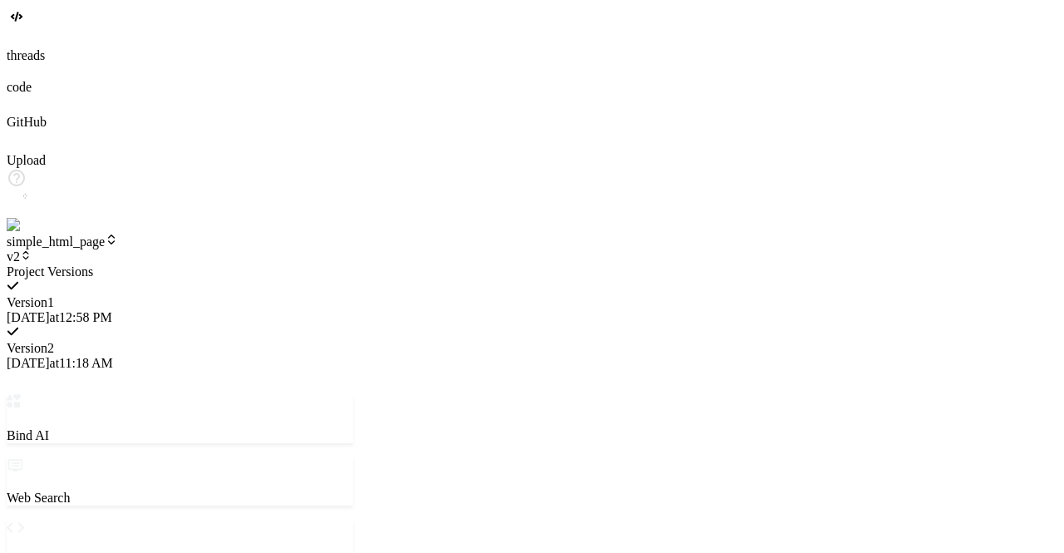
click at [54, 295] on span "Version 1" at bounding box center [30, 302] width 47 height 14
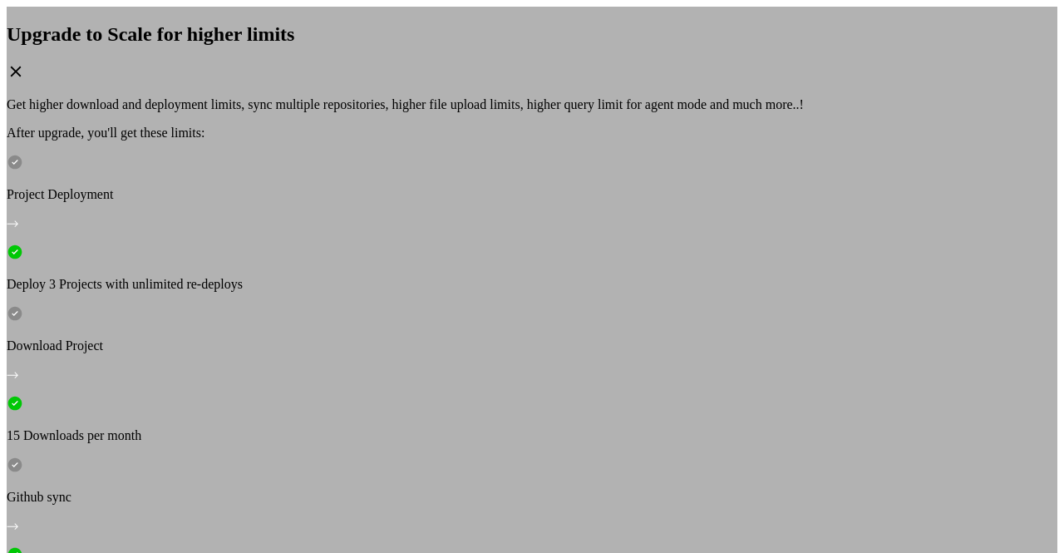
click at [22, 76] on icon at bounding box center [16, 71] width 11 height 11
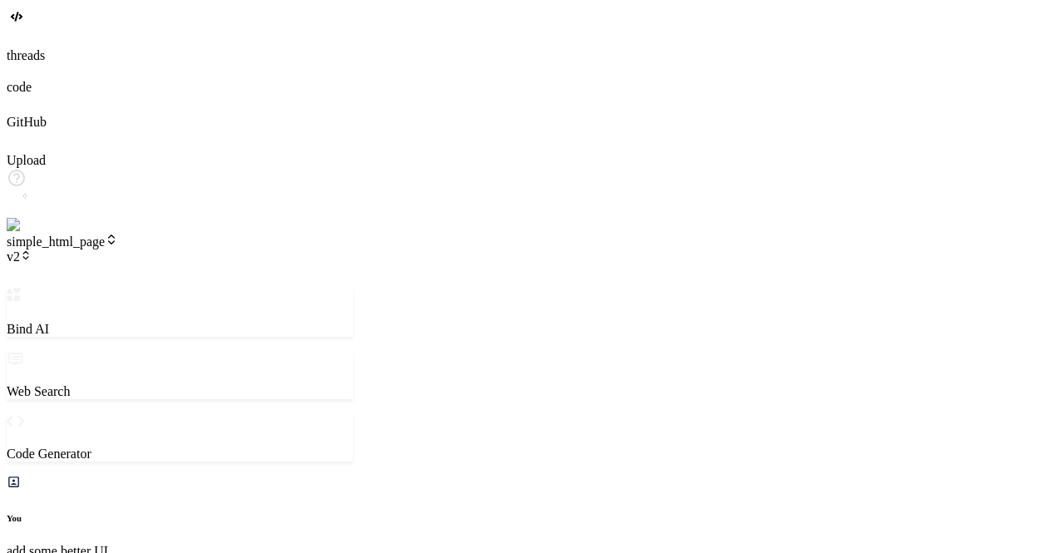
type textarea "x"
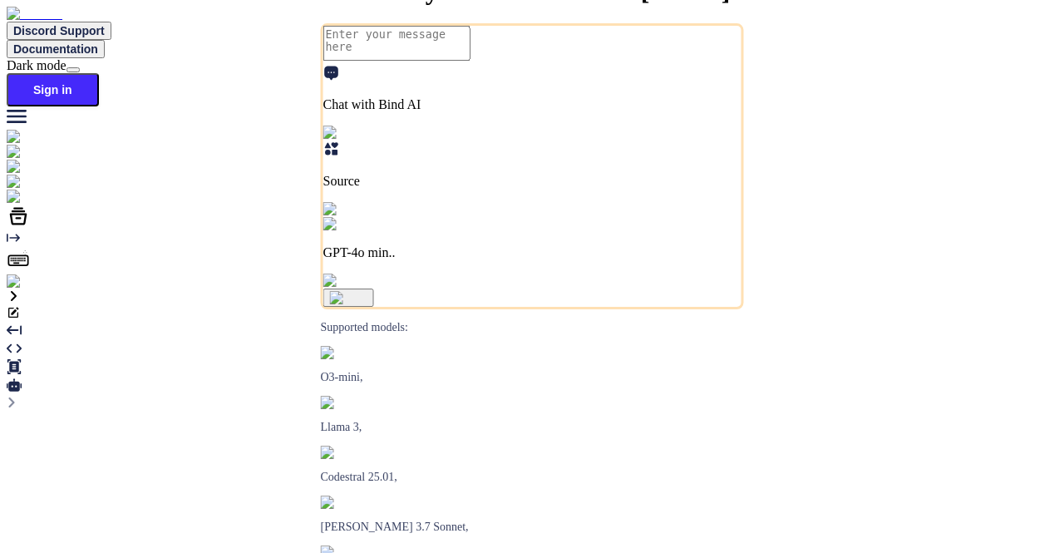
type textarea "x"
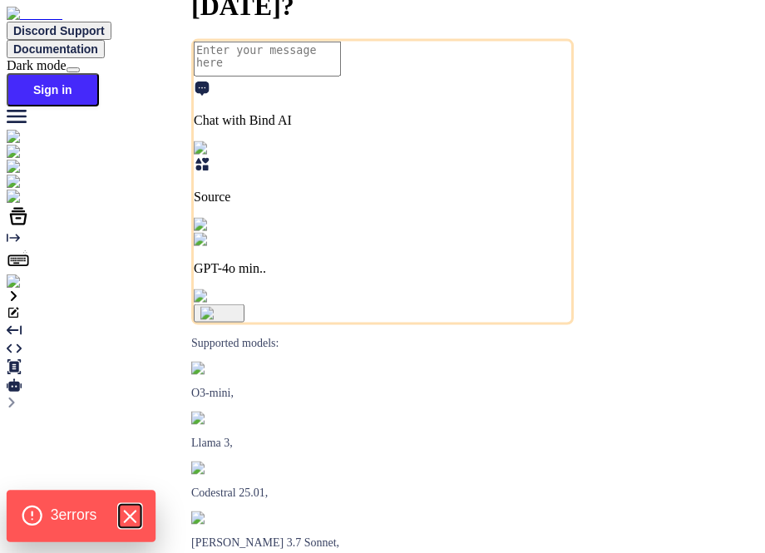
click at [135, 515] on icon "Hide Errors" at bounding box center [129, 515] width 11 height 11
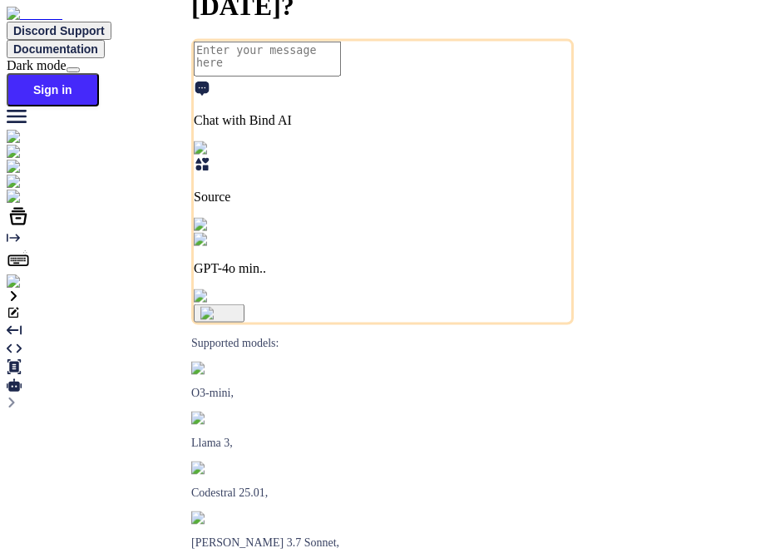
click at [26, 289] on img at bounding box center [30, 281] width 46 height 15
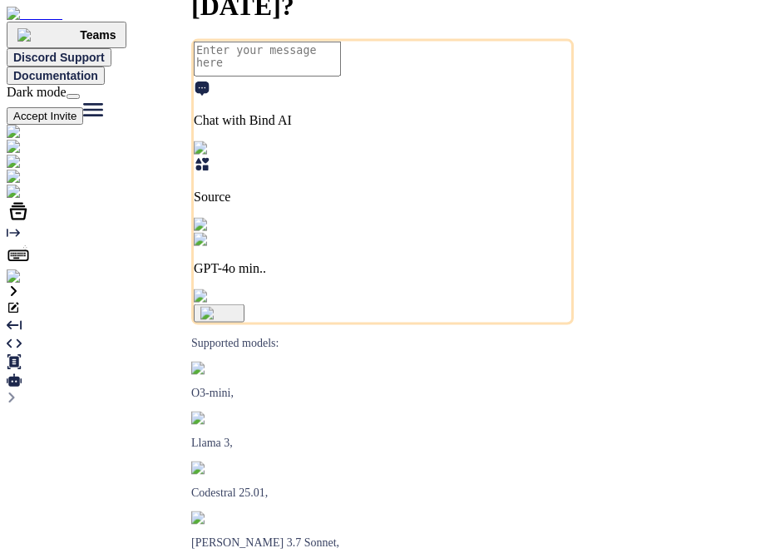
click at [22, 284] on img at bounding box center [34, 276] width 54 height 15
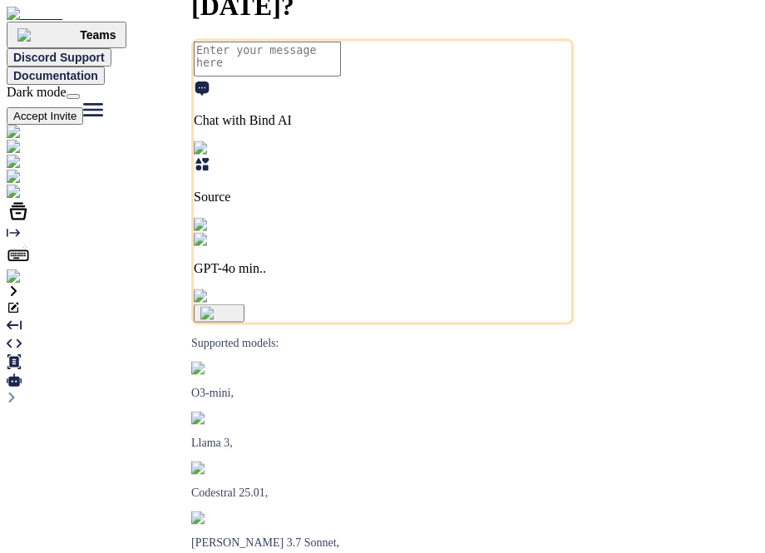
type textarea "x"
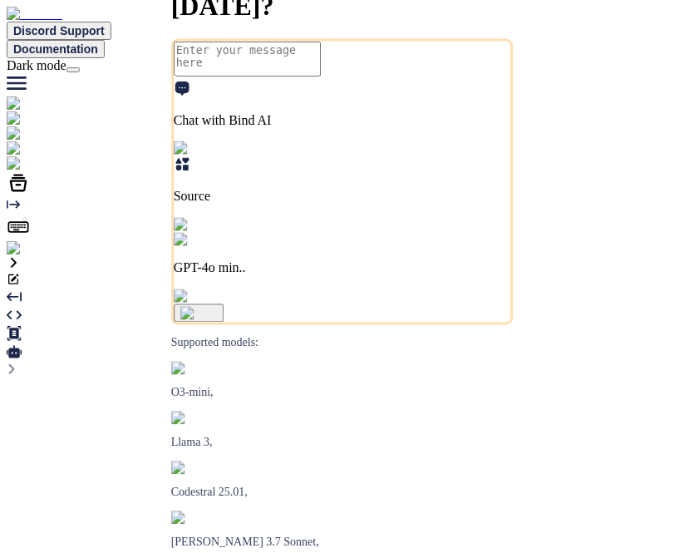
click at [23, 171] on img at bounding box center [62, 163] width 110 height 15
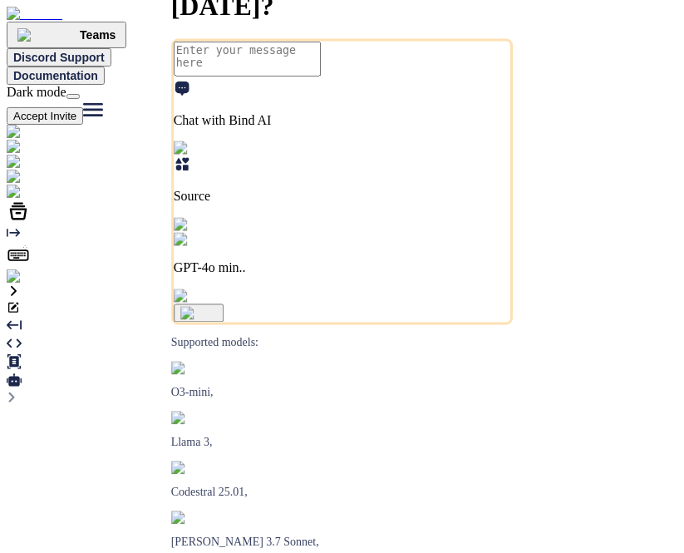
type textarea "x"
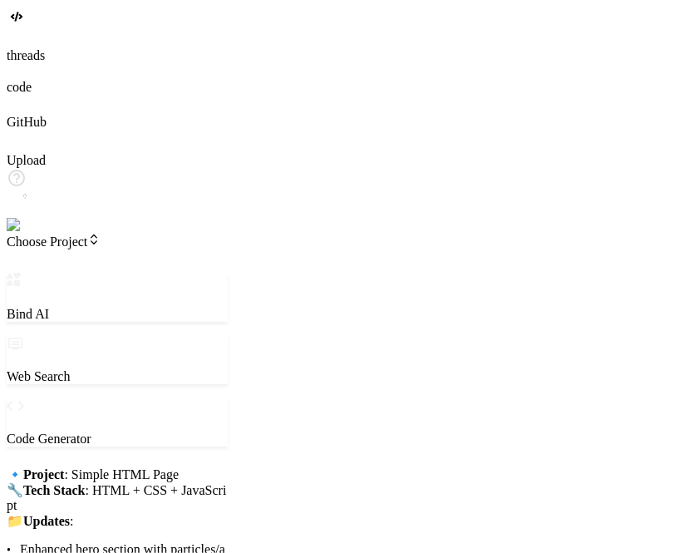
scroll to position [1174, 0]
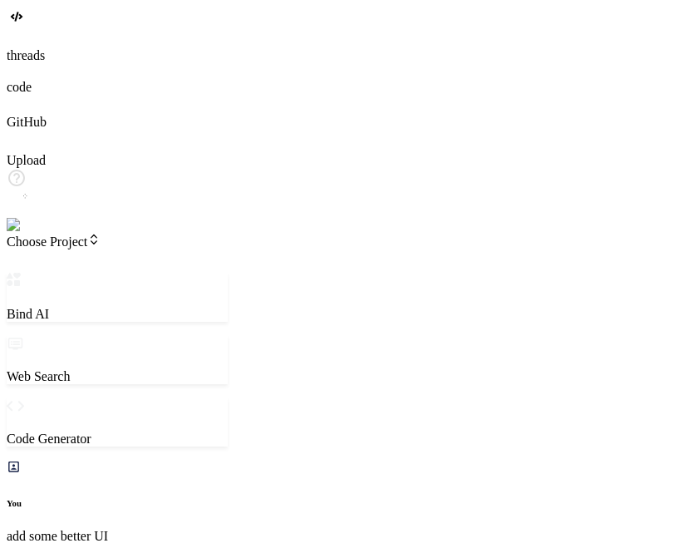
click at [101, 234] on span "Choose Project" at bounding box center [54, 241] width 94 height 14
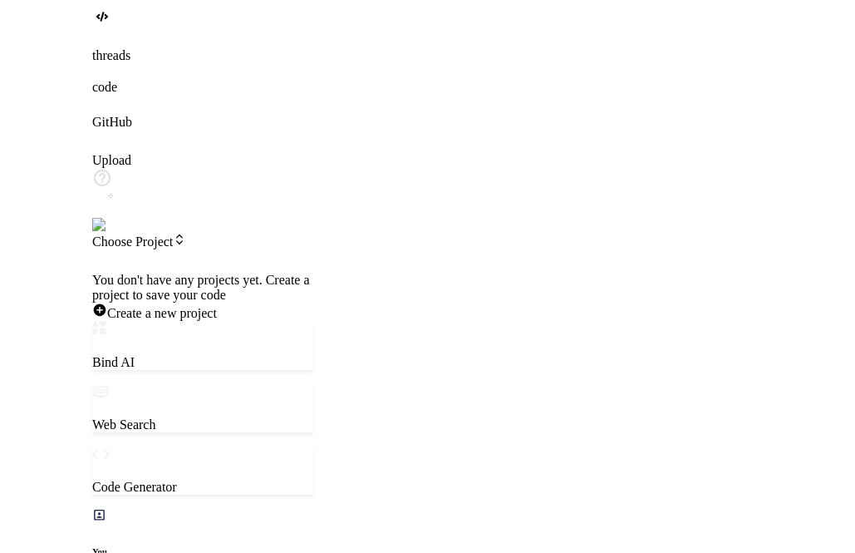
scroll to position [0, 0]
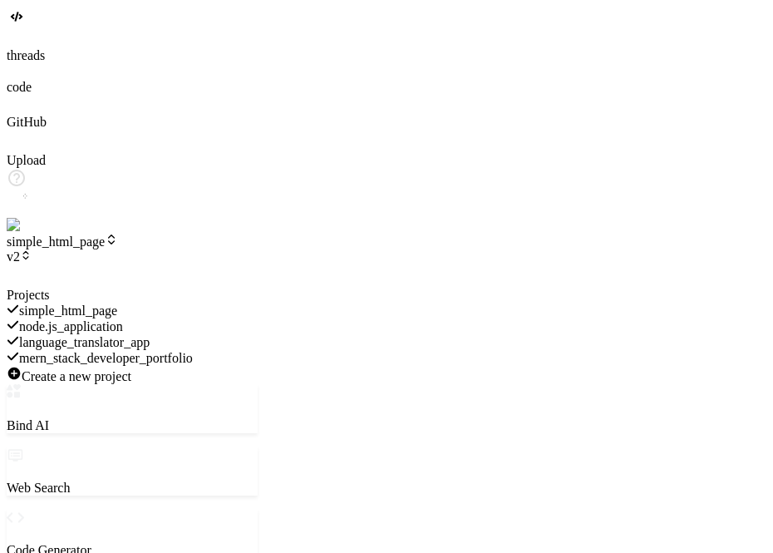
click at [258, 288] on div at bounding box center [132, 288] width 251 height 0
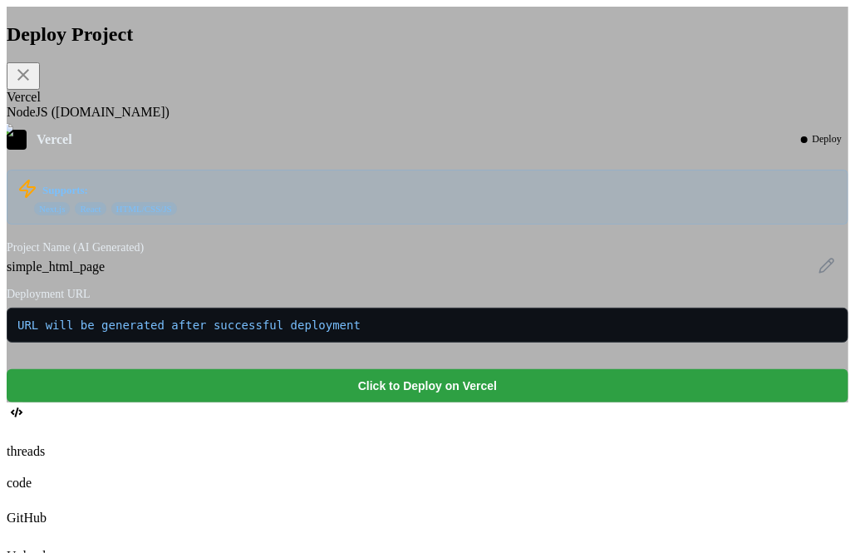
click at [403, 402] on button "Click to Deploy on Vercel" at bounding box center [428, 385] width 842 height 33
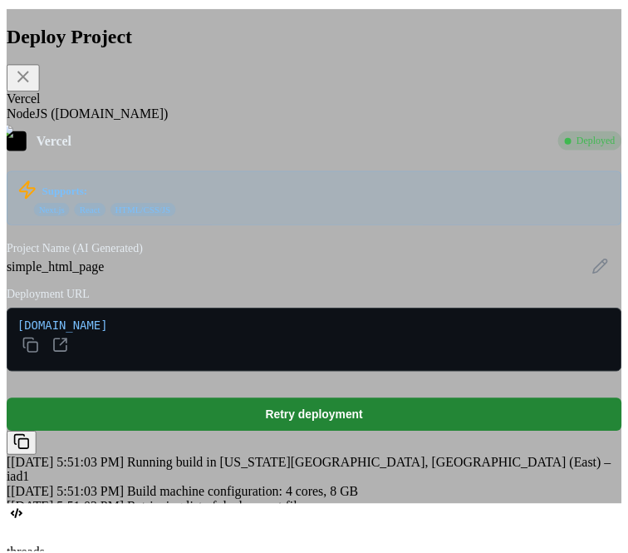
scroll to position [1805, 0]
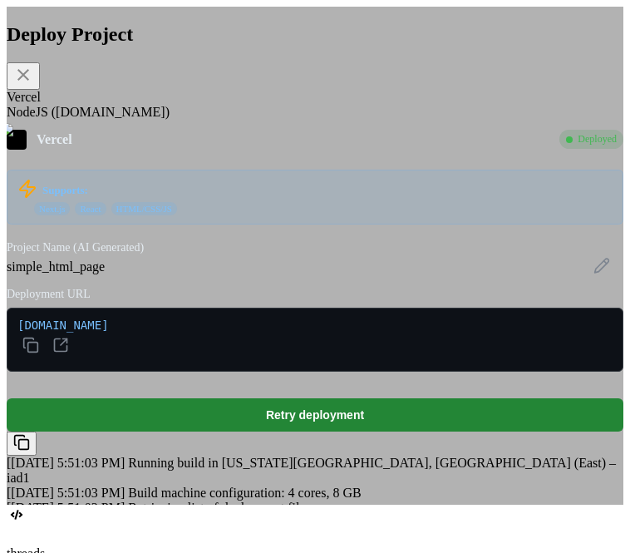
type textarea "x"
click at [33, 77] on icon at bounding box center [23, 75] width 20 height 20
